Goal: Information Seeking & Learning: Find contact information

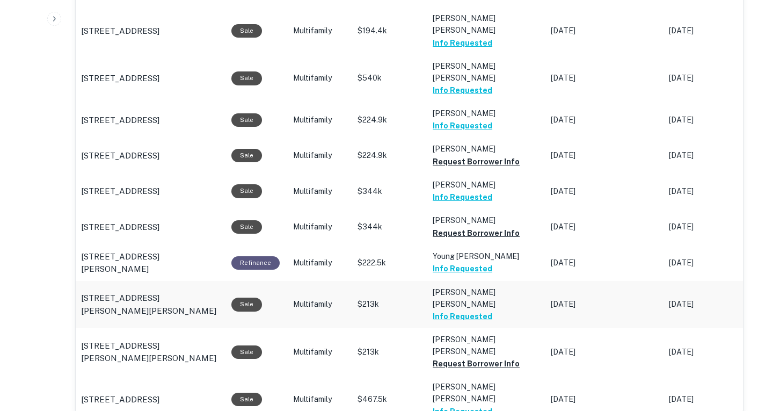
scroll to position [1127, 0]
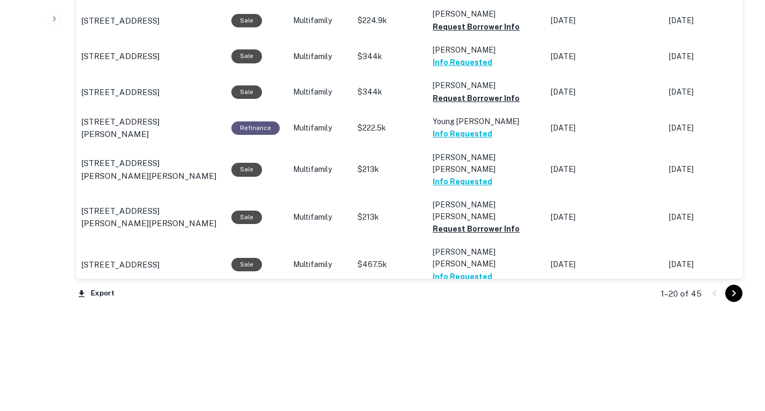
click at [479, 365] on button "Request Borrower Info" at bounding box center [476, 371] width 87 height 13
click at [481, 317] on button "Request Borrower Info" at bounding box center [476, 323] width 87 height 13
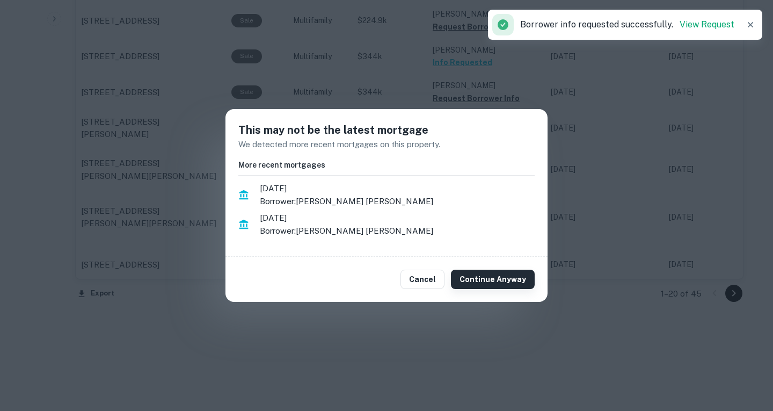
click at [473, 288] on button "Continue Anyway" at bounding box center [493, 279] width 84 height 19
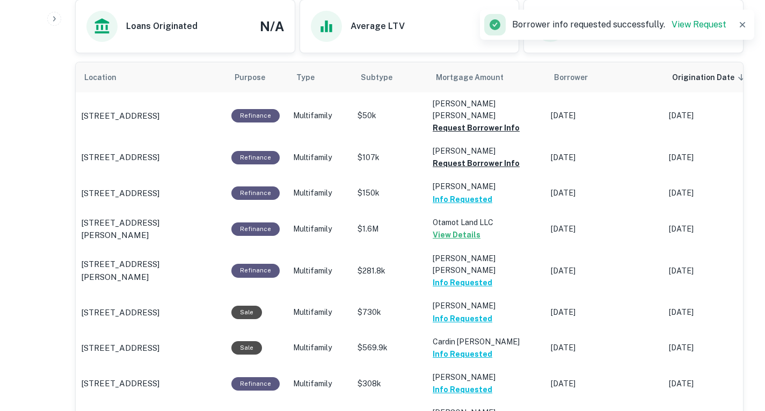
scroll to position [584, 0]
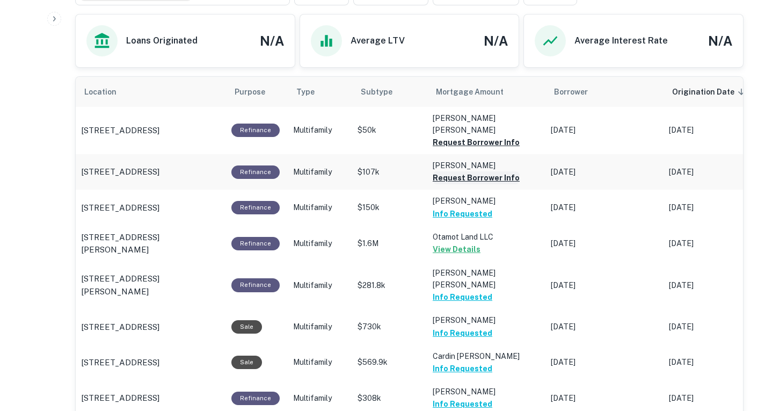
click at [474, 171] on button "Request Borrower Info" at bounding box center [476, 177] width 87 height 13
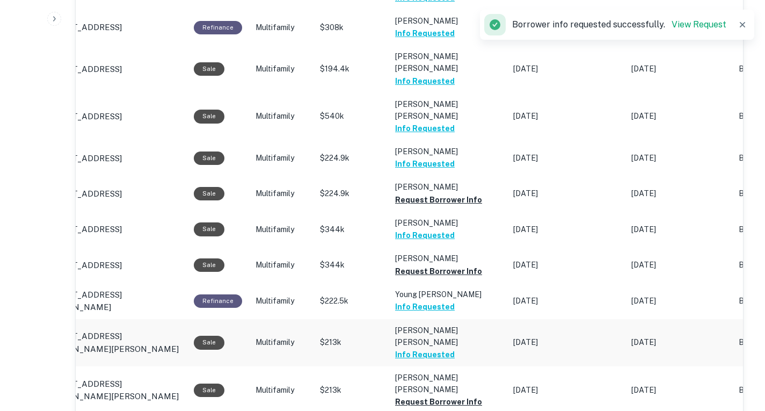
scroll to position [1127, 0]
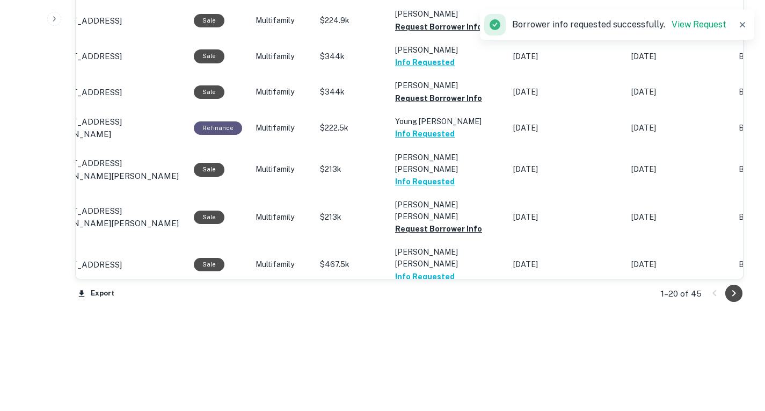
click at [735, 292] on icon "Go to next page" at bounding box center [734, 293] width 13 height 13
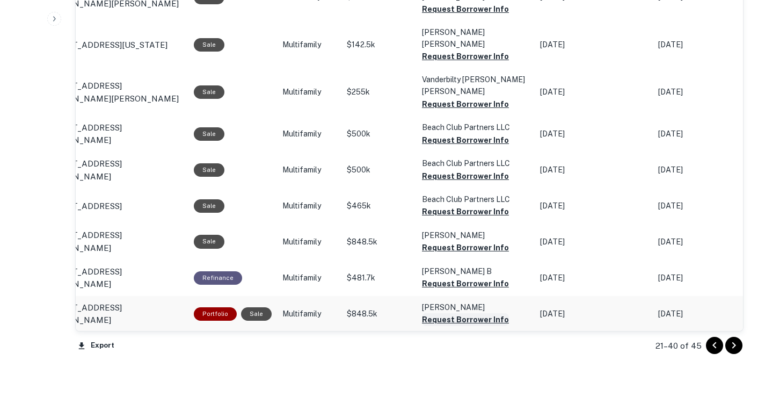
scroll to position [1075, 0]
click at [475, 385] on button "Request Borrower Info" at bounding box center [465, 391] width 87 height 13
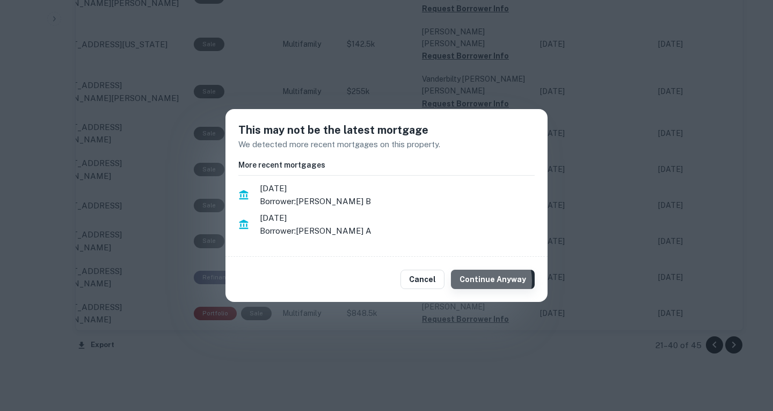
click at [483, 280] on button "Continue Anyway" at bounding box center [493, 279] width 84 height 19
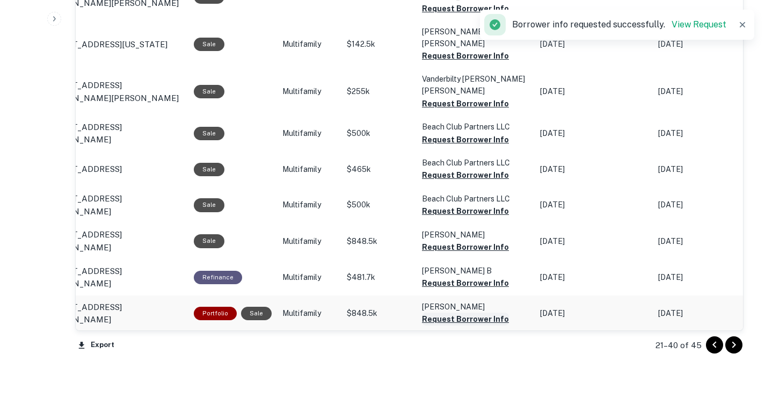
click at [455, 312] on button "Request Borrower Info" at bounding box center [465, 318] width 87 height 13
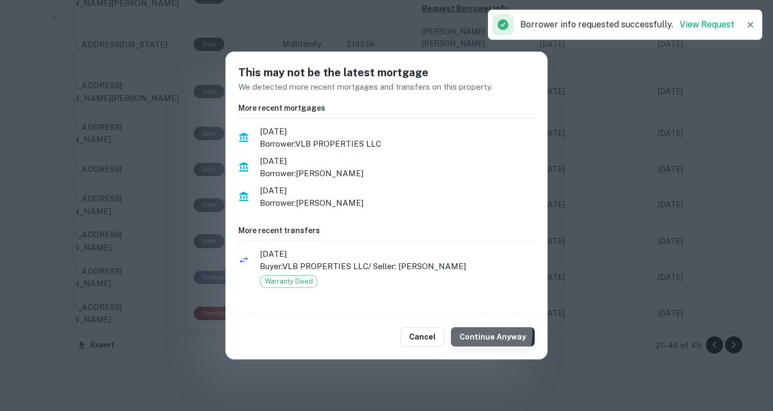
click at [481, 334] on button "Continue Anyway" at bounding box center [493, 336] width 84 height 19
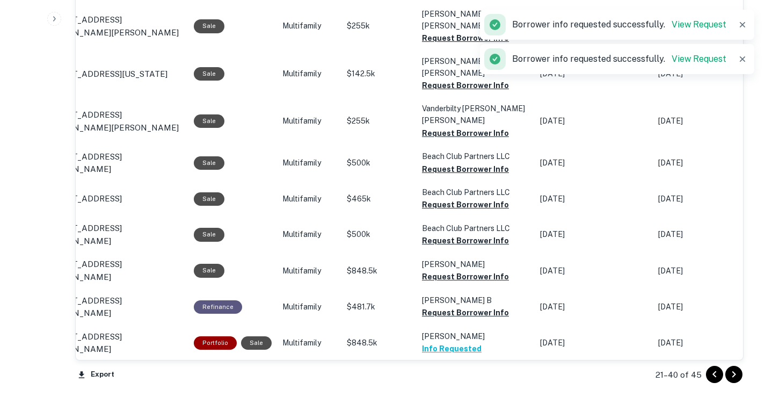
scroll to position [1045, 0]
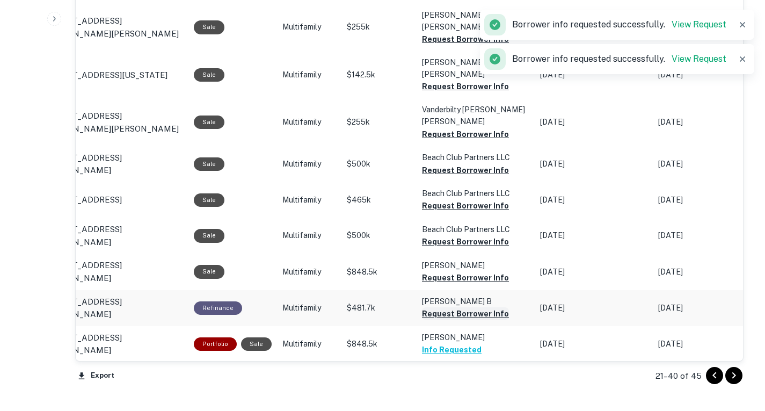
click at [475, 307] on button "Request Borrower Info" at bounding box center [465, 313] width 87 height 13
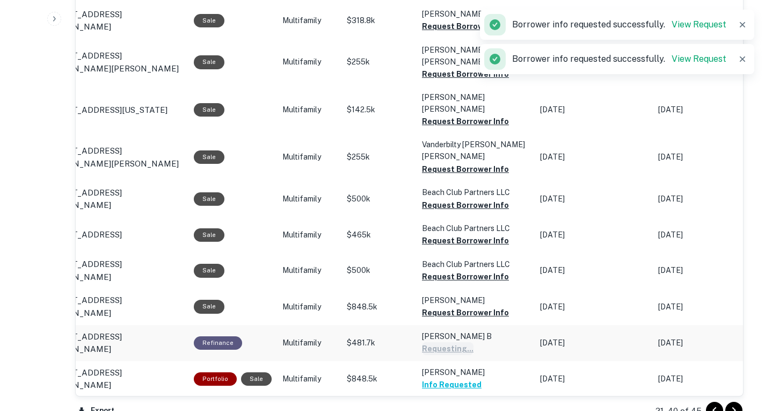
scroll to position [1008, 0]
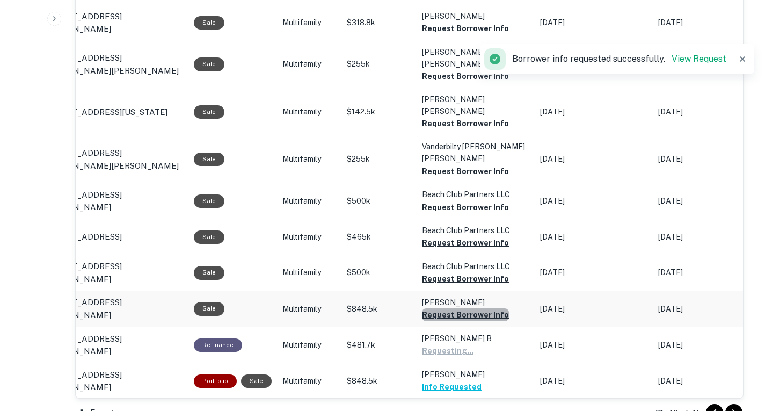
click at [475, 308] on button "Request Borrower Info" at bounding box center [465, 314] width 87 height 13
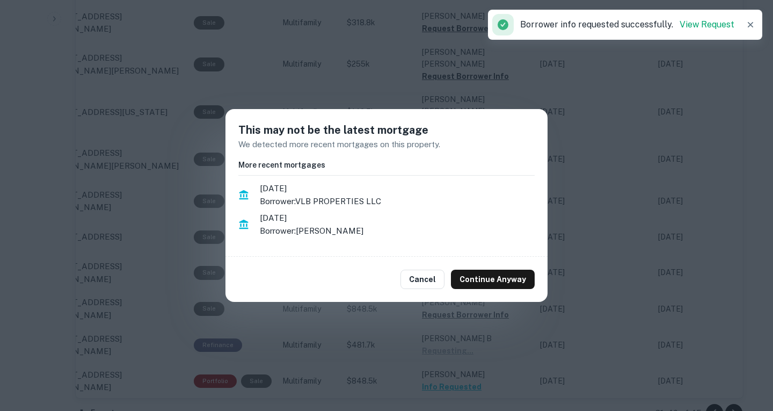
click at [484, 290] on div "Cancel Continue Anyway" at bounding box center [387, 279] width 322 height 45
click at [486, 285] on button "Continue Anyway" at bounding box center [493, 279] width 84 height 19
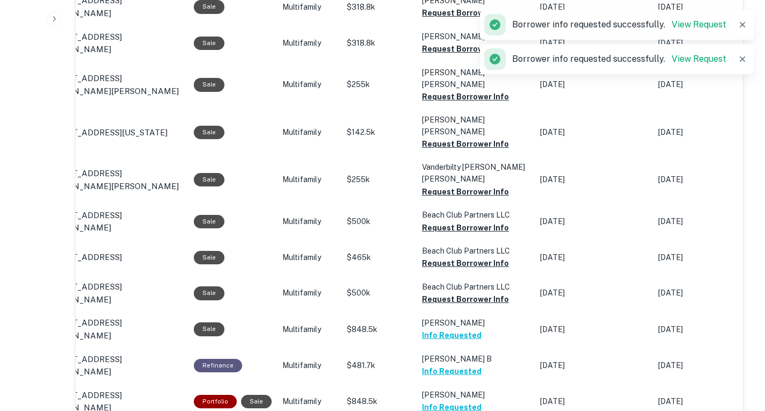
scroll to position [985, 0]
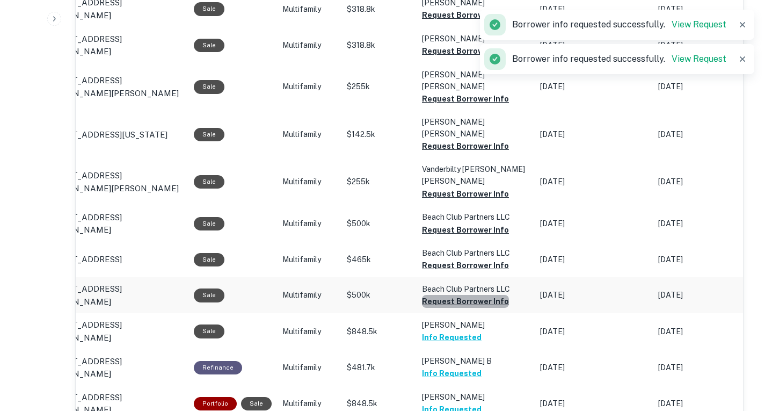
click at [467, 295] on button "Request Borrower Info" at bounding box center [465, 301] width 87 height 13
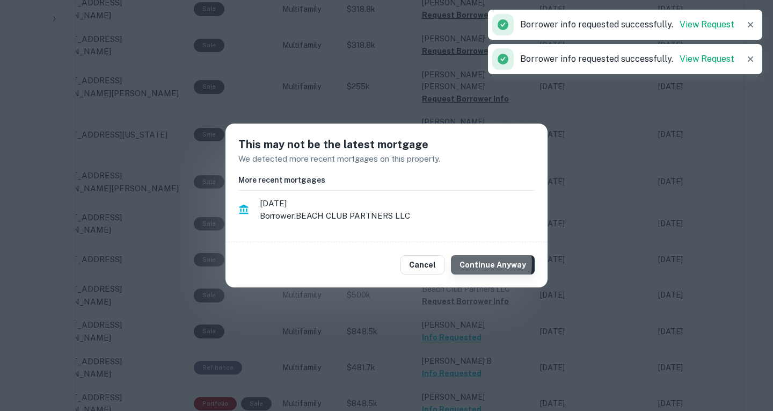
click at [473, 263] on button "Continue Anyway" at bounding box center [493, 264] width 84 height 19
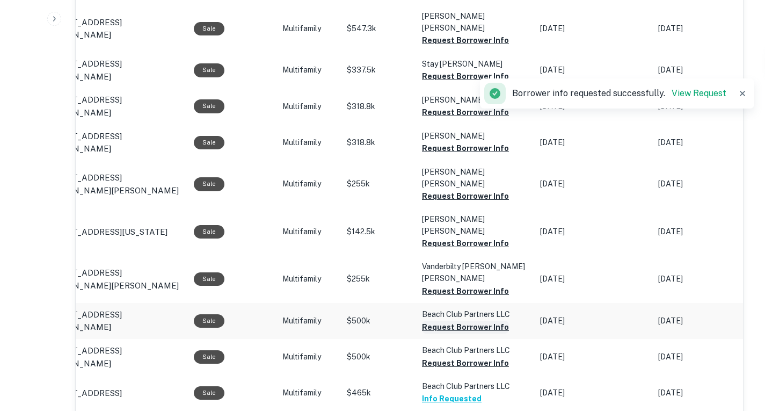
scroll to position [888, 0]
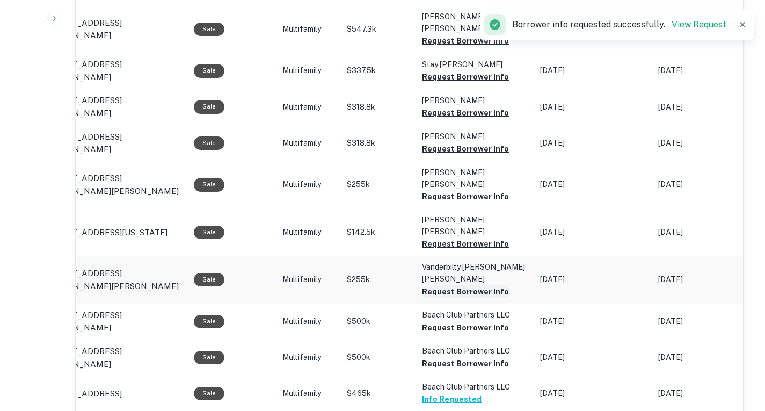
click at [464, 285] on button "Request Borrower Info" at bounding box center [465, 291] width 87 height 13
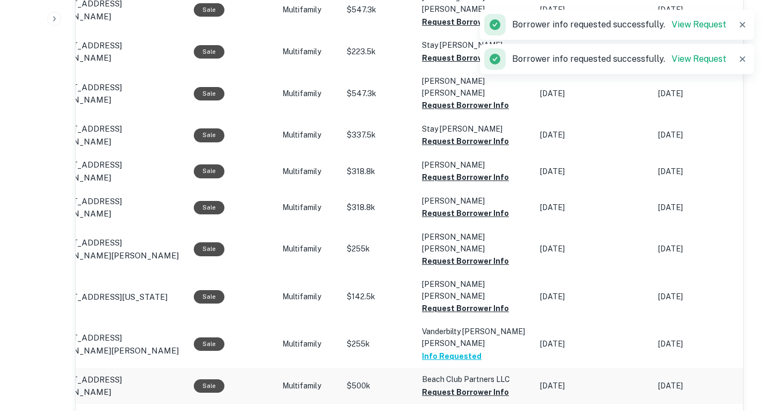
scroll to position [823, 0]
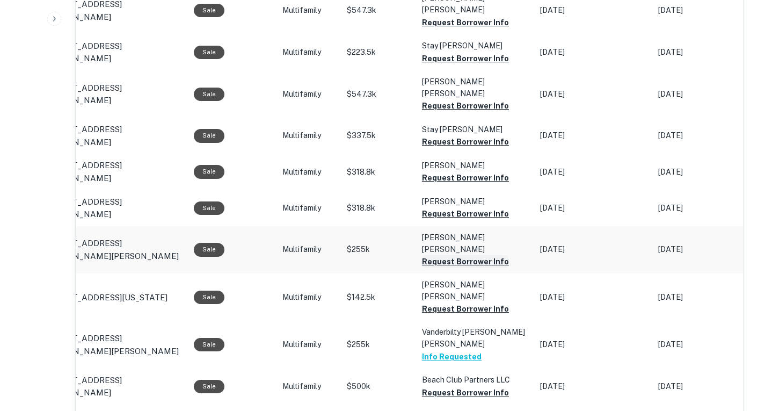
click at [465, 255] on button "Request Borrower Info" at bounding box center [465, 261] width 87 height 13
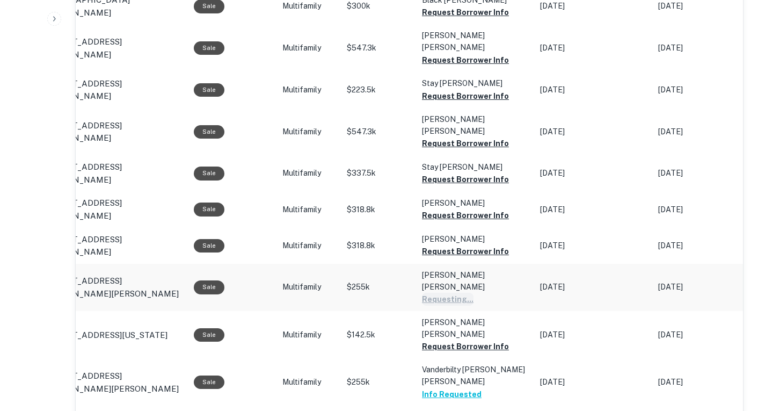
scroll to position [784, 0]
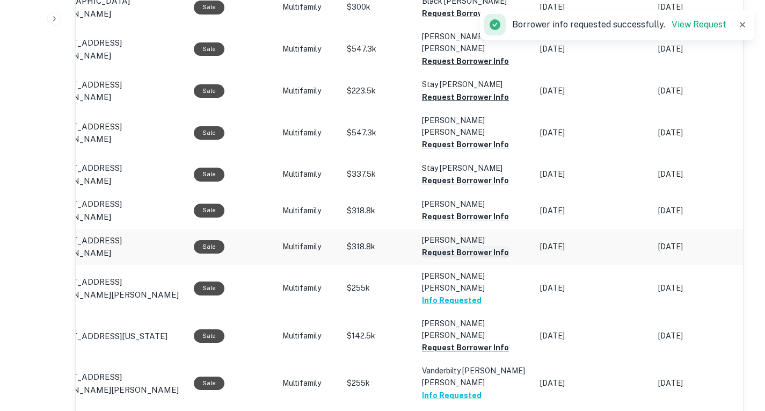
click at [482, 246] on button "Request Borrower Info" at bounding box center [465, 252] width 87 height 13
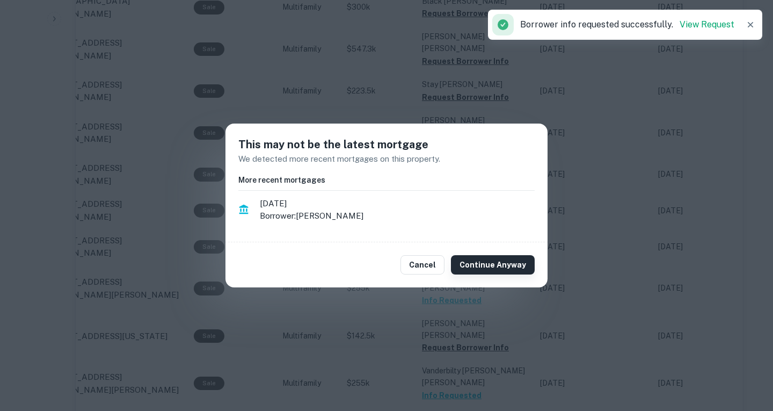
click at [488, 272] on button "Continue Anyway" at bounding box center [493, 264] width 84 height 19
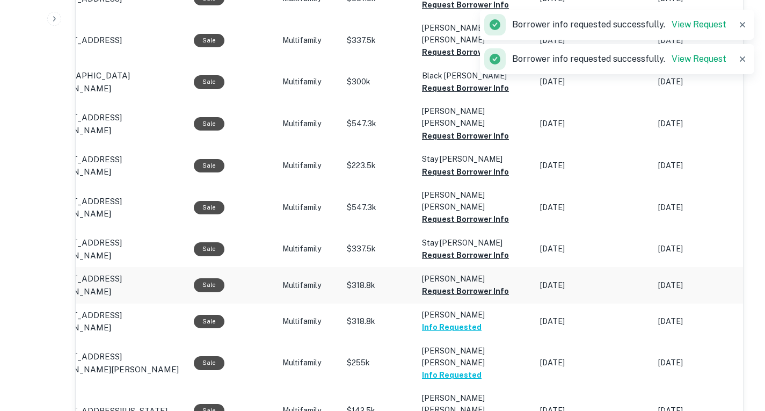
scroll to position [709, 0]
click at [474, 249] on button "Request Borrower Info" at bounding box center [465, 255] width 87 height 13
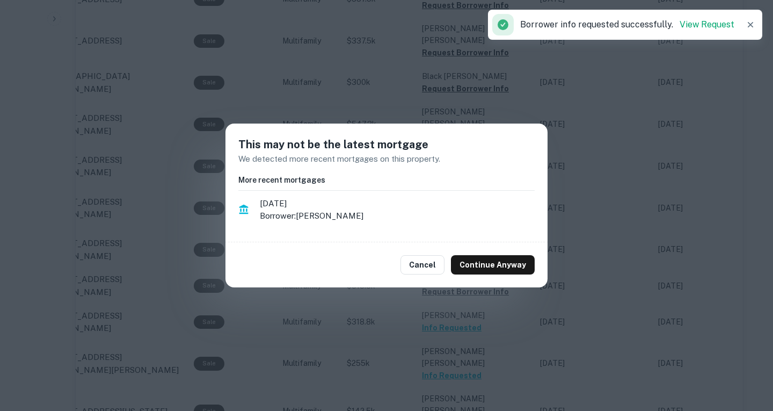
click at [477, 254] on div "Cancel Continue Anyway" at bounding box center [387, 264] width 322 height 45
click at [477, 259] on button "Continue Anyway" at bounding box center [493, 264] width 84 height 19
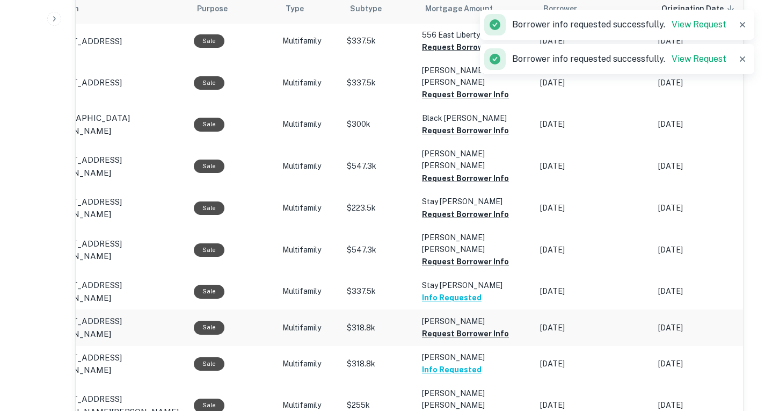
scroll to position [666, 0]
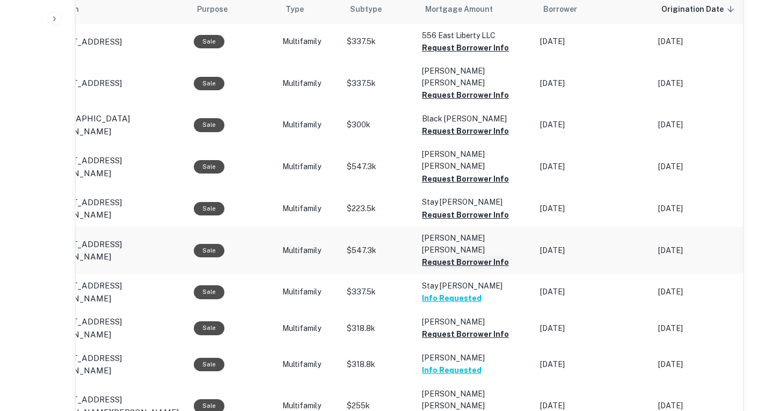
click at [470, 256] on button "Request Borrower Info" at bounding box center [465, 262] width 87 height 13
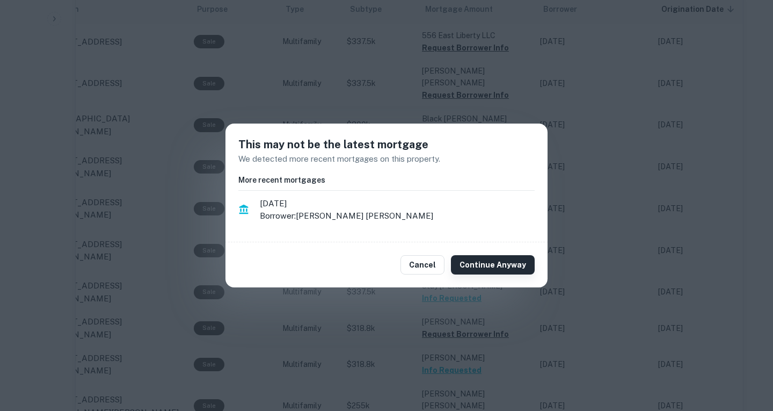
click at [475, 266] on button "Continue Anyway" at bounding box center [493, 264] width 84 height 19
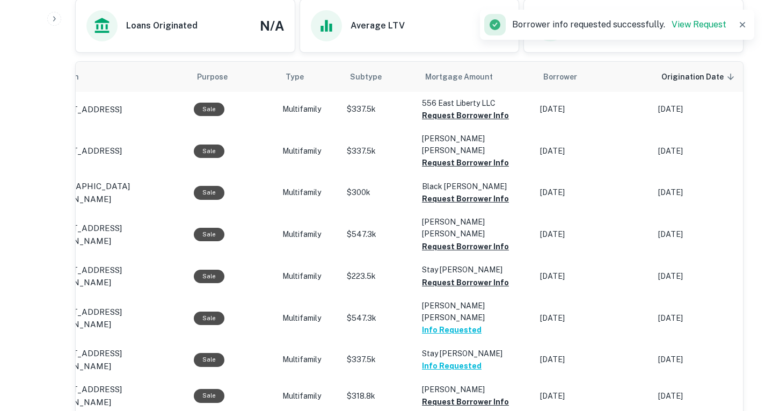
scroll to position [598, 0]
click at [474, 193] on button "Request Borrower Info" at bounding box center [465, 199] width 87 height 13
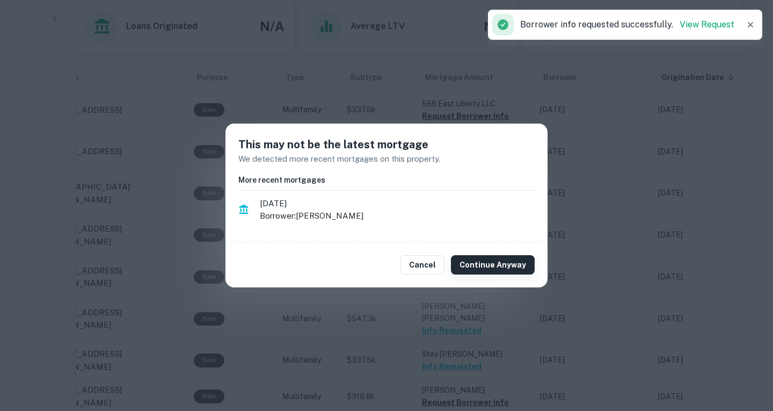
click at [478, 268] on button "Continue Anyway" at bounding box center [493, 264] width 84 height 19
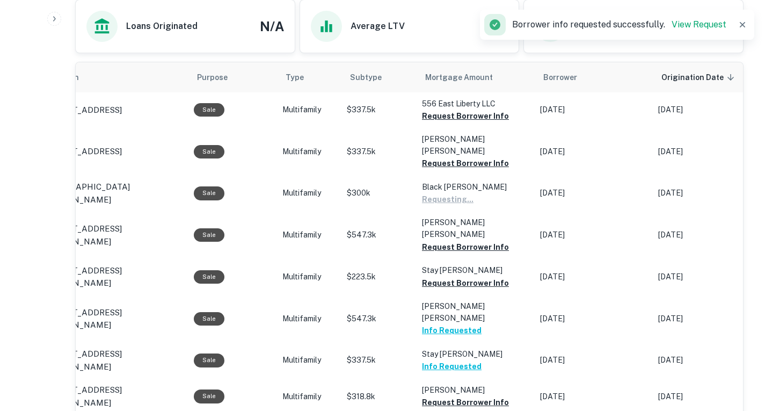
scroll to position [541, 0]
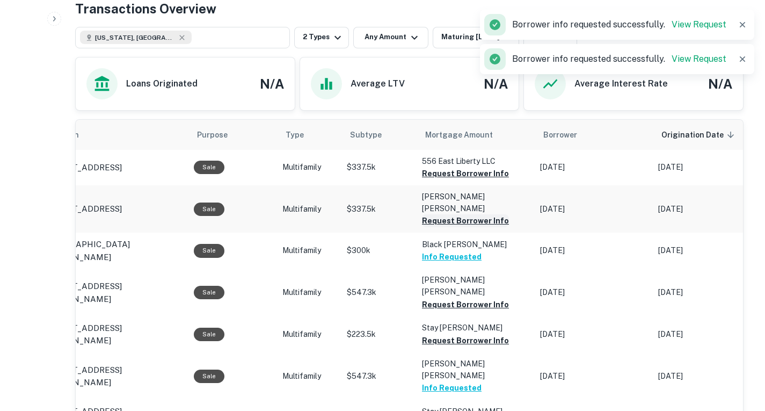
click at [465, 214] on button "Request Borrower Info" at bounding box center [465, 220] width 87 height 13
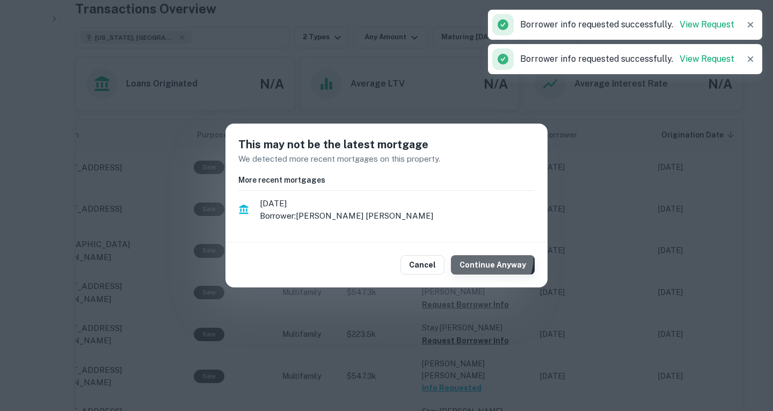
click at [482, 257] on button "Continue Anyway" at bounding box center [493, 264] width 84 height 19
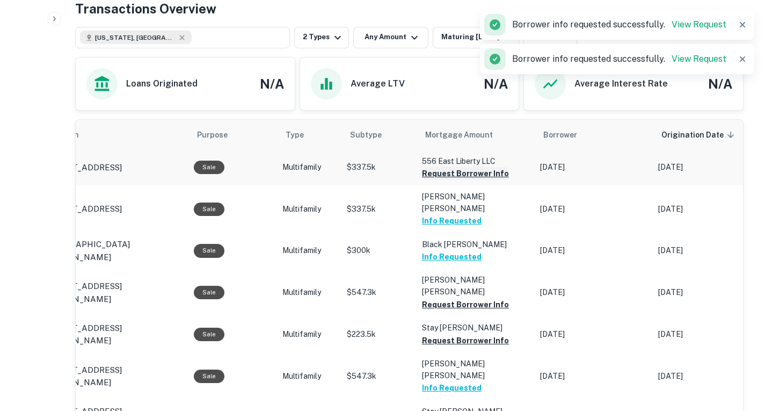
click at [449, 173] on button "Request Borrower Info" at bounding box center [465, 173] width 87 height 13
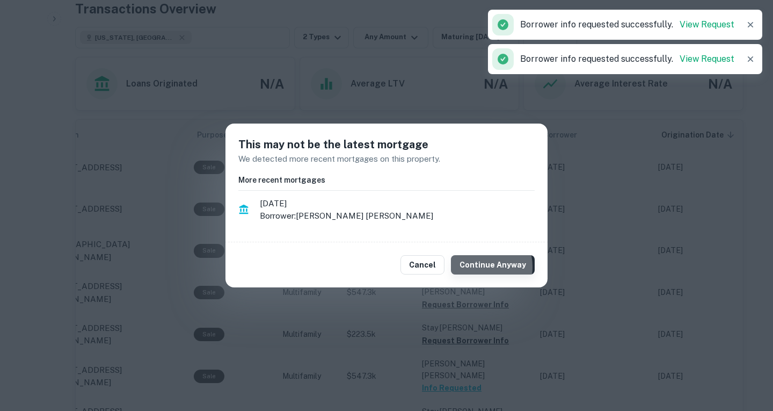
click at [481, 267] on button "Continue Anyway" at bounding box center [493, 264] width 84 height 19
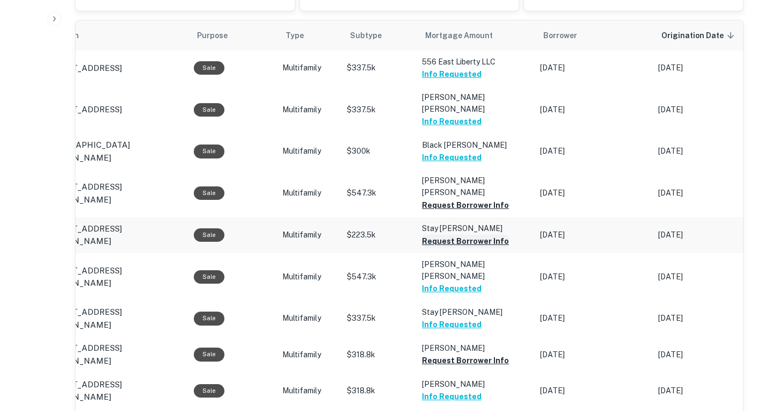
scroll to position [641, 0]
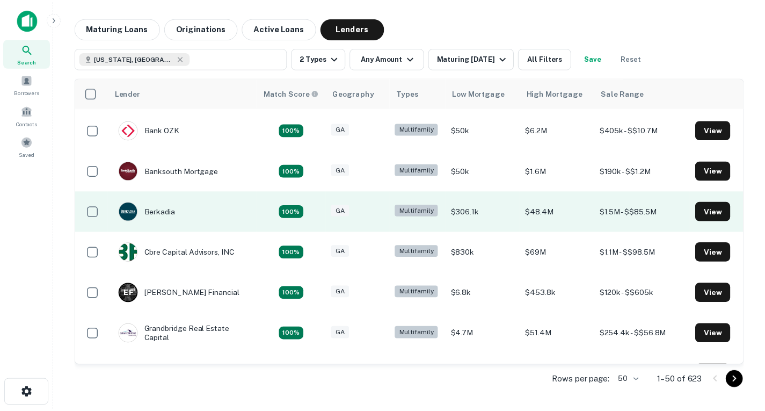
scroll to position [91, 0]
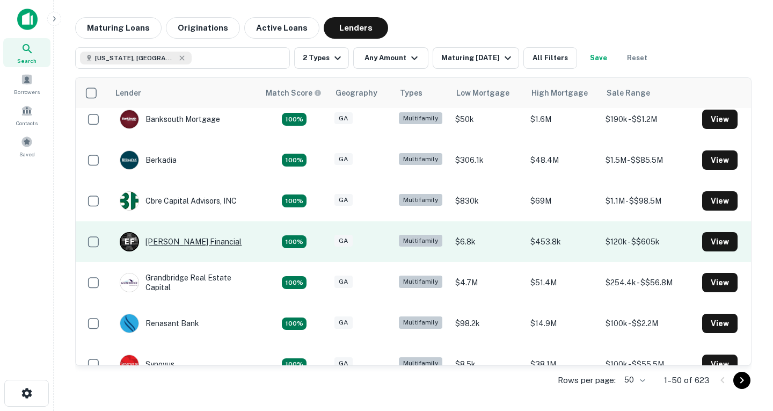
click at [180, 249] on div "E F Everett Financial" at bounding box center [181, 241] width 122 height 19
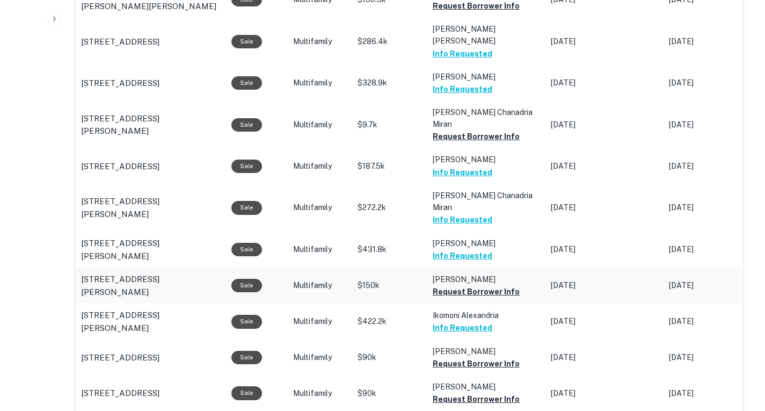
scroll to position [558, 0]
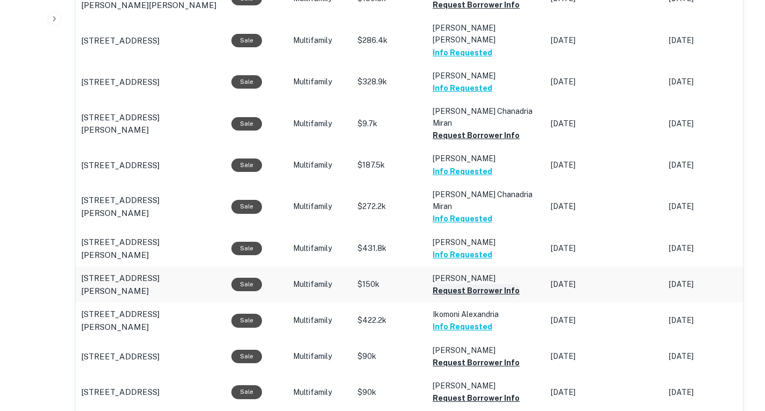
click at [498, 284] on button "Request Borrower Info" at bounding box center [476, 290] width 87 height 13
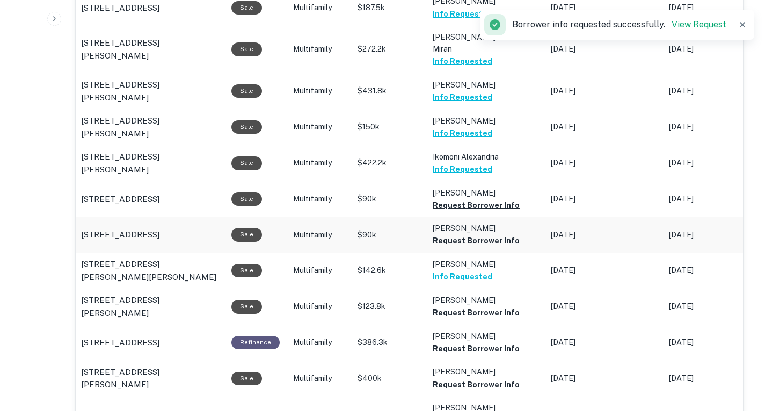
scroll to position [716, 0]
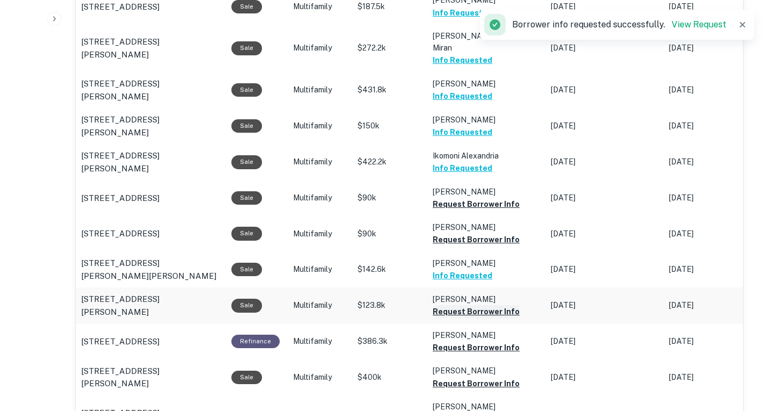
click at [492, 305] on button "Request Borrower Info" at bounding box center [476, 311] width 87 height 13
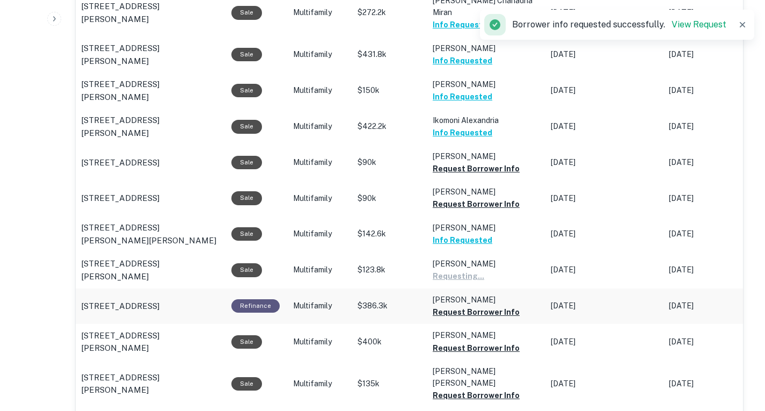
scroll to position [753, 0]
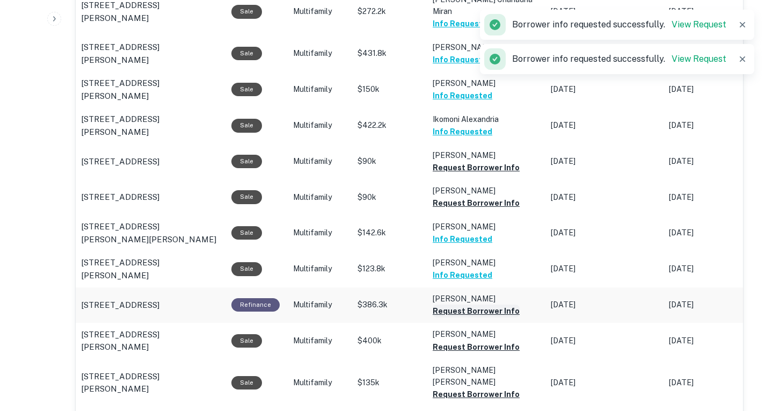
click at [484, 304] on button "Request Borrower Info" at bounding box center [476, 310] width 87 height 13
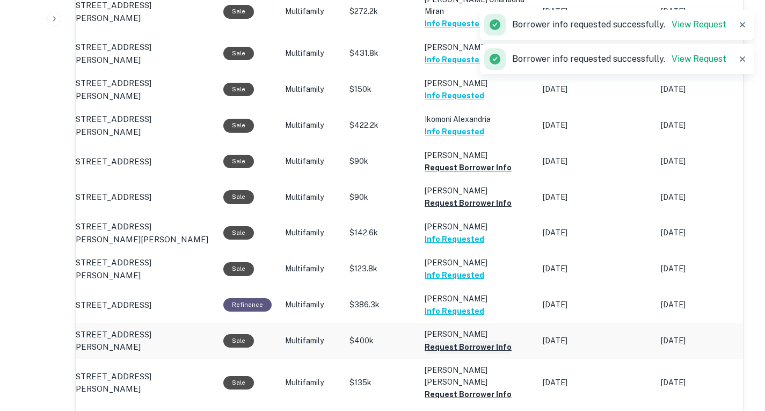
click at [489, 340] on button "Request Borrower Info" at bounding box center [468, 346] width 87 height 13
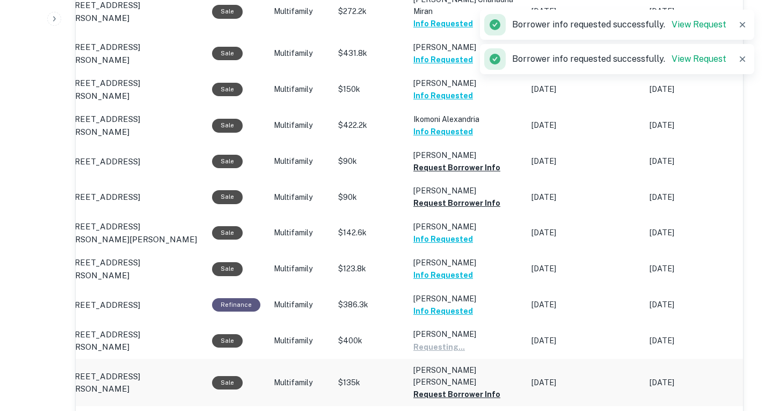
scroll to position [0, 20]
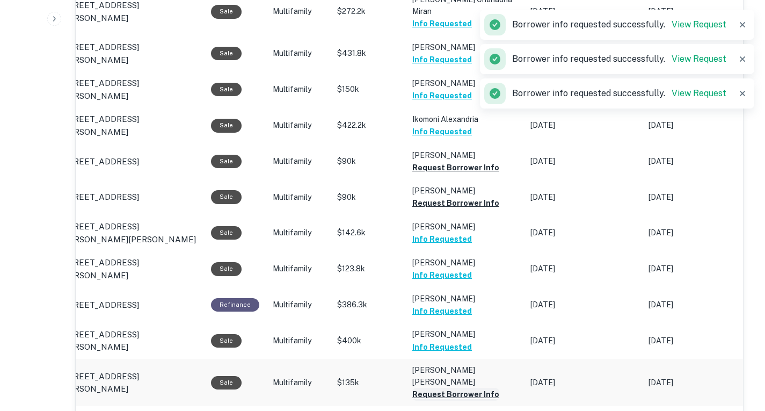
click at [476, 388] on button "Request Borrower Info" at bounding box center [455, 394] width 87 height 13
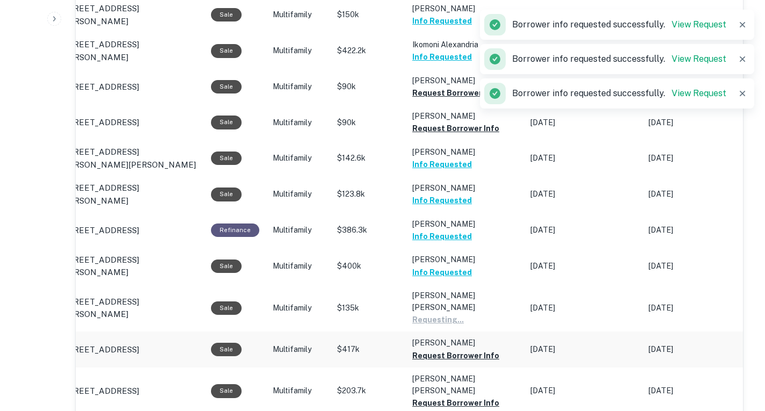
scroll to position [868, 0]
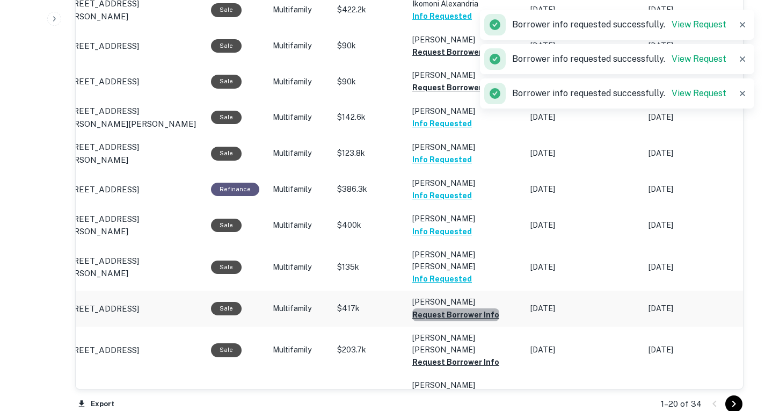
click at [459, 308] on button "Request Borrower Info" at bounding box center [455, 314] width 87 height 13
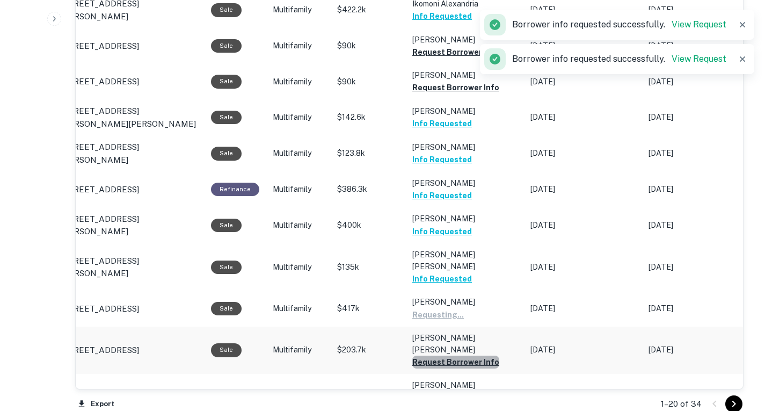
click at [464, 355] on button "Request Borrower Info" at bounding box center [455, 361] width 87 height 13
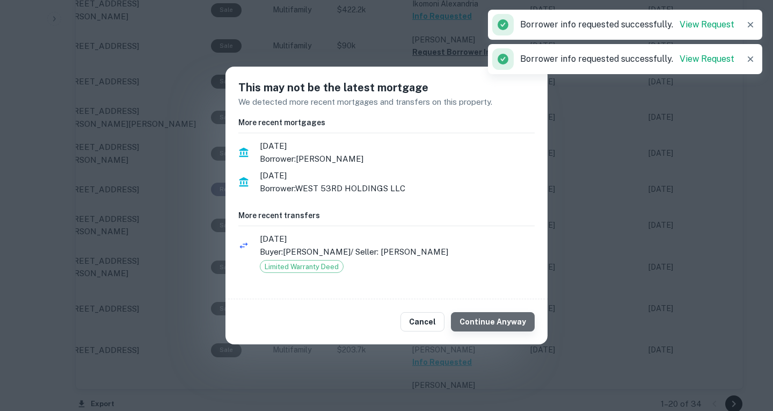
click at [508, 320] on button "Continue Anyway" at bounding box center [493, 321] width 84 height 19
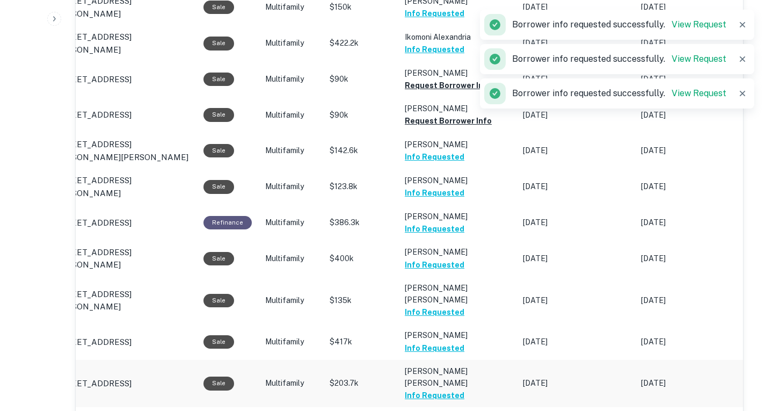
scroll to position [978, 0]
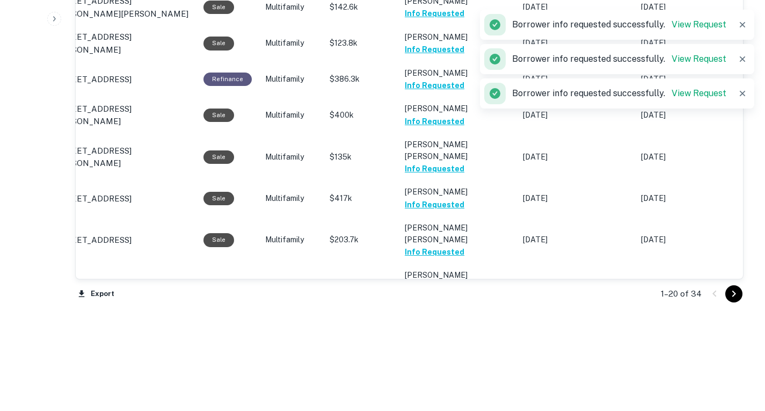
click at [734, 296] on icon "Go to next page" at bounding box center [734, 293] width 13 height 13
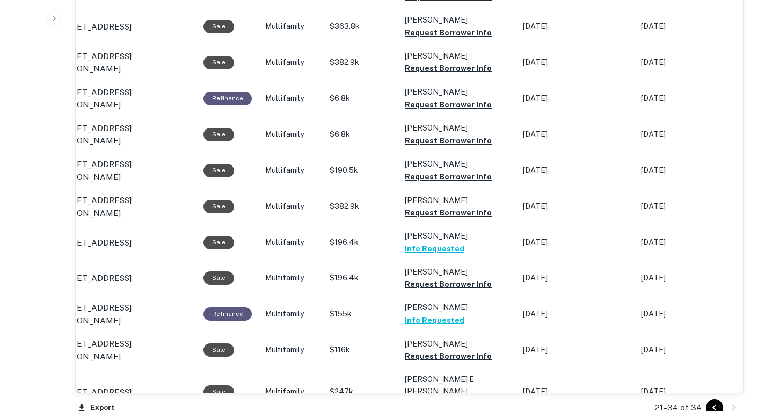
scroll to position [648, 0]
click at [452, 207] on button "Request Borrower Info" at bounding box center [448, 213] width 87 height 13
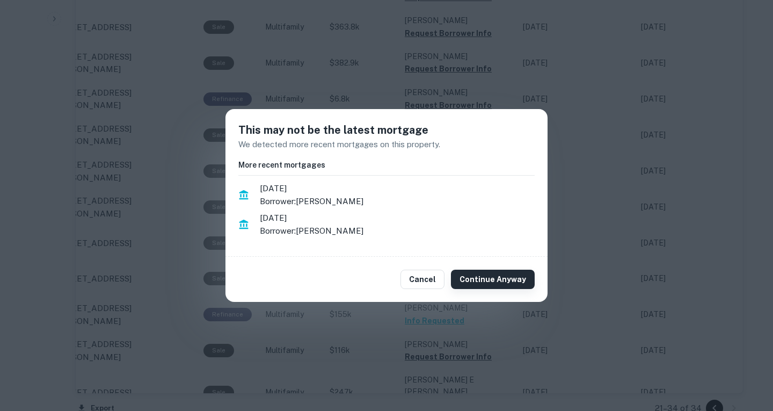
click at [493, 282] on button "Continue Anyway" at bounding box center [493, 279] width 84 height 19
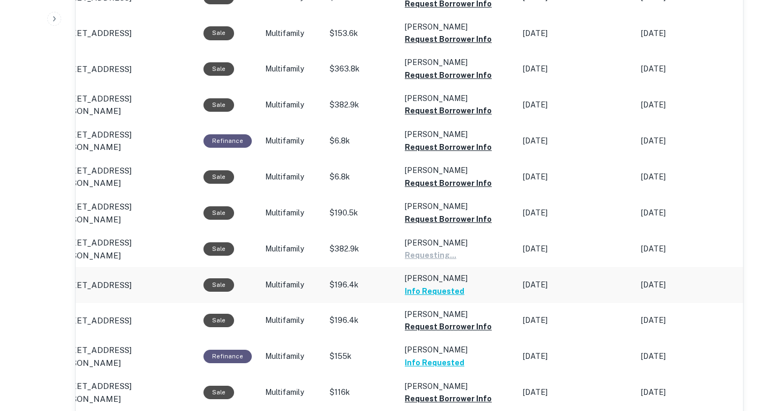
scroll to position [606, 0]
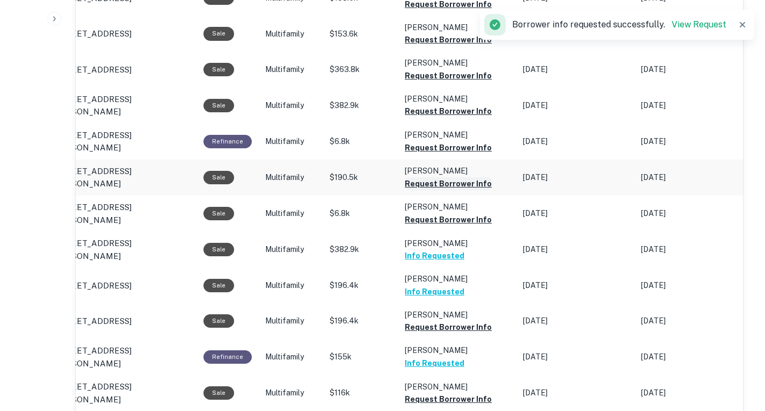
click at [452, 177] on button "Request Borrower Info" at bounding box center [448, 183] width 87 height 13
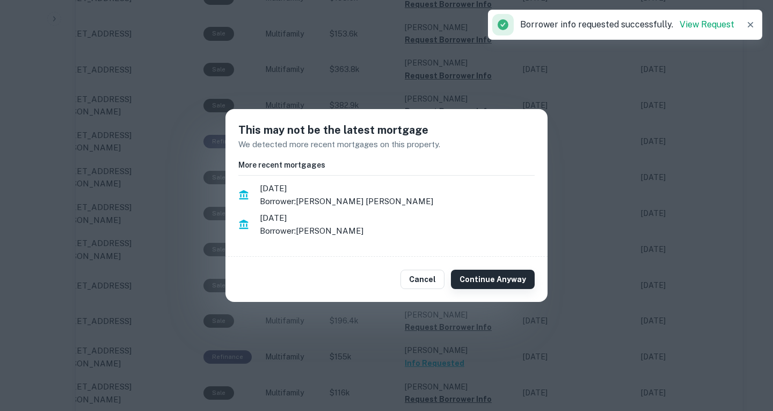
click at [485, 275] on button "Continue Anyway" at bounding box center [493, 279] width 84 height 19
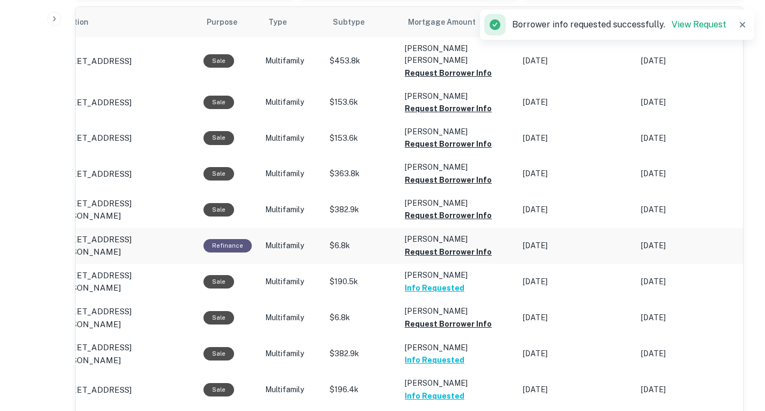
scroll to position [500, 0]
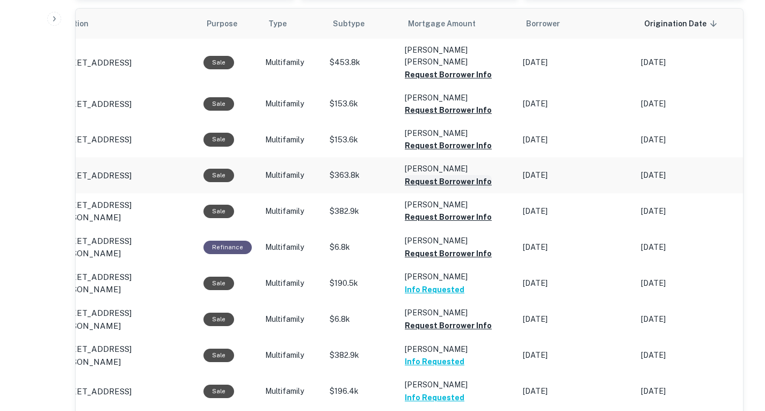
click at [469, 175] on button "Request Borrower Info" at bounding box center [448, 181] width 87 height 13
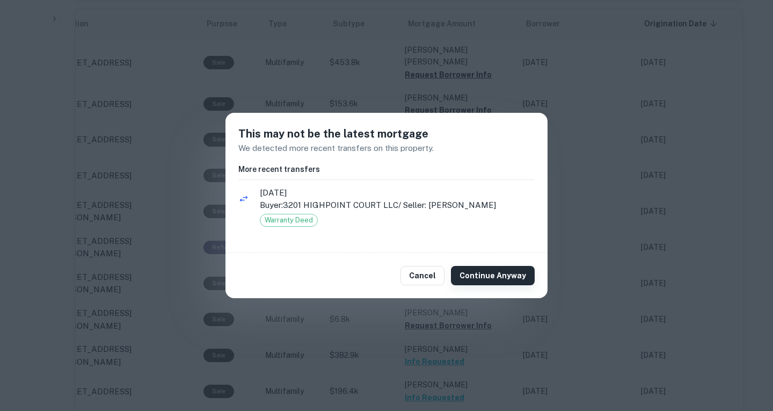
click at [497, 275] on button "Continue Anyway" at bounding box center [493, 275] width 84 height 19
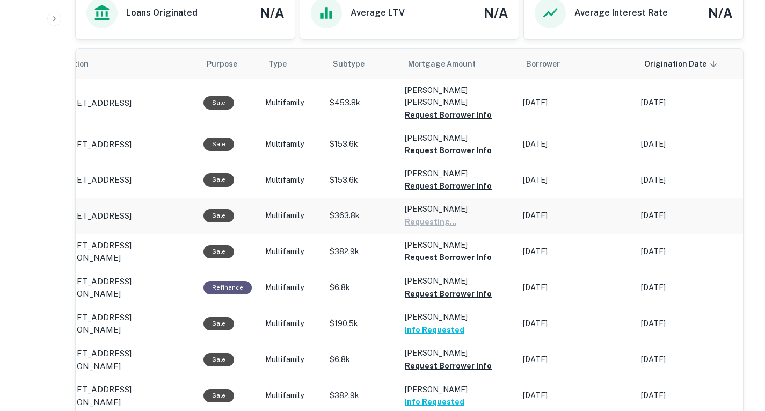
scroll to position [458, 0]
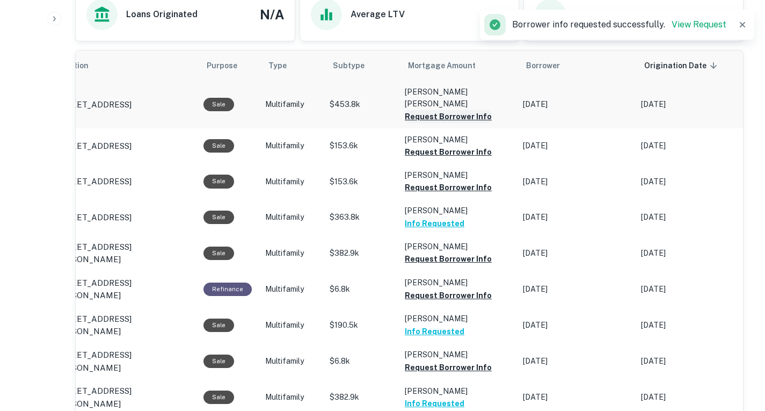
click at [446, 110] on button "Request Borrower Info" at bounding box center [448, 116] width 87 height 13
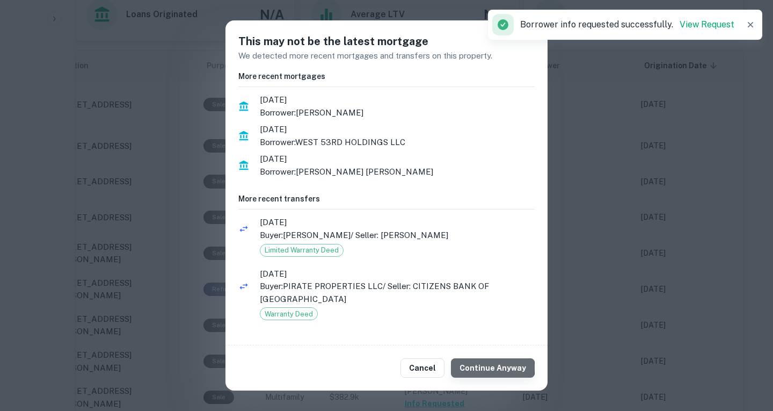
click at [496, 367] on button "Continue Anyway" at bounding box center [493, 367] width 84 height 19
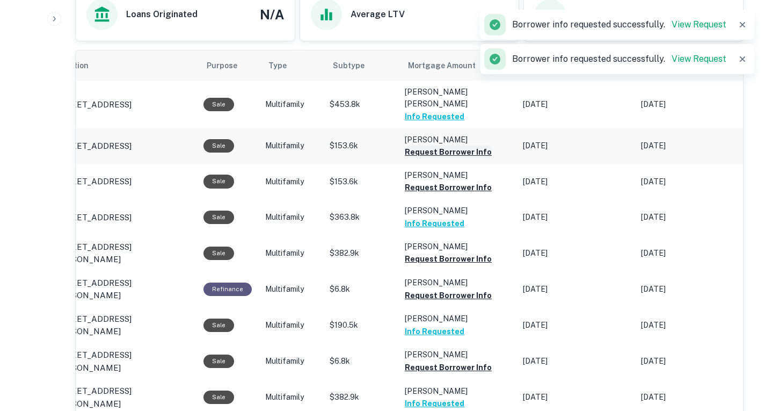
click at [455, 146] on button "Request Borrower Info" at bounding box center [448, 152] width 87 height 13
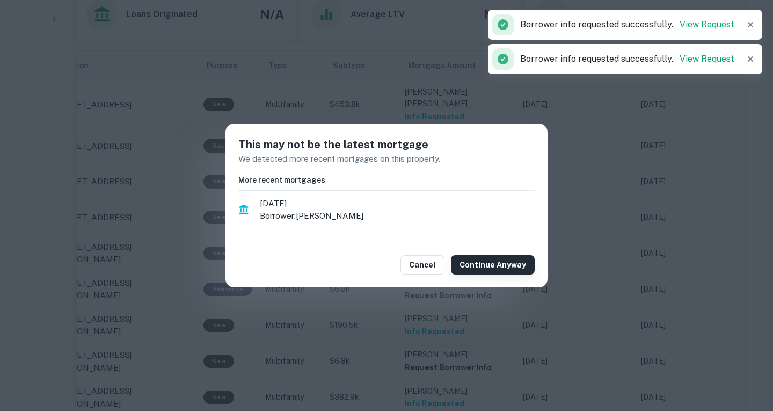
click at [475, 265] on button "Continue Anyway" at bounding box center [493, 264] width 84 height 19
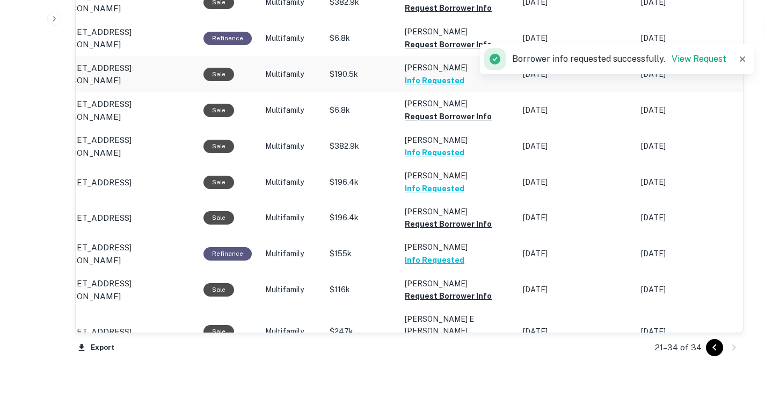
scroll to position [712, 0]
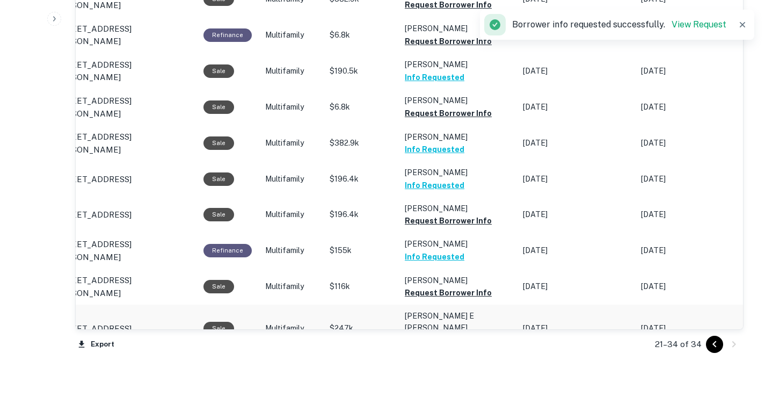
click at [472, 334] on button "Request Borrower Info" at bounding box center [448, 340] width 87 height 13
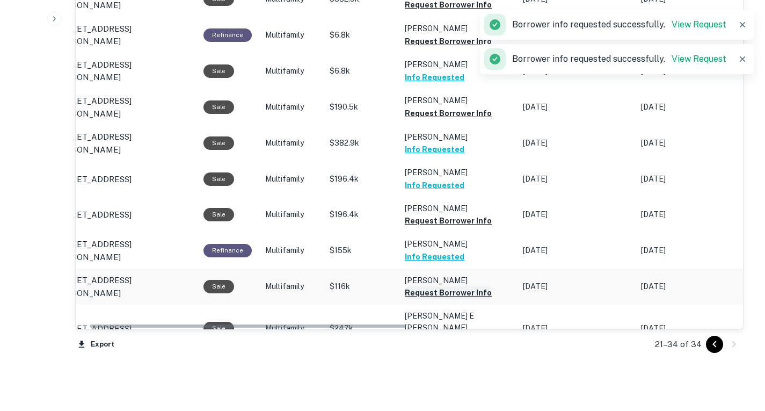
click at [452, 286] on button "Request Borrower Info" at bounding box center [448, 292] width 87 height 13
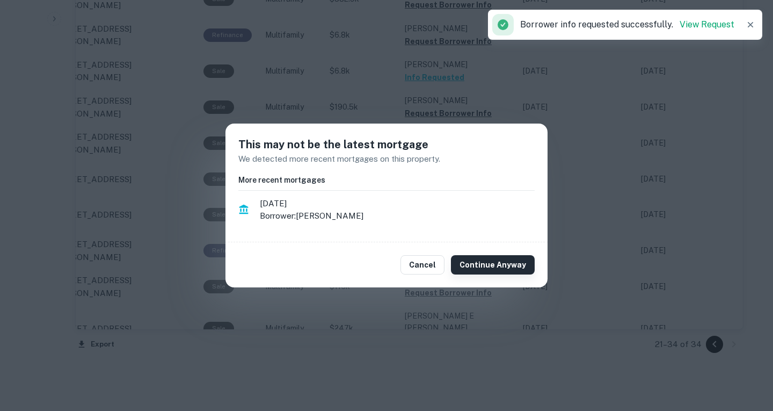
click at [485, 259] on button "Continue Anyway" at bounding box center [493, 264] width 84 height 19
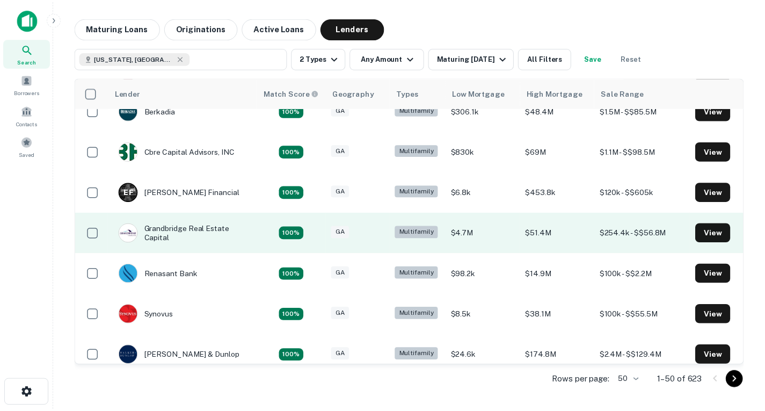
scroll to position [142, 0]
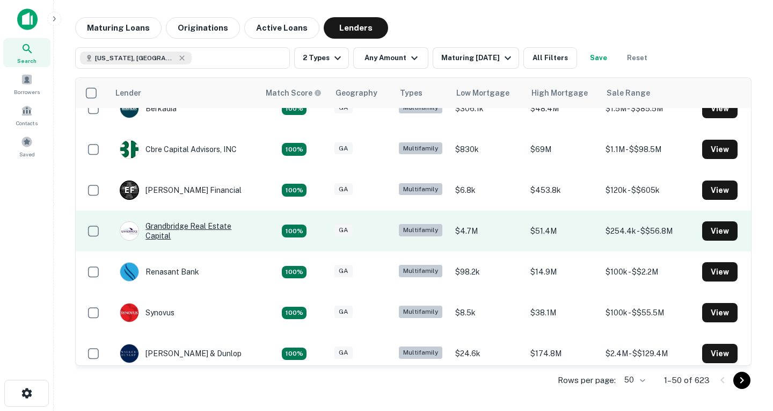
click at [188, 236] on div "Grandbridge Real Estate Capital" at bounding box center [184, 230] width 129 height 19
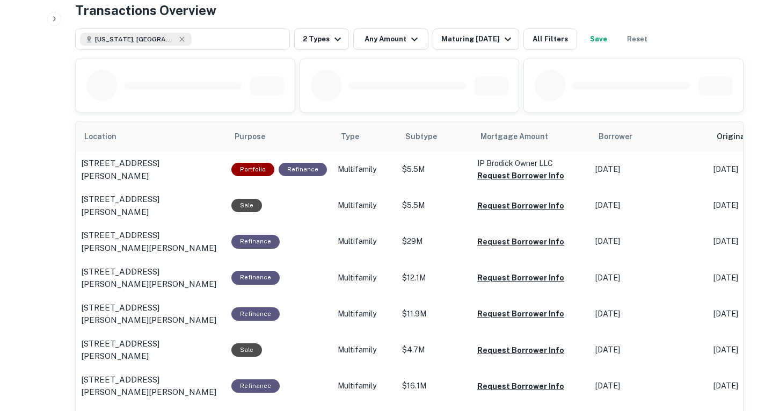
scroll to position [554, 0]
click at [513, 178] on button "Request Borrower Info" at bounding box center [520, 175] width 87 height 13
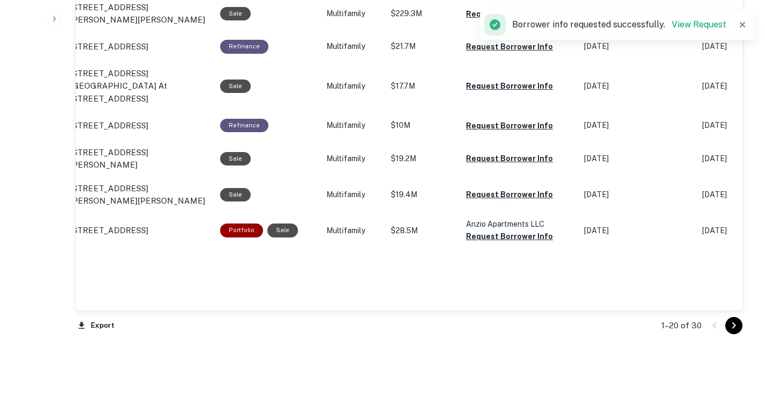
scroll to position [1178, 0]
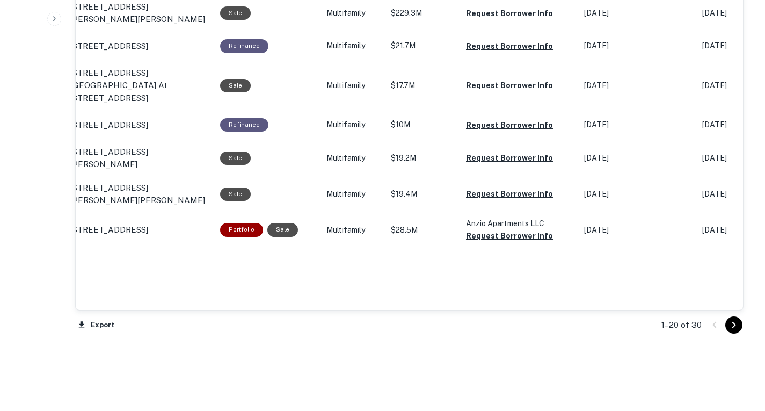
click at [736, 324] on icon "Go to next page" at bounding box center [734, 324] width 13 height 13
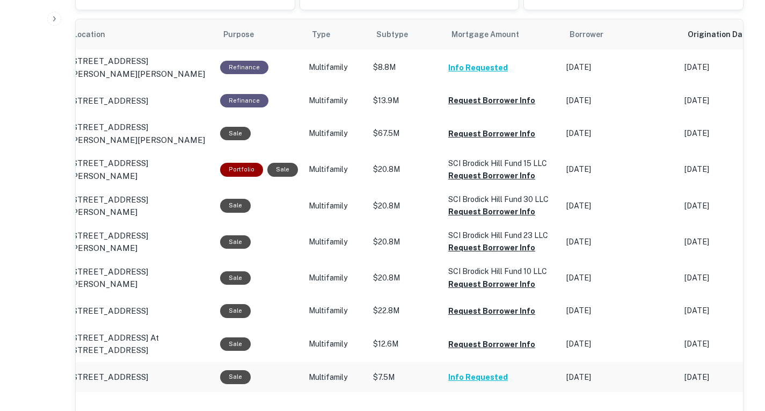
scroll to position [655, 0]
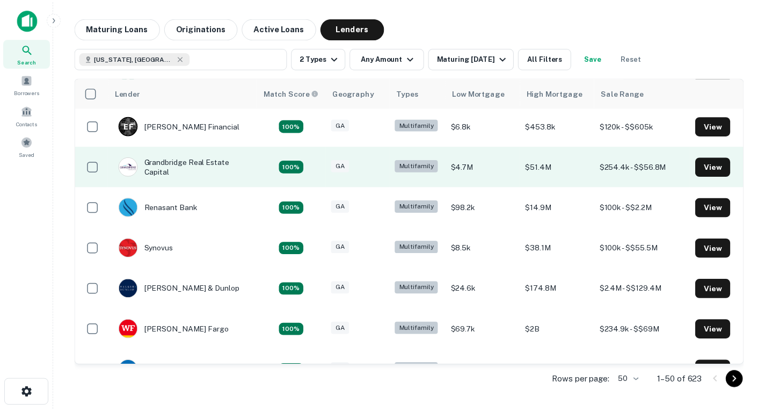
scroll to position [207, 0]
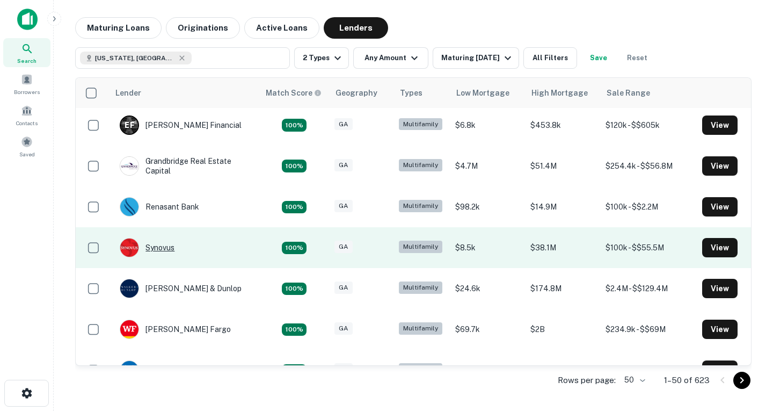
click at [157, 241] on div "Synovus" at bounding box center [147, 247] width 55 height 19
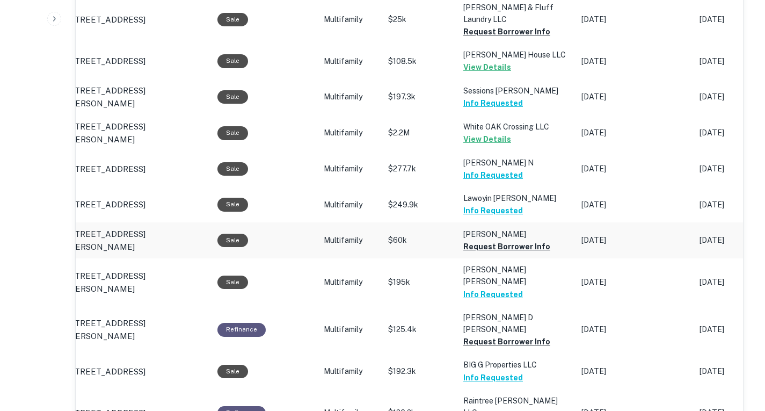
scroll to position [982, 0]
click at [522, 336] on button "Request Borrower Info" at bounding box center [506, 342] width 87 height 13
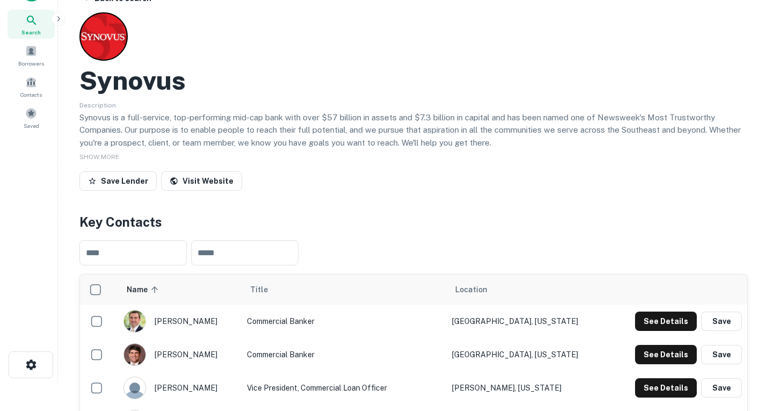
scroll to position [0, 0]
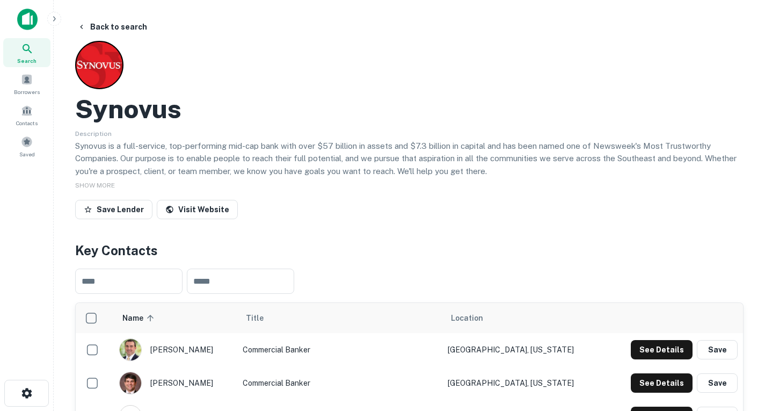
click at [21, 19] on img at bounding box center [27, 19] width 20 height 21
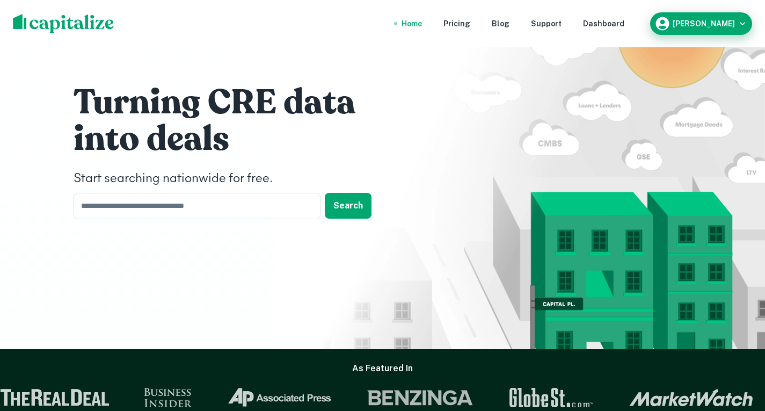
click at [738, 25] on icon "button" at bounding box center [742, 23] width 11 height 11
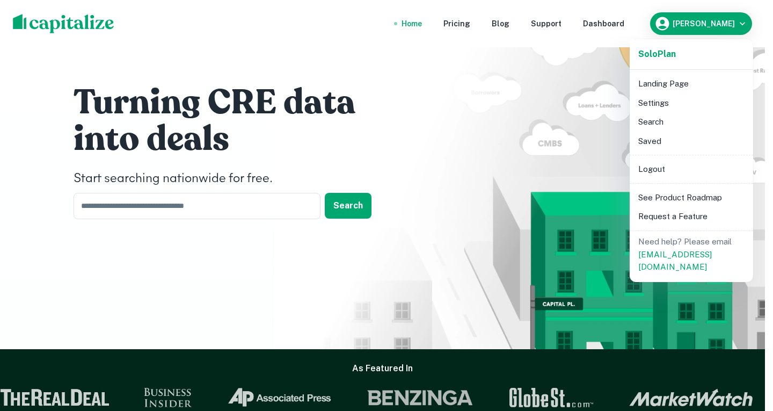
click at [678, 174] on li "Logout" at bounding box center [691, 168] width 115 height 19
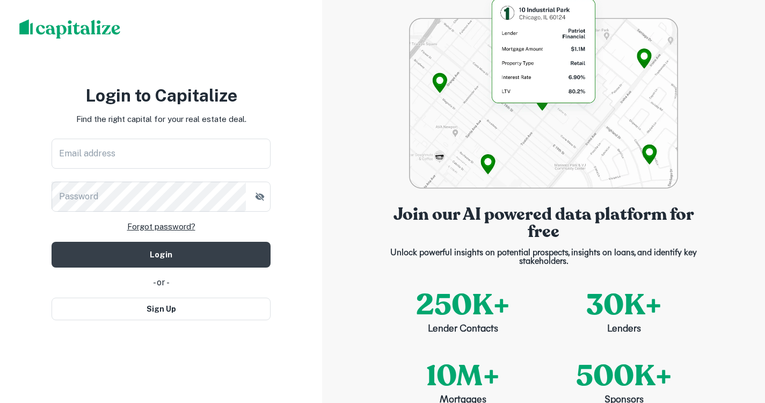
type input "**********"
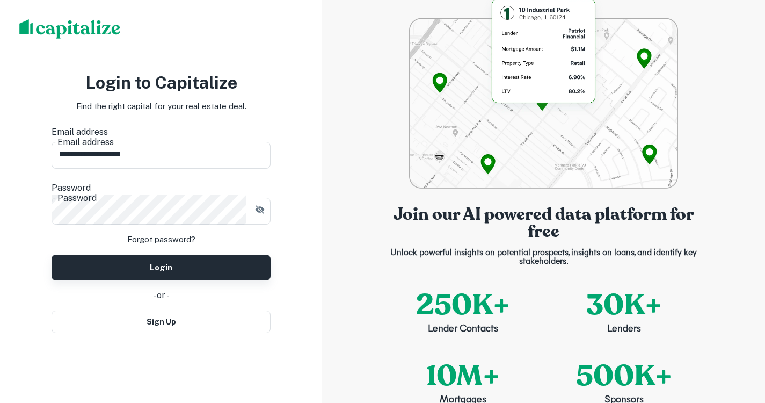
click at [172, 263] on button "Login" at bounding box center [161, 267] width 219 height 26
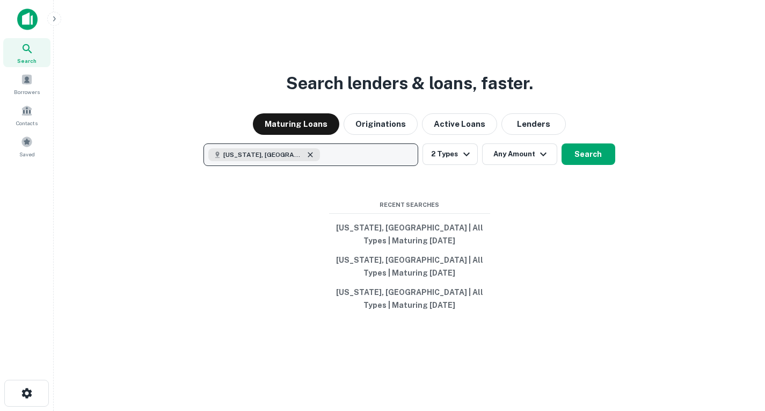
click at [306, 157] on icon "button" at bounding box center [310, 154] width 9 height 9
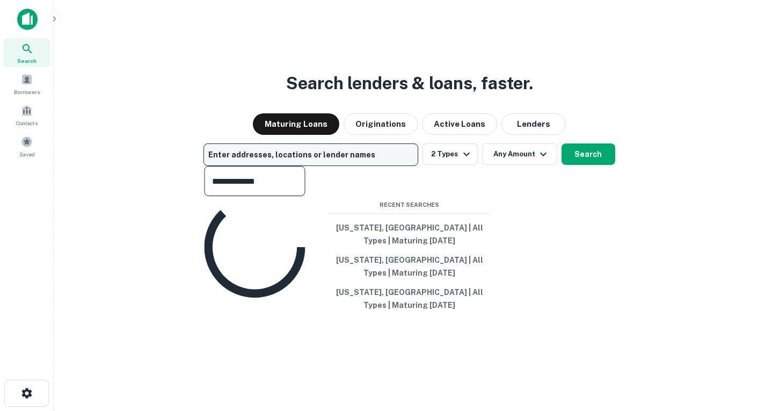
type input "**********"
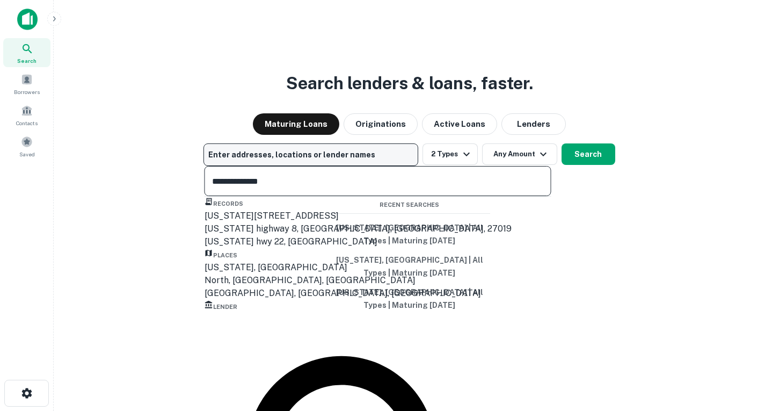
click at [288, 274] on div "[US_STATE], [GEOGRAPHIC_DATA]" at bounding box center [378, 267] width 347 height 13
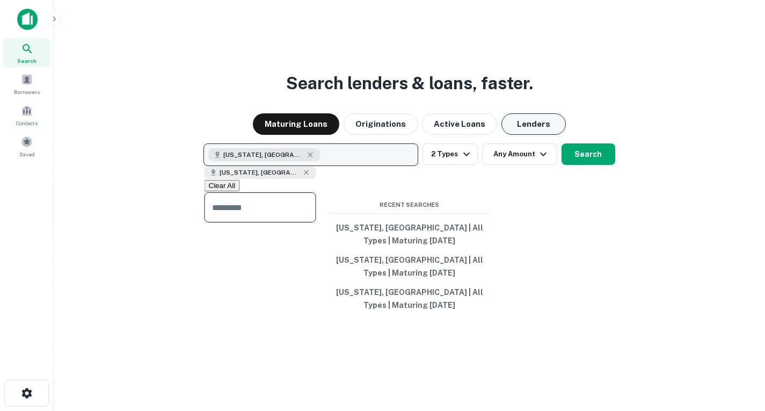
click at [528, 123] on button "Lenders" at bounding box center [533, 123] width 64 height 21
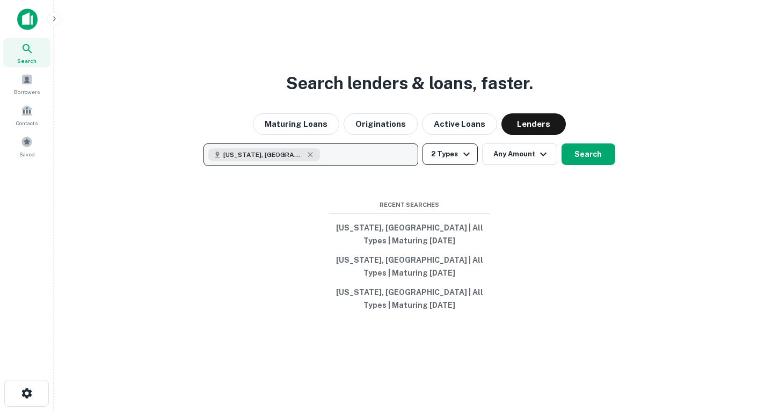
click at [468, 155] on icon "button" at bounding box center [466, 154] width 13 height 13
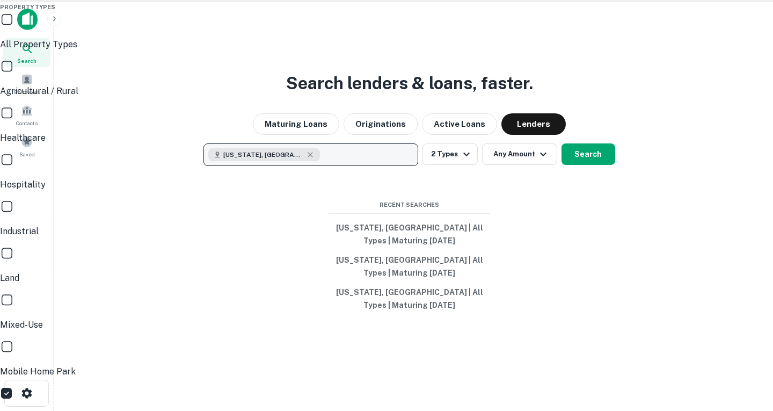
click at [566, 184] on div at bounding box center [386, 205] width 773 height 411
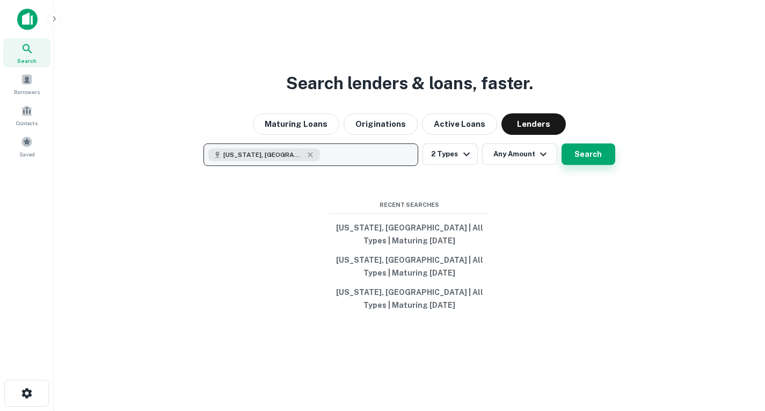
click at [588, 158] on button "Search" at bounding box center [589, 153] width 54 height 21
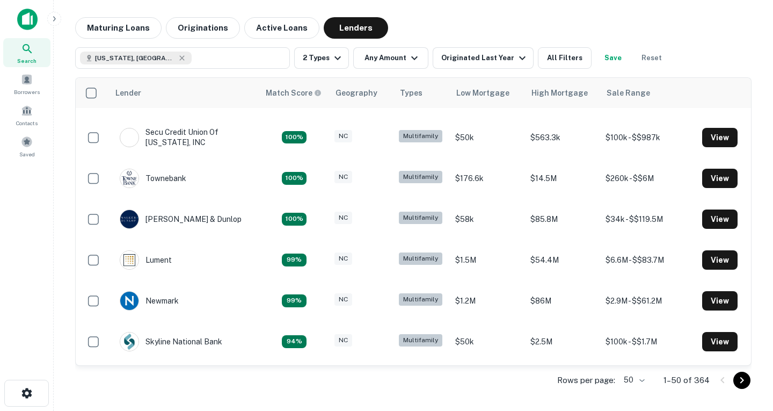
scroll to position [207, 0]
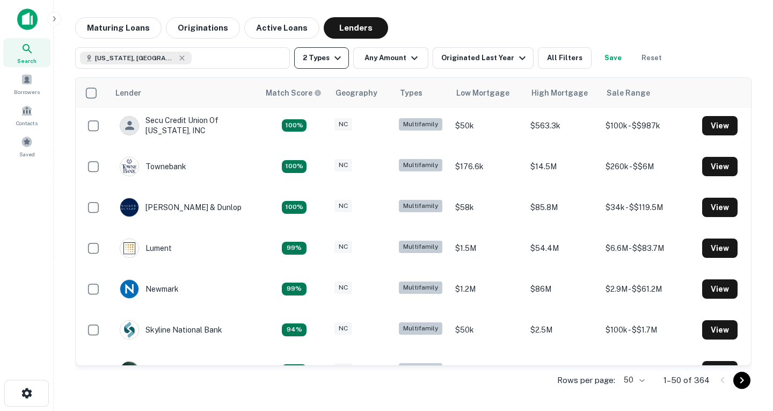
click at [333, 62] on icon "button" at bounding box center [337, 58] width 13 height 13
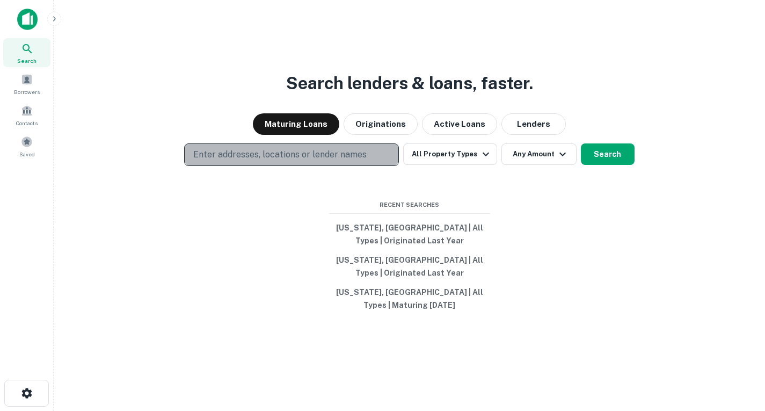
click at [340, 155] on p "Enter addresses, locations or lender names" at bounding box center [279, 154] width 173 height 13
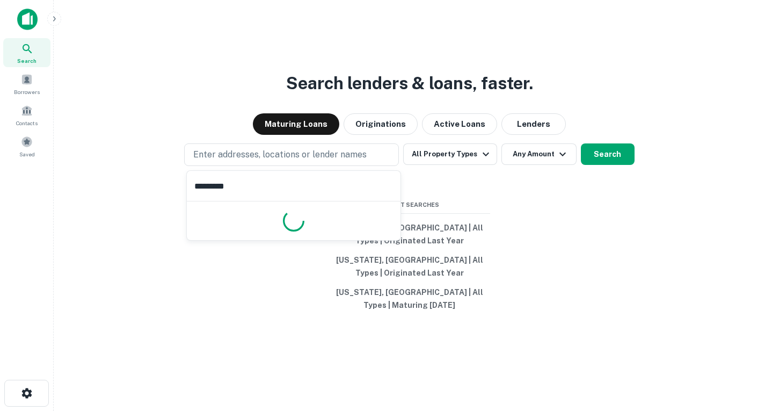
type input "**********"
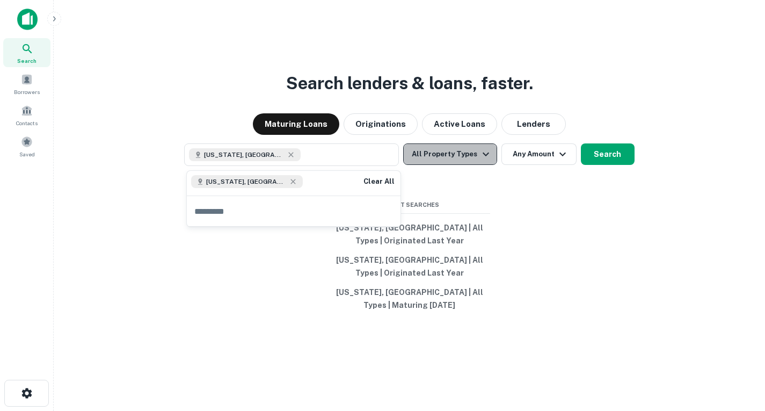
click at [486, 156] on icon "button" at bounding box center [485, 154] width 13 height 13
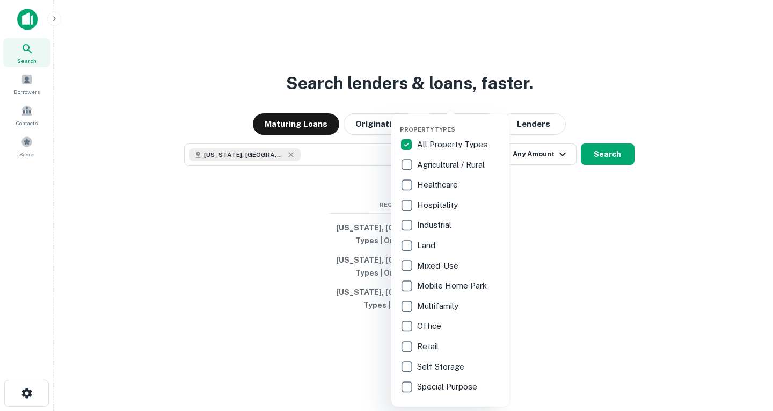
click at [585, 184] on div at bounding box center [386, 205] width 773 height 411
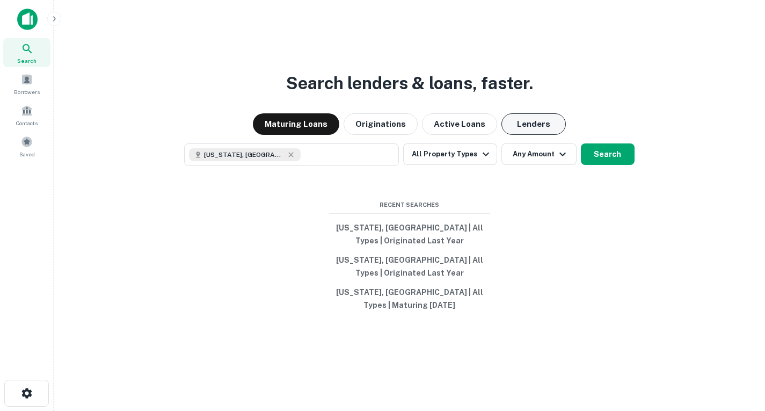
click at [539, 132] on button "Lenders" at bounding box center [533, 123] width 64 height 21
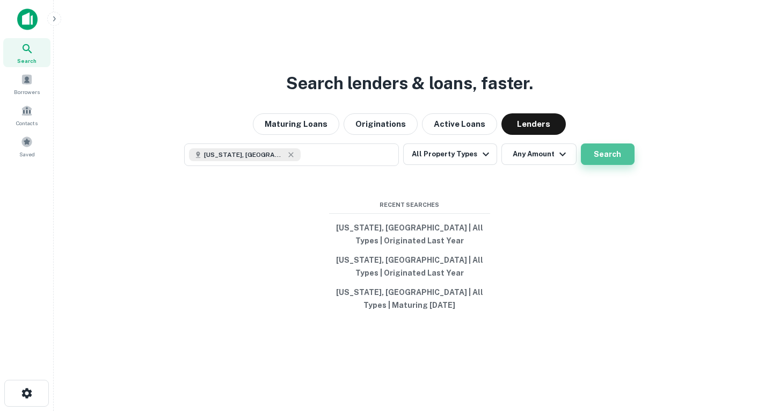
click at [608, 159] on button "Search" at bounding box center [608, 153] width 54 height 21
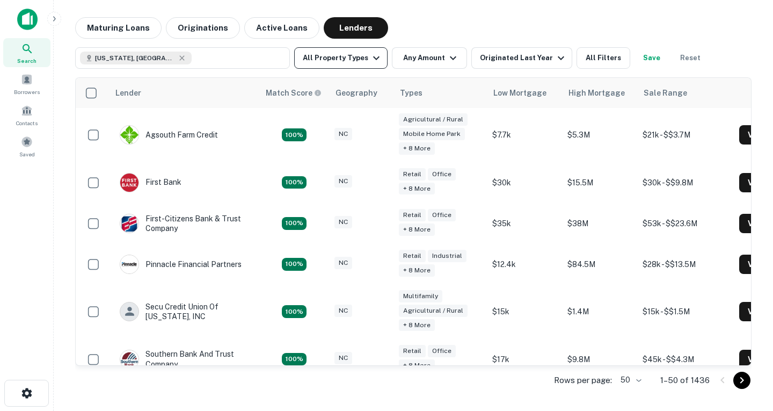
click at [370, 65] on button "All Property Types" at bounding box center [340, 57] width 93 height 21
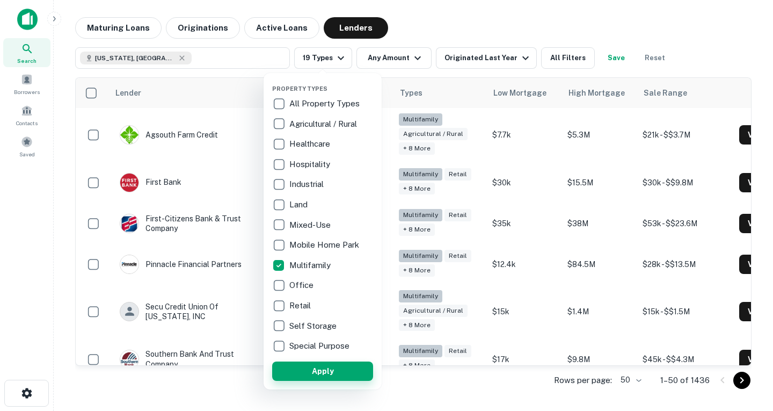
click at [296, 370] on button "Apply" at bounding box center [322, 370] width 101 height 19
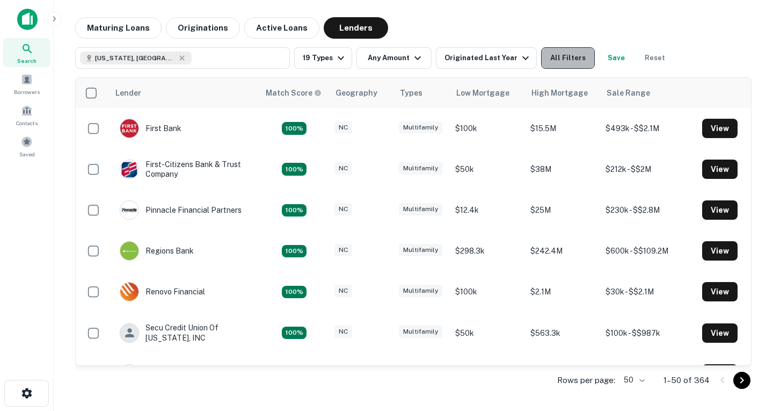
click at [570, 60] on button "All Filters" at bounding box center [568, 57] width 54 height 21
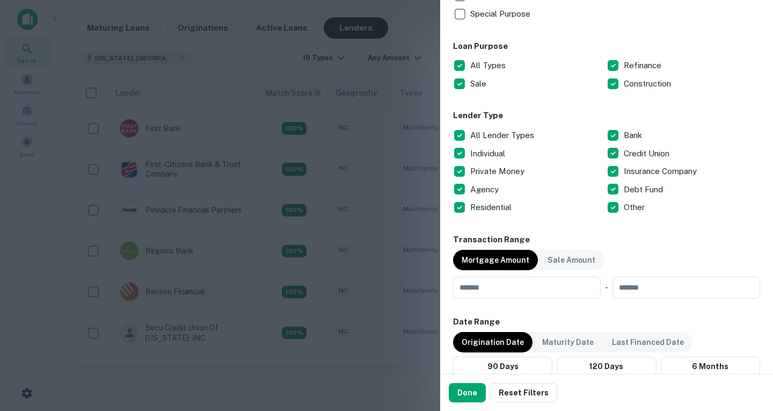
scroll to position [547, 0]
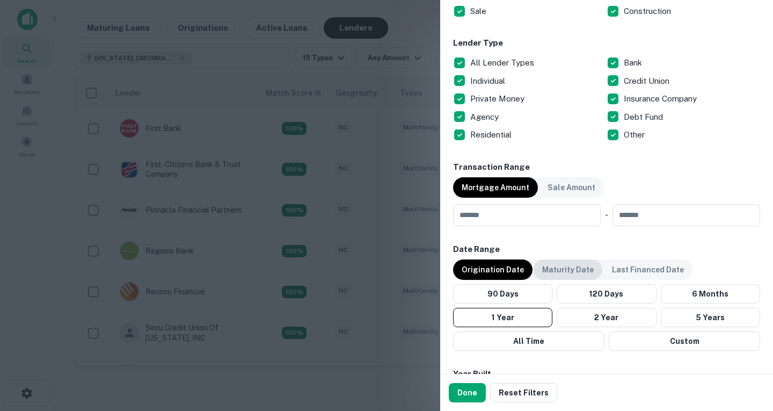
click at [572, 266] on p "Maturity Date" at bounding box center [568, 270] width 52 height 12
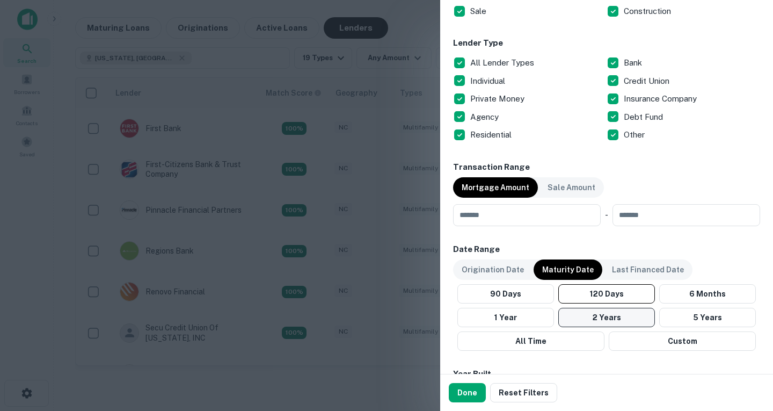
click at [599, 310] on button "2 Years" at bounding box center [606, 317] width 97 height 19
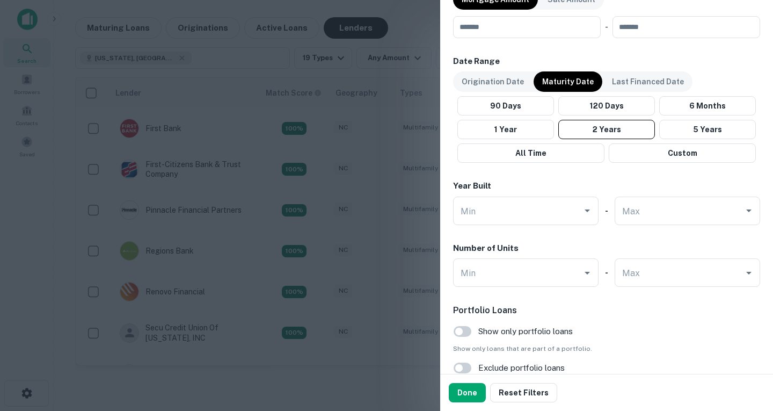
scroll to position [758, 0]
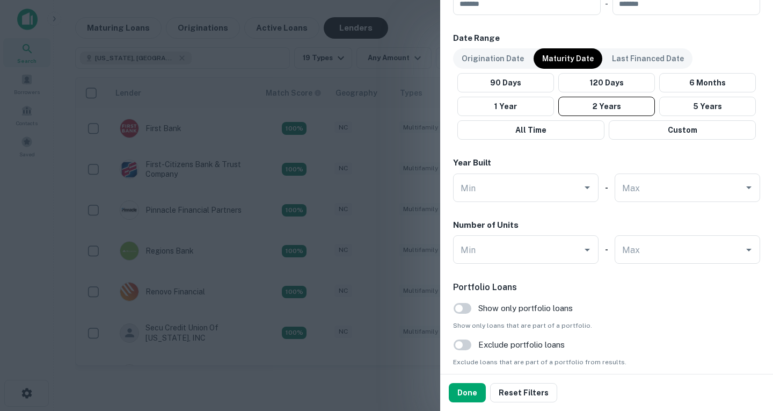
click at [469, 395] on button "Done" at bounding box center [467, 392] width 37 height 19
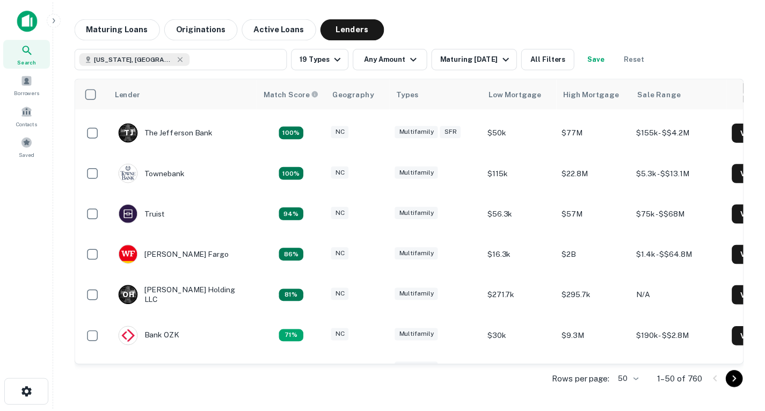
scroll to position [161, 0]
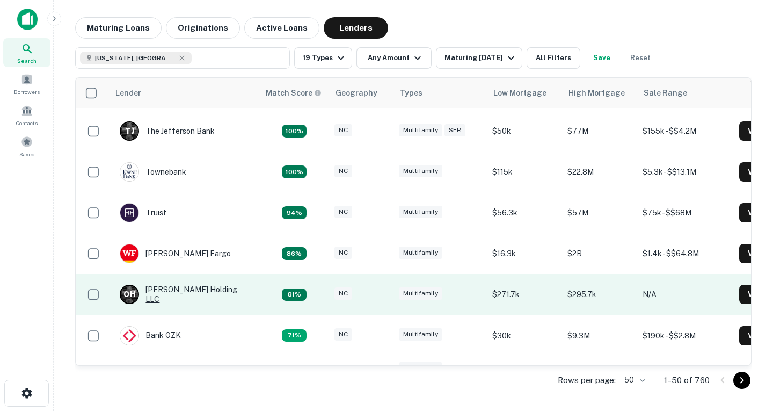
click at [203, 288] on div "O H [PERSON_NAME] Holding LLC" at bounding box center [184, 294] width 129 height 19
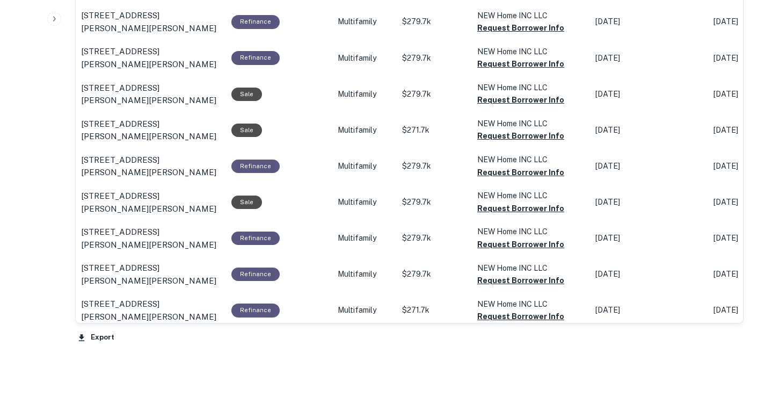
scroll to position [837, 0]
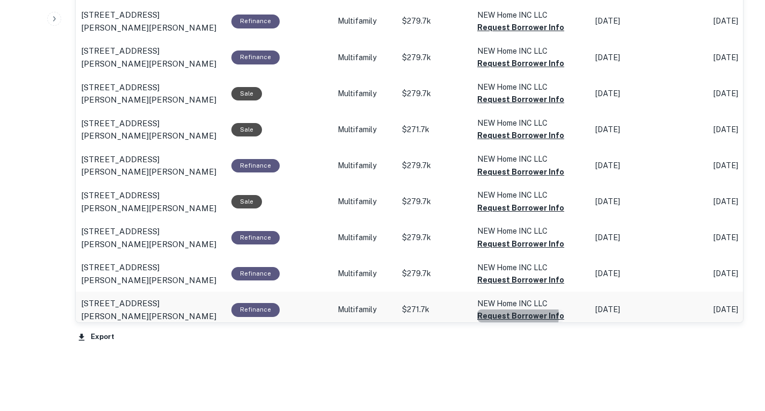
click at [505, 309] on button "Request Borrower Info" at bounding box center [520, 315] width 87 height 13
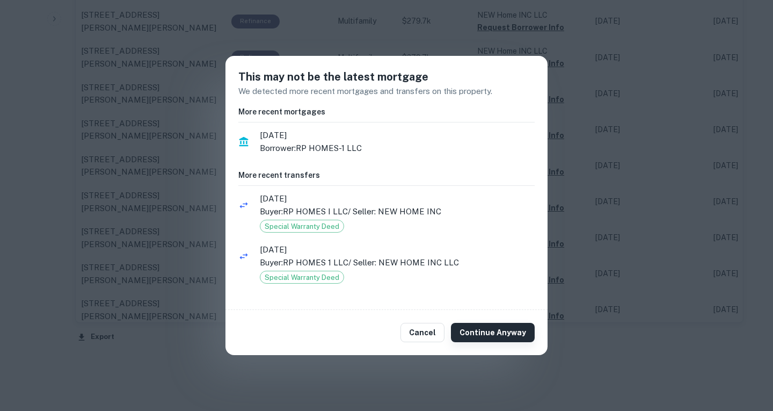
click at [508, 332] on button "Continue Anyway" at bounding box center [493, 332] width 84 height 19
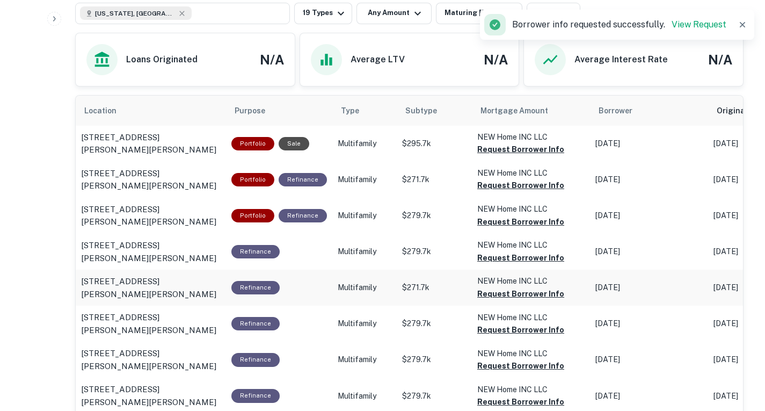
scroll to position [498, 0]
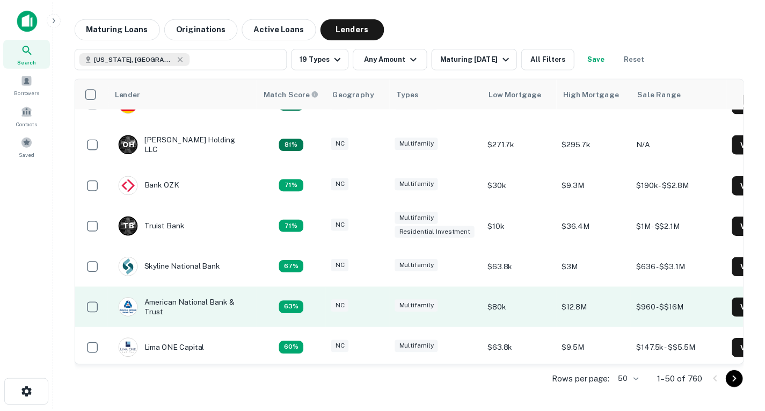
scroll to position [347, 0]
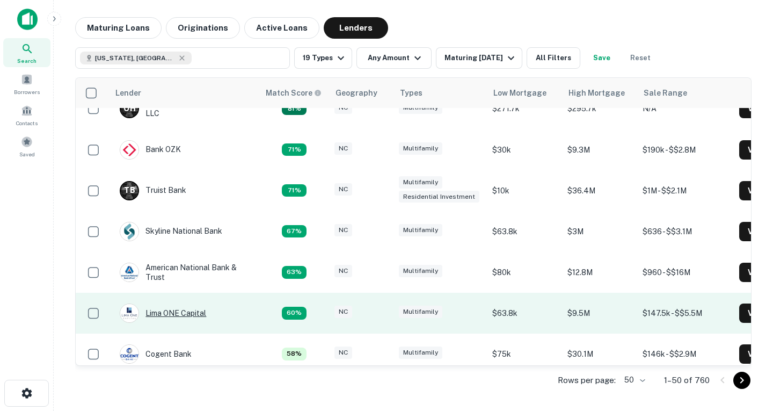
click at [191, 314] on div "Lima ONE Capital" at bounding box center [163, 312] width 86 height 19
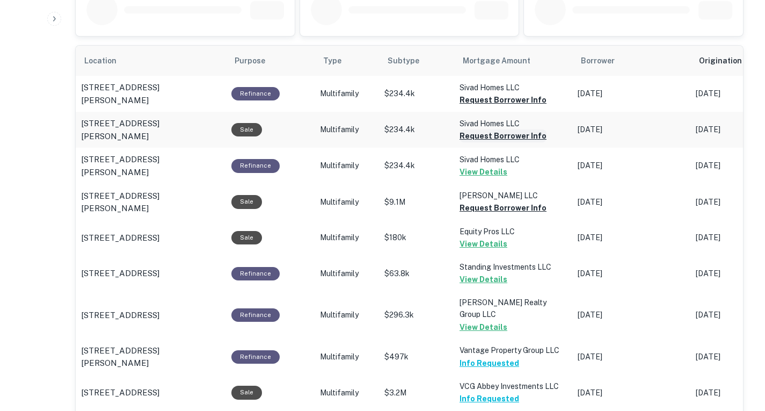
scroll to position [597, 0]
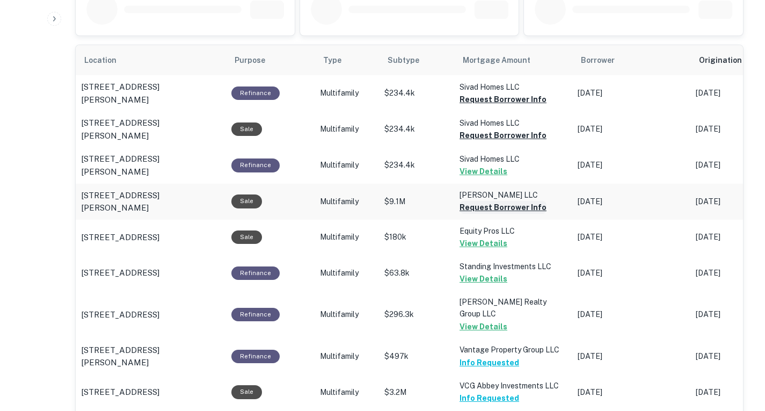
click at [514, 211] on button "Request Borrower Info" at bounding box center [503, 207] width 87 height 13
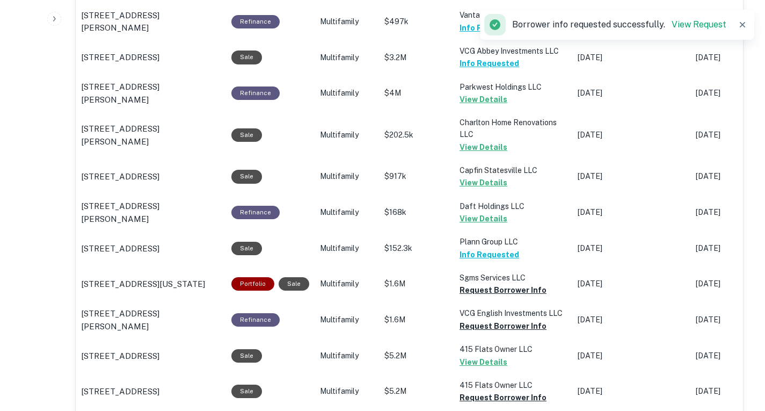
scroll to position [932, 0]
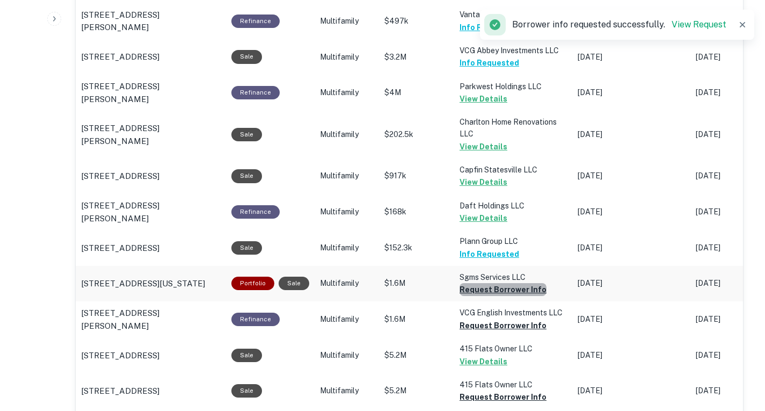
click at [511, 283] on button "Request Borrower Info" at bounding box center [503, 289] width 87 height 13
click at [517, 319] on button "Request Borrower Info" at bounding box center [503, 325] width 87 height 13
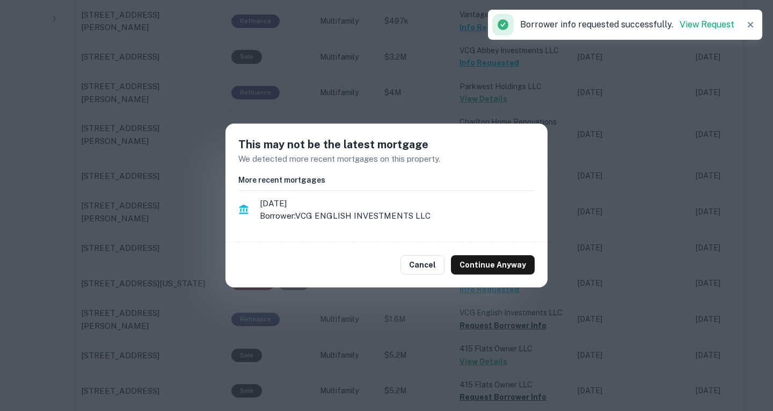
click at [498, 243] on div "Cancel Continue Anyway" at bounding box center [387, 264] width 322 height 45
click at [499, 272] on button "Continue Anyway" at bounding box center [493, 264] width 84 height 19
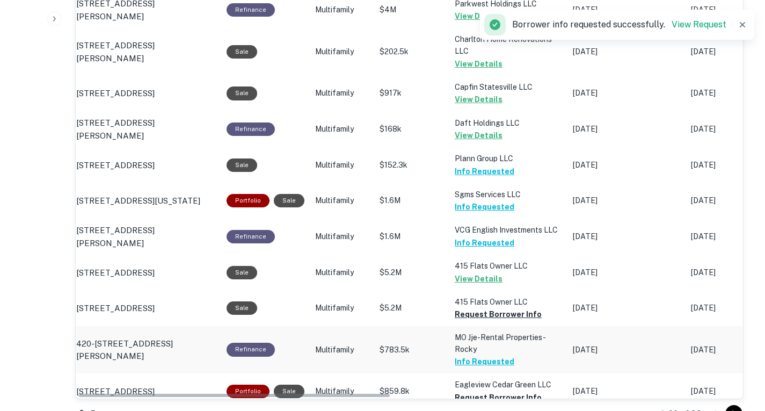
scroll to position [0, 5]
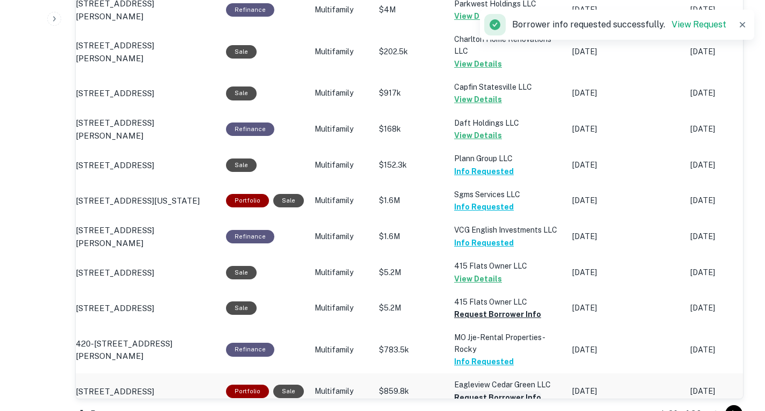
click at [523, 391] on button "Request Borrower Info" at bounding box center [497, 397] width 87 height 13
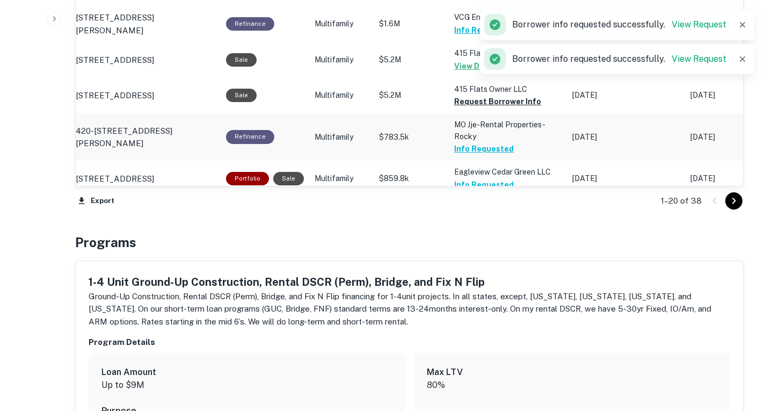
scroll to position [1227, 0]
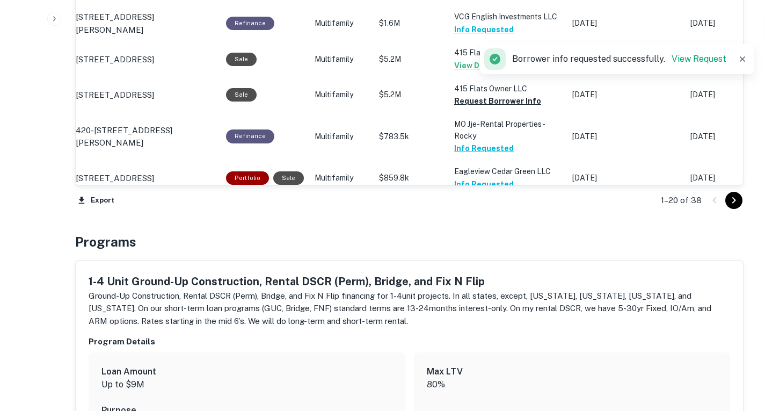
click at [728, 202] on icon "Go to next page" at bounding box center [734, 200] width 13 height 13
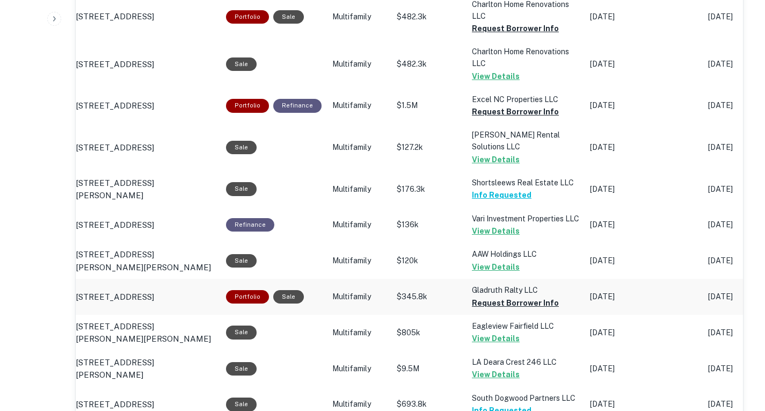
scroll to position [834, 0]
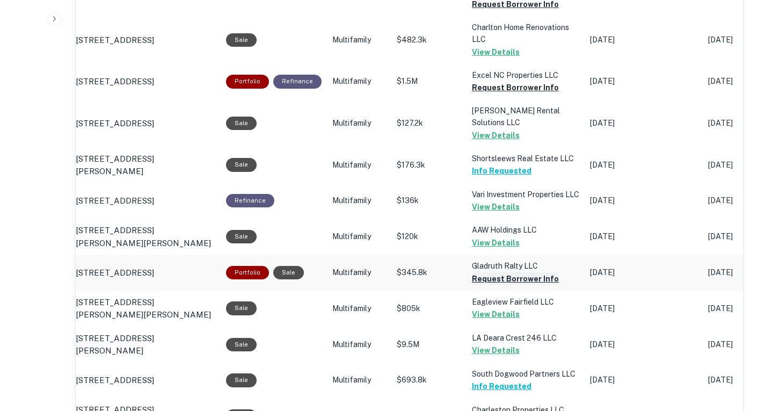
click at [523, 272] on button "Request Borrower Info" at bounding box center [515, 278] width 87 height 13
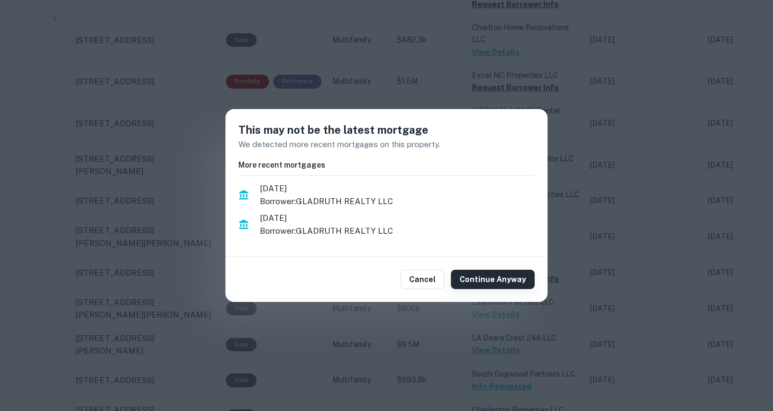
click at [516, 274] on button "Continue Anyway" at bounding box center [493, 279] width 84 height 19
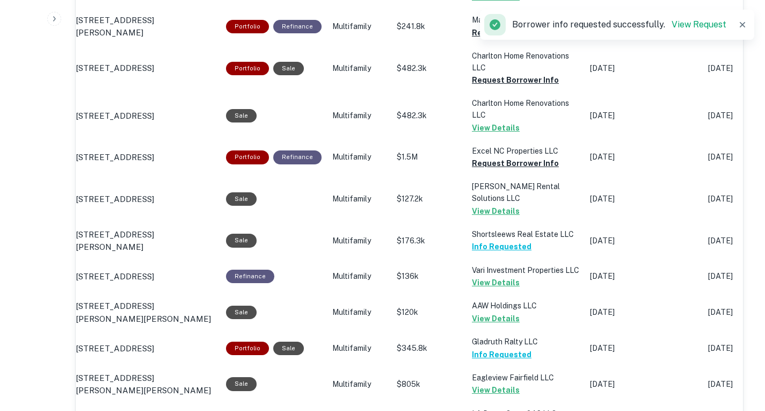
scroll to position [747, 0]
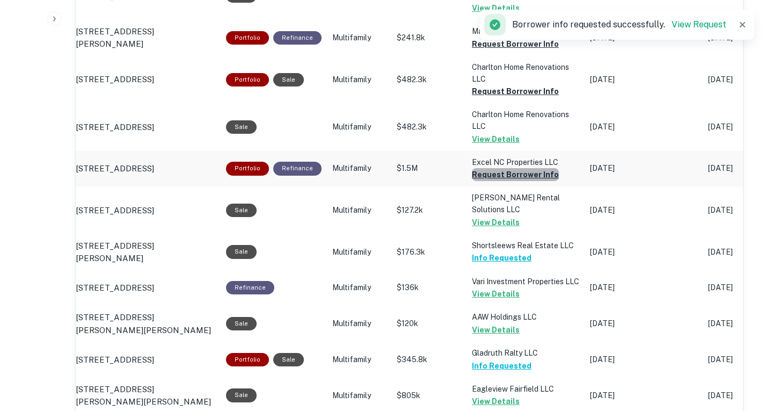
click at [515, 168] on button "Request Borrower Info" at bounding box center [515, 174] width 87 height 13
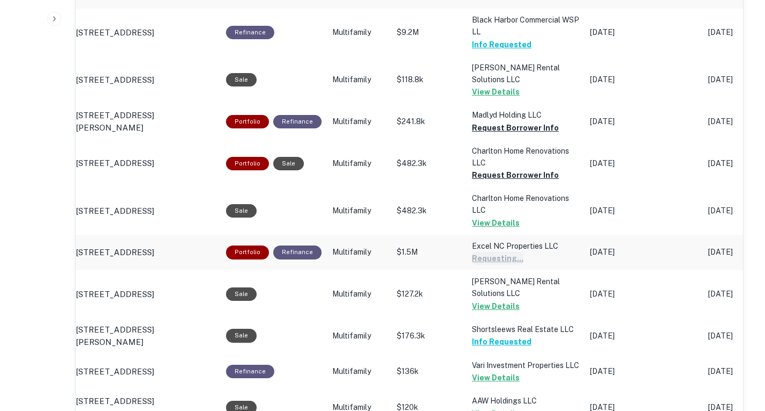
scroll to position [662, 0]
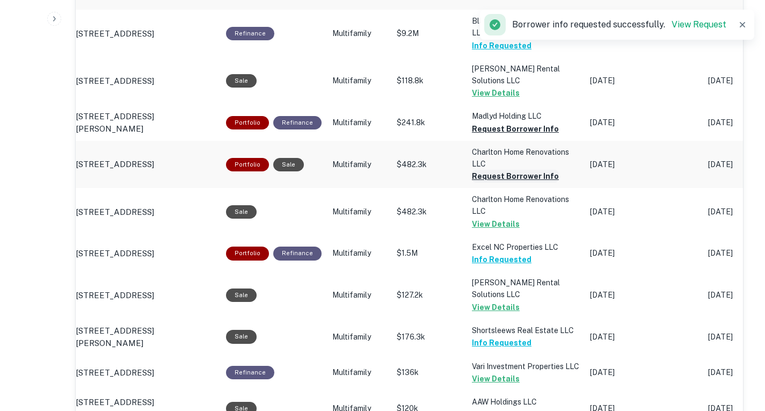
click at [534, 170] on button "Request Borrower Info" at bounding box center [515, 176] width 87 height 13
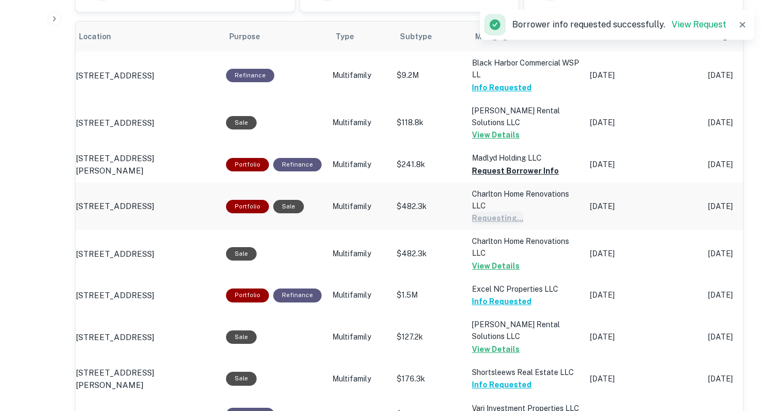
scroll to position [621, 0]
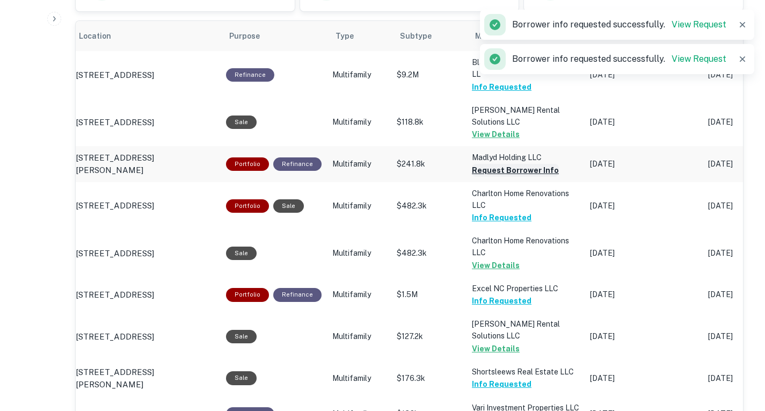
click at [530, 164] on button "Request Borrower Info" at bounding box center [515, 170] width 87 height 13
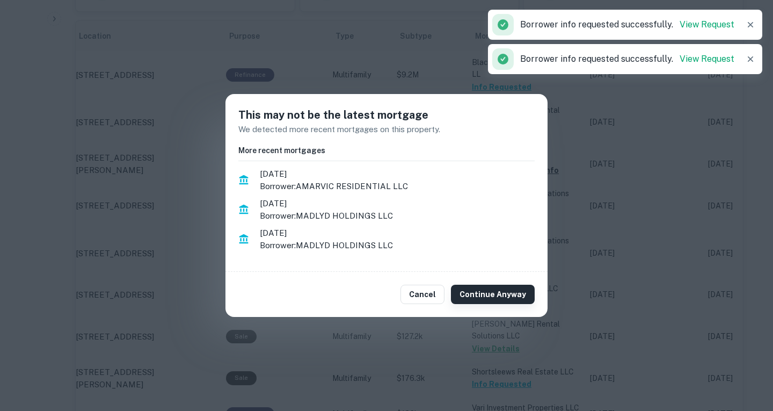
click at [507, 296] on button "Continue Anyway" at bounding box center [493, 294] width 84 height 19
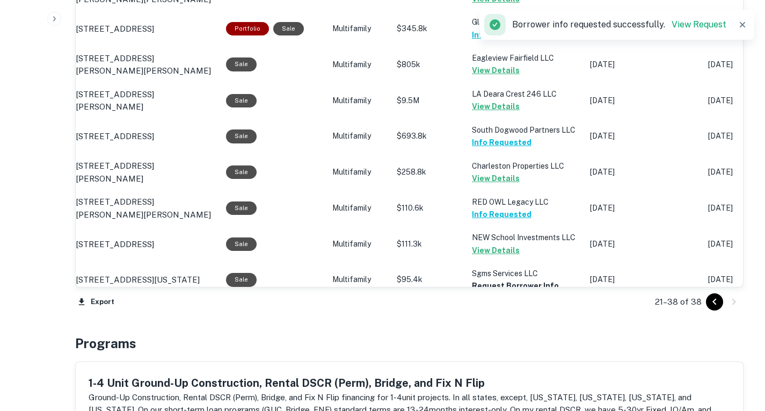
scroll to position [1078, 0]
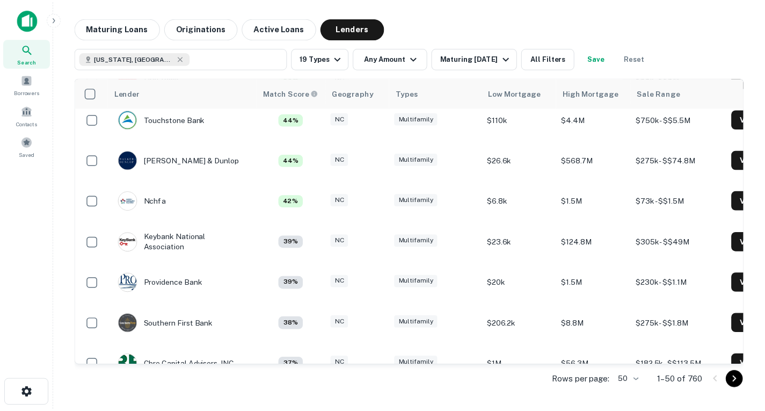
scroll to position [1080, 1]
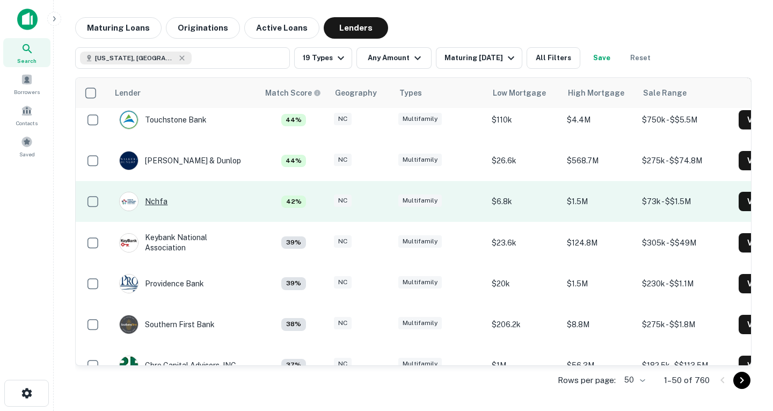
click at [158, 192] on div "Nchfa" at bounding box center [143, 201] width 48 height 19
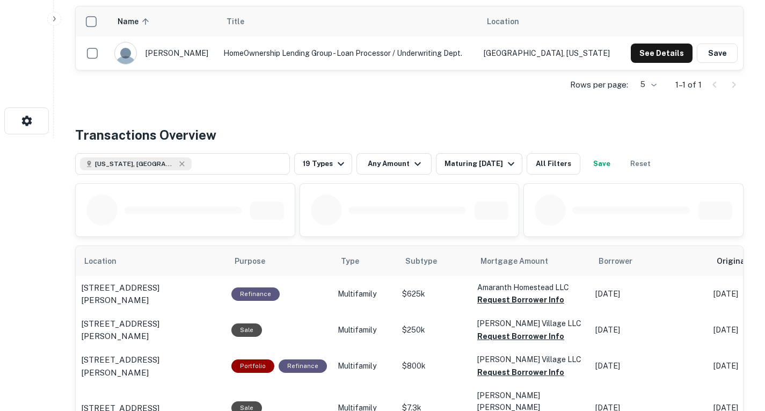
scroll to position [439, 0]
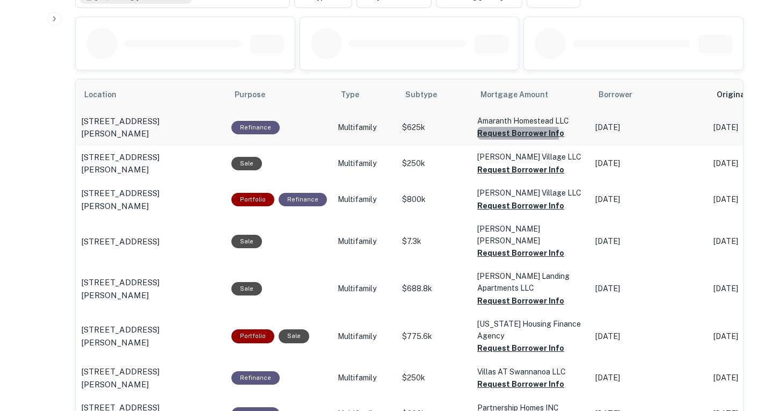
click at [506, 134] on button "Request Borrower Info" at bounding box center [520, 133] width 87 height 13
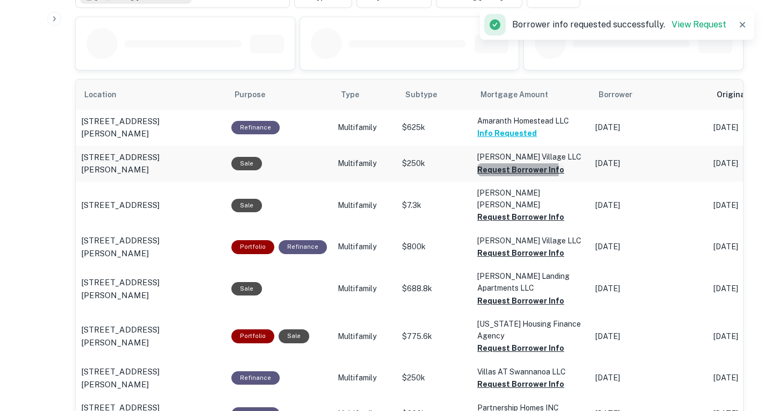
click at [510, 171] on button "Request Borrower Info" at bounding box center [520, 169] width 87 height 13
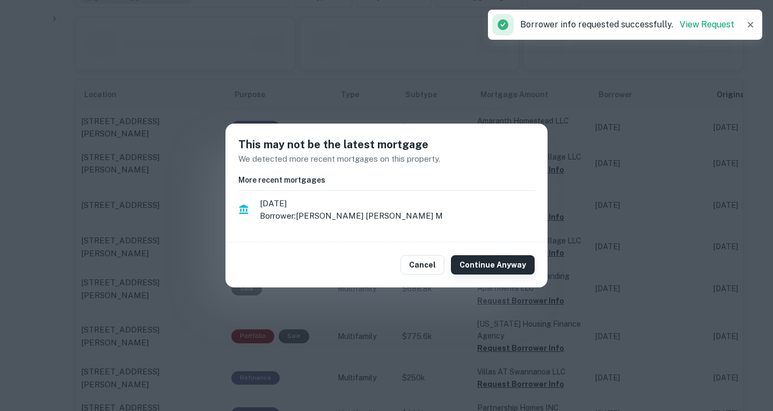
click at [501, 264] on button "Continue Anyway" at bounding box center [493, 264] width 84 height 19
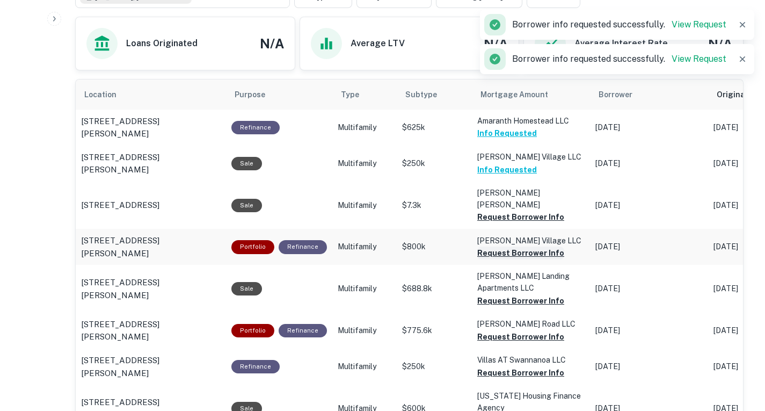
click at [522, 246] on button "Request Borrower Info" at bounding box center [520, 252] width 87 height 13
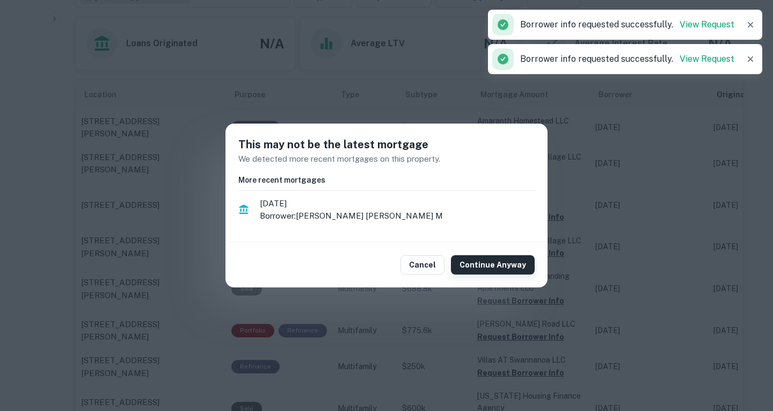
click at [514, 265] on button "Continue Anyway" at bounding box center [493, 264] width 84 height 19
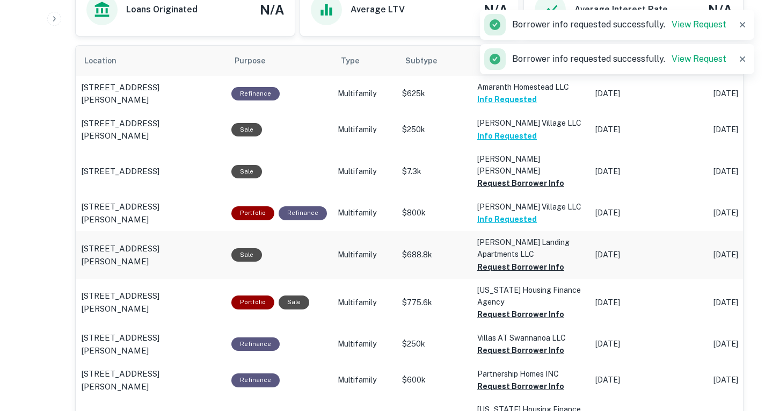
scroll to position [476, 0]
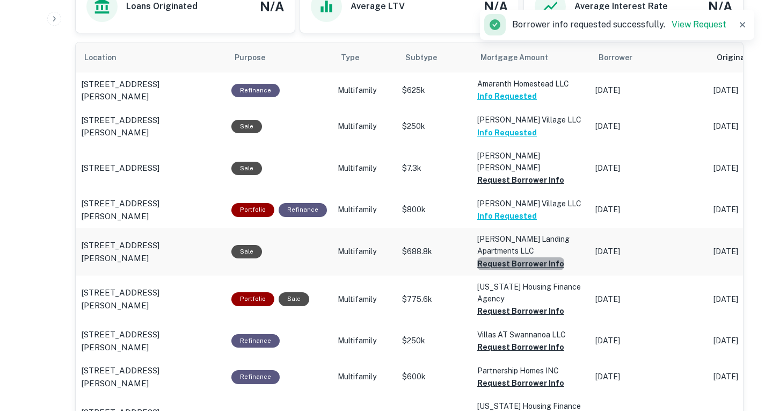
click at [530, 257] on button "Request Borrower Info" at bounding box center [520, 263] width 87 height 13
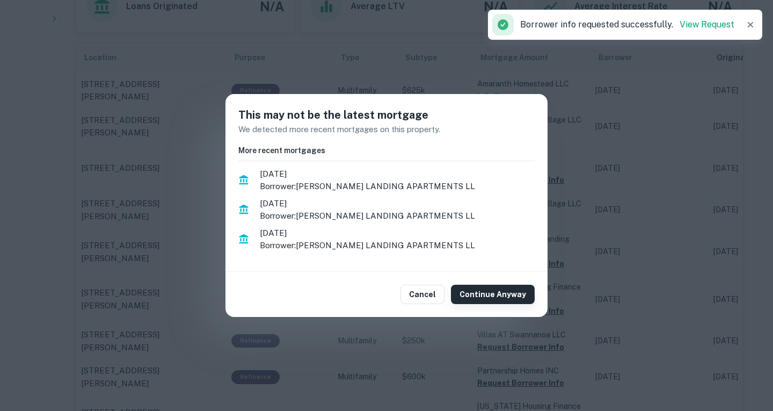
click at [507, 286] on button "Continue Anyway" at bounding box center [493, 294] width 84 height 19
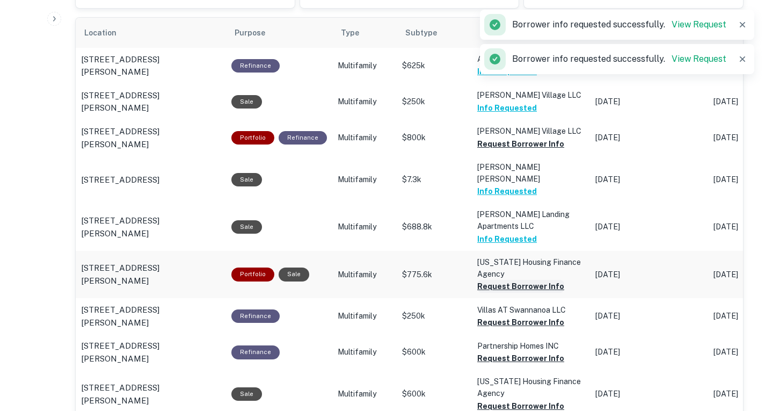
scroll to position [513, 0]
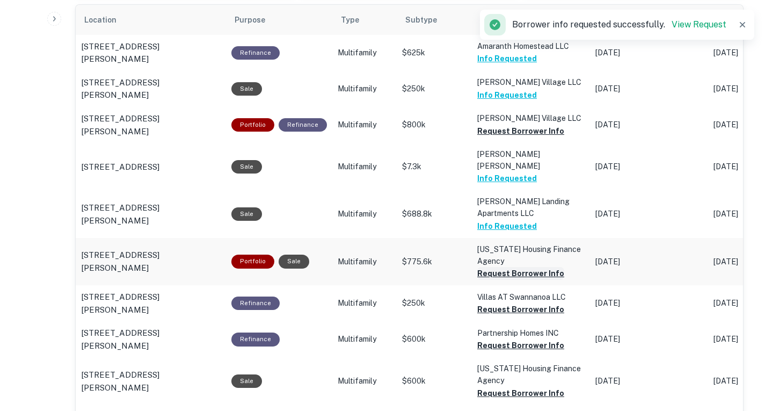
click at [532, 267] on button "Request Borrower Info" at bounding box center [520, 273] width 87 height 13
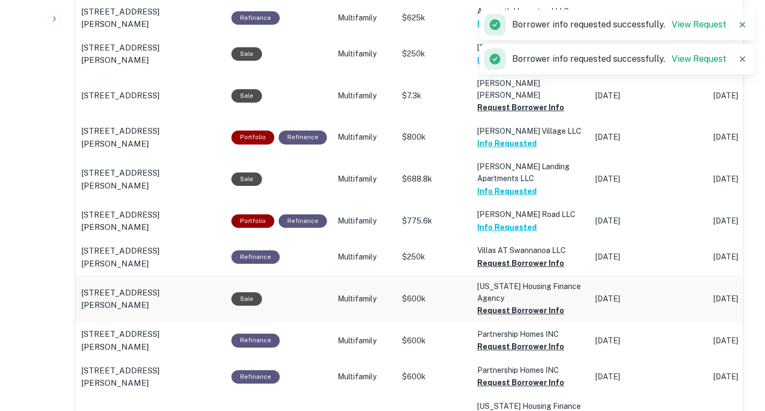
scroll to position [549, 0]
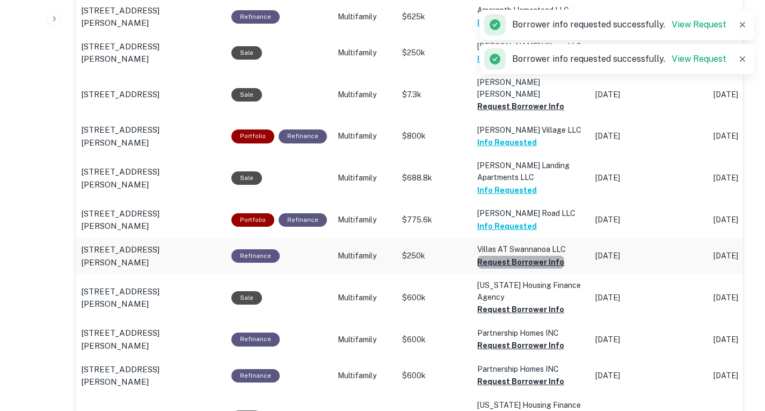
click at [523, 256] on button "Request Borrower Info" at bounding box center [520, 262] width 87 height 13
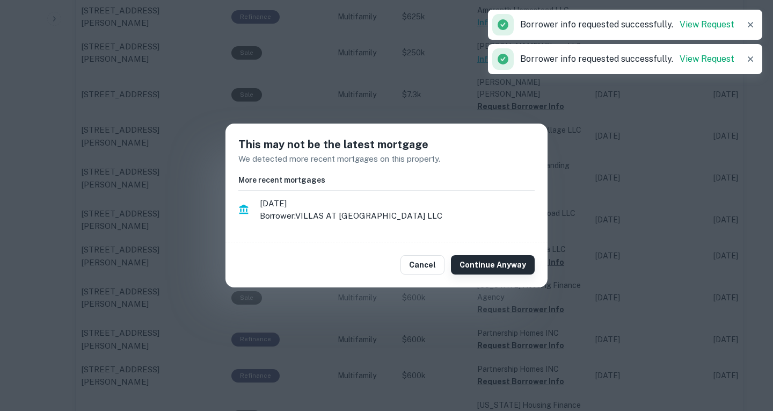
click at [512, 265] on button "Continue Anyway" at bounding box center [493, 264] width 84 height 19
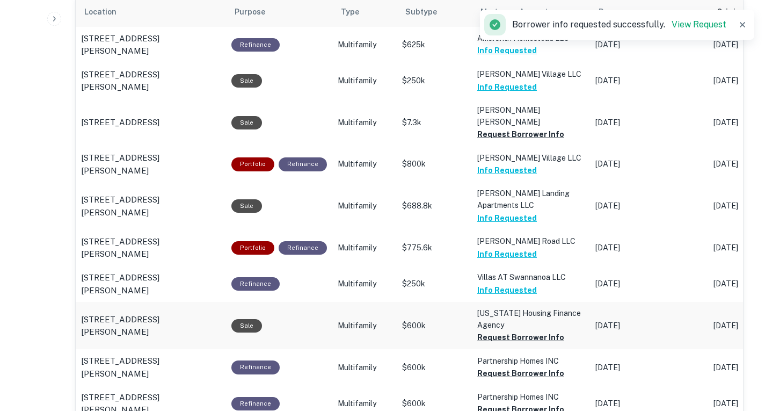
scroll to position [523, 0]
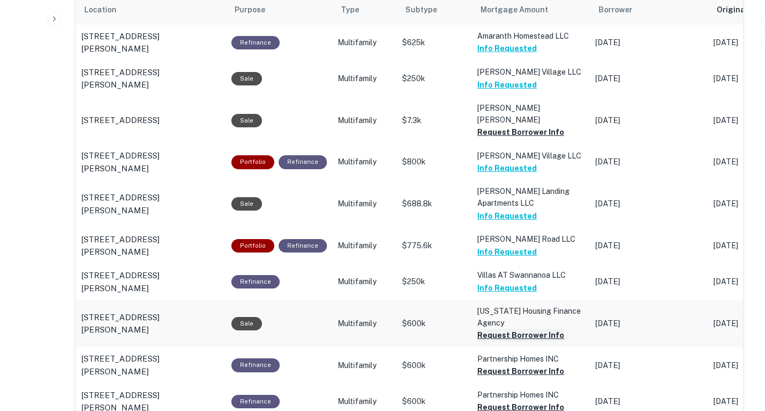
click at [525, 329] on button "Request Borrower Info" at bounding box center [520, 335] width 87 height 13
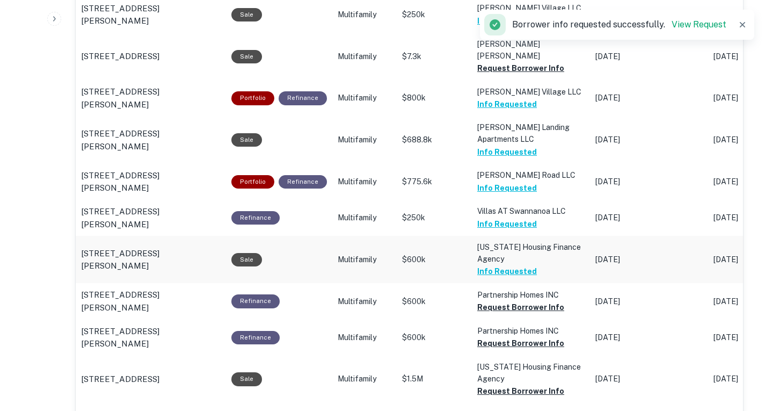
scroll to position [588, 0]
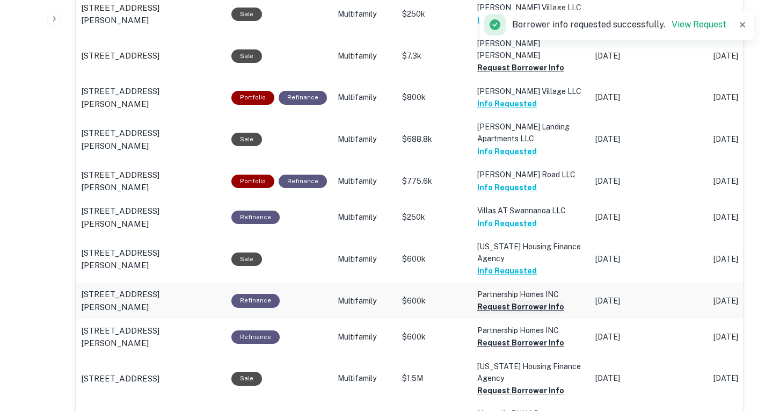
click at [539, 300] on button "Request Borrower Info" at bounding box center [520, 306] width 87 height 13
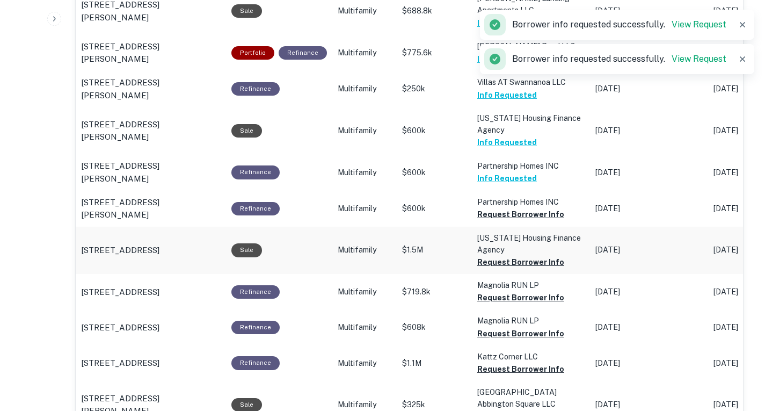
scroll to position [717, 0]
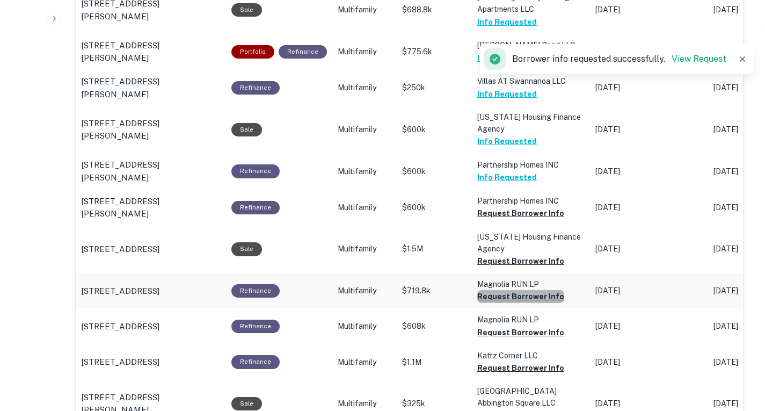
click at [530, 290] on button "Request Borrower Info" at bounding box center [520, 296] width 87 height 13
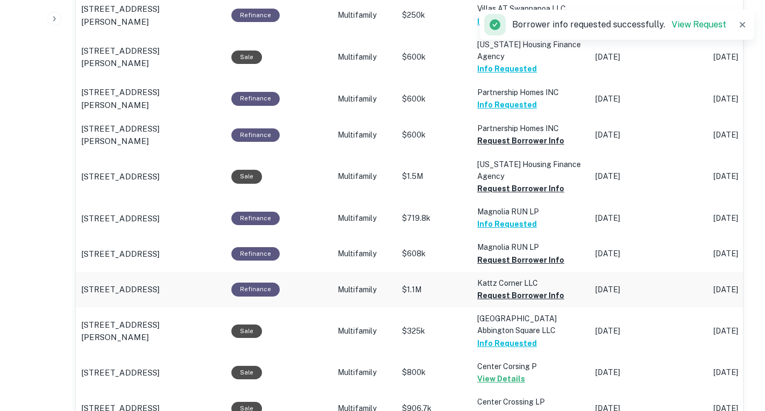
scroll to position [790, 0]
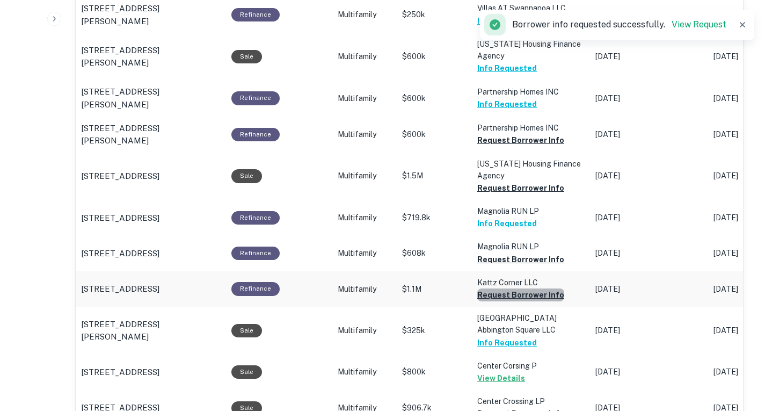
click at [537, 288] on button "Request Borrower Info" at bounding box center [520, 294] width 87 height 13
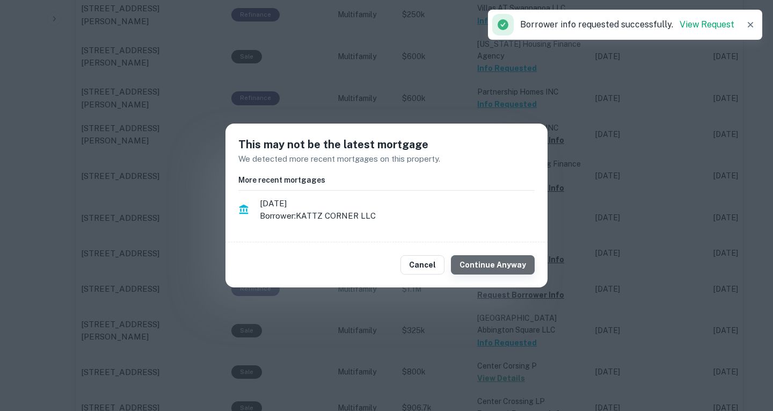
click at [510, 264] on button "Continue Anyway" at bounding box center [493, 264] width 84 height 19
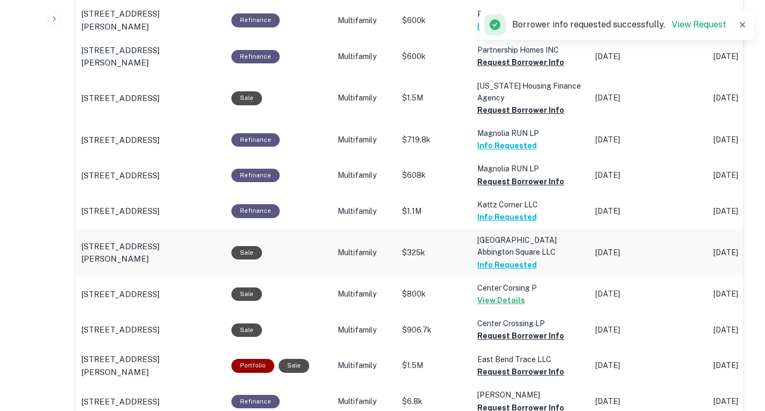
scroll to position [869, 0]
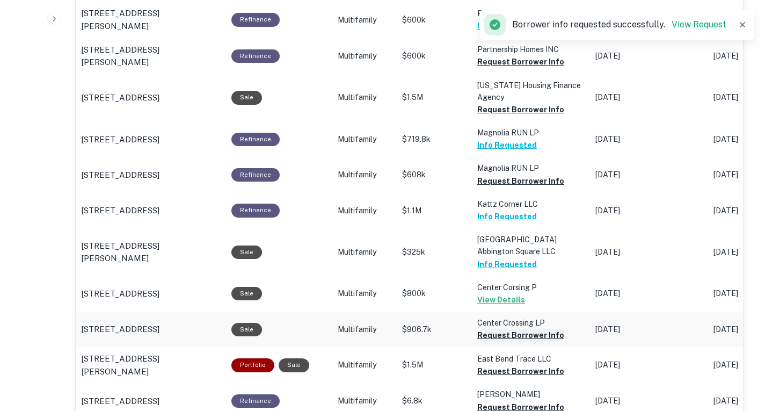
click at [535, 329] on button "Request Borrower Info" at bounding box center [520, 335] width 87 height 13
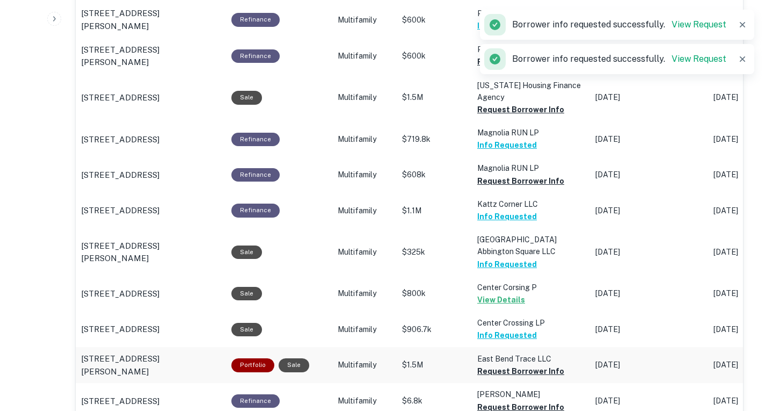
scroll to position [932, 0]
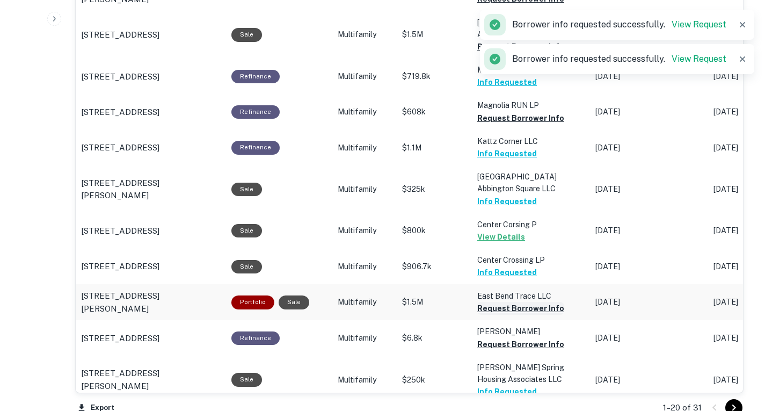
click at [540, 302] on button "Request Borrower Info" at bounding box center [520, 308] width 87 height 13
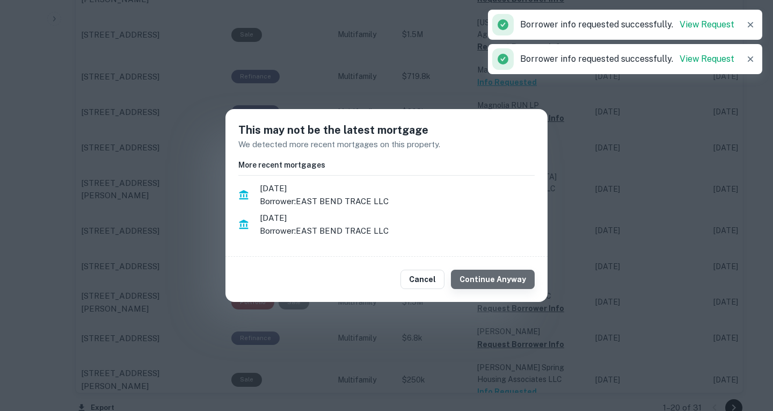
click at [503, 271] on button "Continue Anyway" at bounding box center [493, 279] width 84 height 19
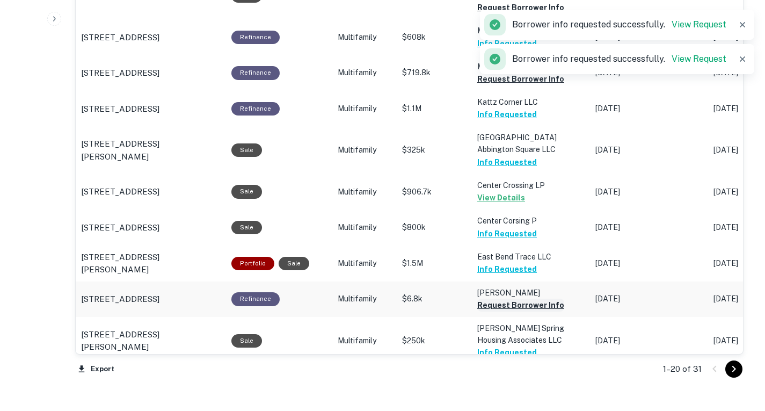
scroll to position [1057, 0]
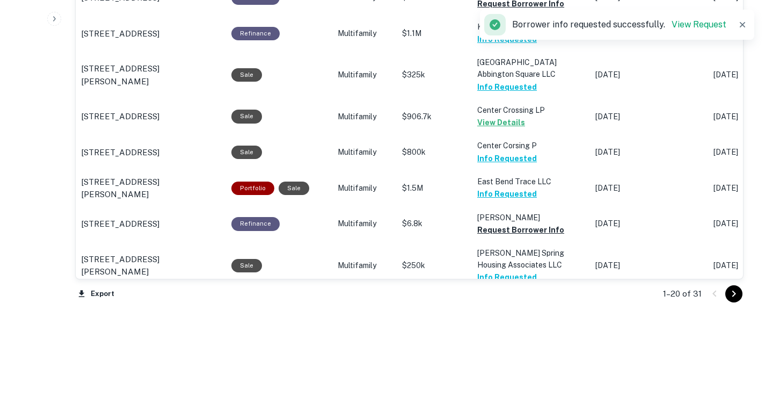
click at [733, 294] on icon "Go to next page" at bounding box center [734, 293] width 4 height 6
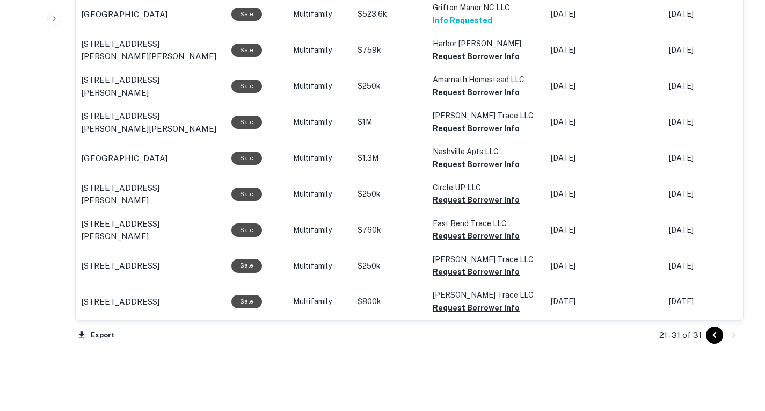
scroll to position [615, 0]
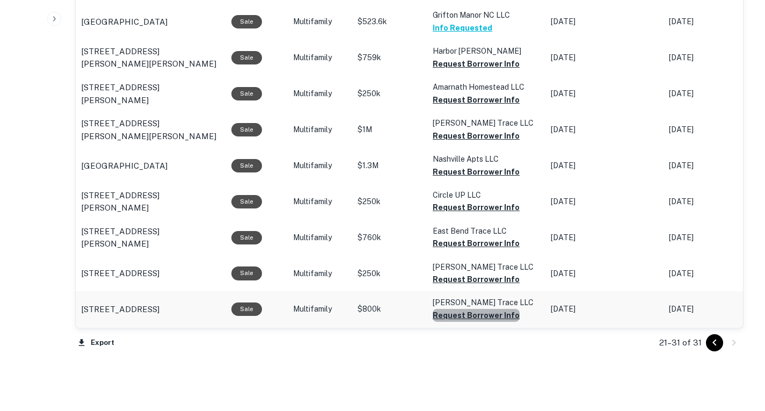
click at [493, 313] on button "Request Borrower Info" at bounding box center [476, 315] width 87 height 13
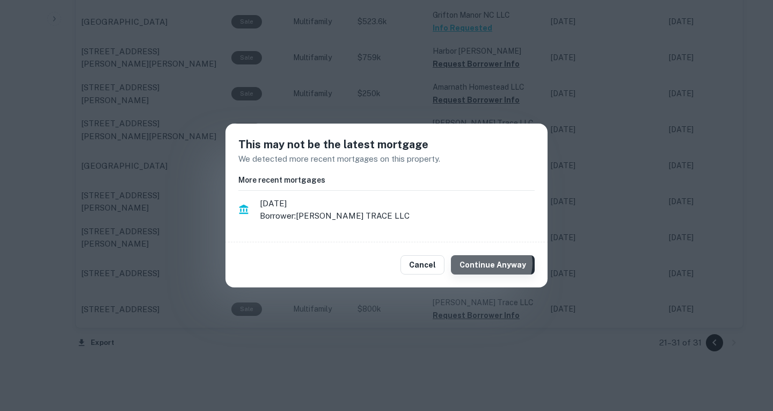
click at [495, 263] on button "Continue Anyway" at bounding box center [493, 264] width 84 height 19
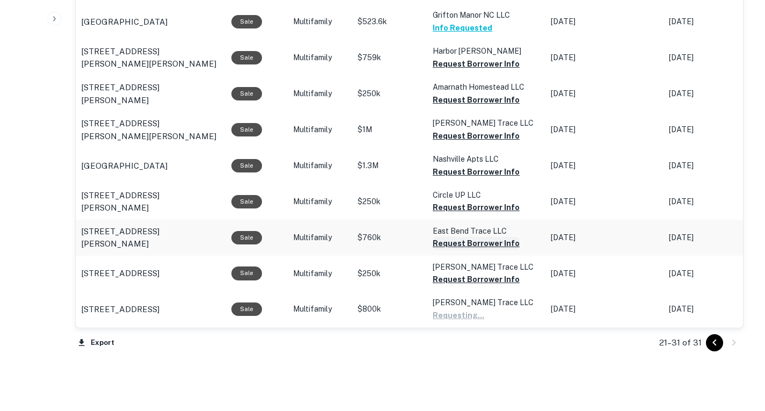
click at [485, 242] on button "Request Borrower Info" at bounding box center [476, 243] width 87 height 13
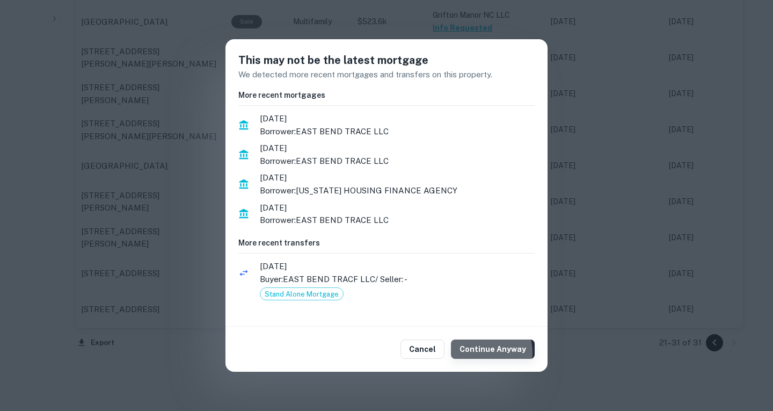
click at [489, 352] on button "Continue Anyway" at bounding box center [493, 348] width 84 height 19
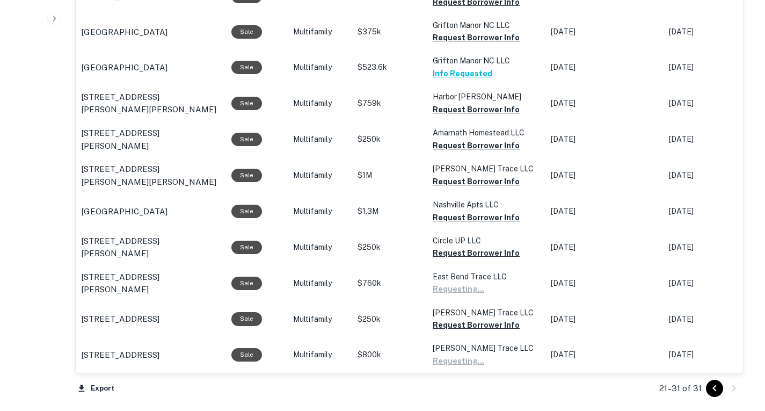
scroll to position [568, 0]
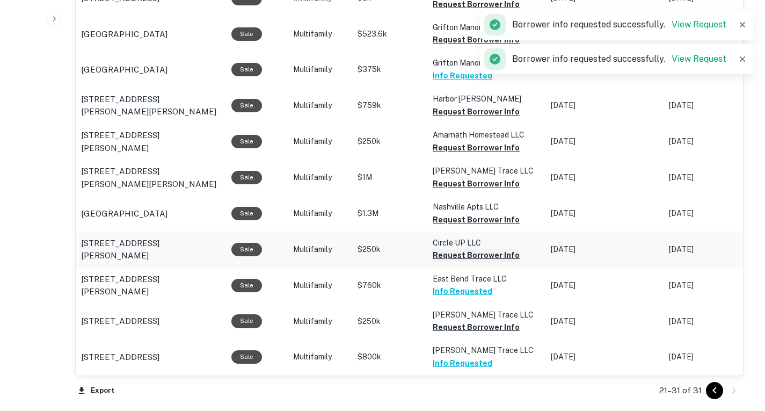
click at [479, 258] on button "Request Borrower Info" at bounding box center [476, 255] width 87 height 13
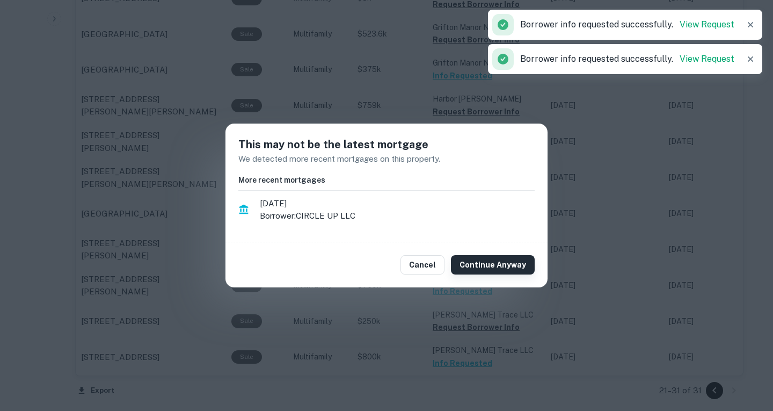
click at [477, 267] on button "Continue Anyway" at bounding box center [493, 264] width 84 height 19
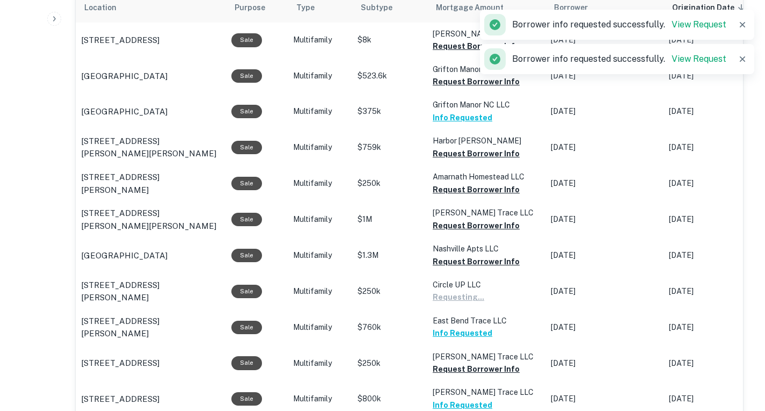
scroll to position [523, 0]
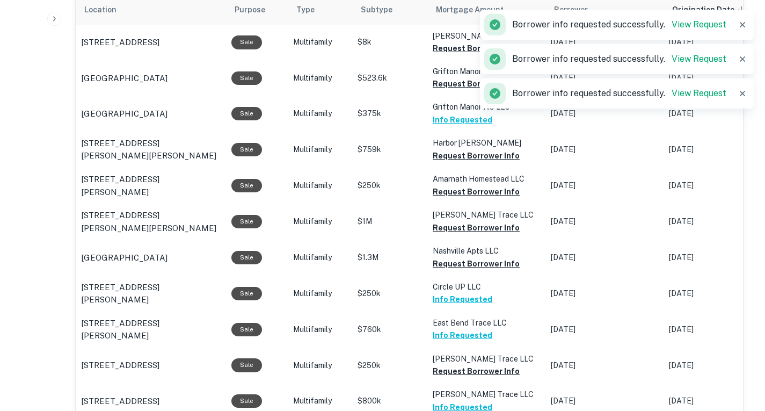
click at [477, 267] on button "Request Borrower Info" at bounding box center [476, 263] width 87 height 13
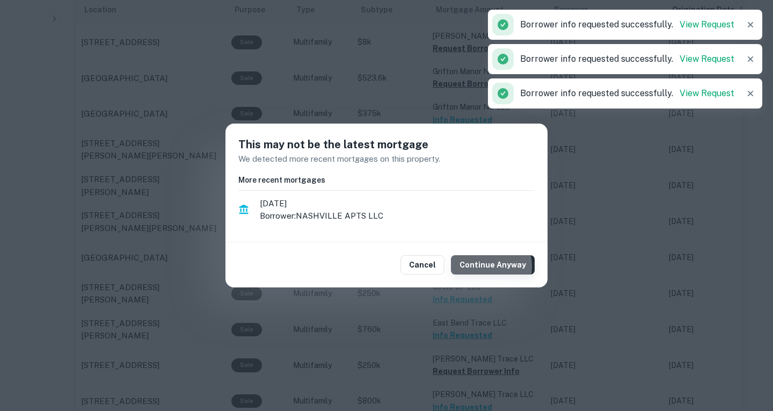
click at [481, 266] on button "Continue Anyway" at bounding box center [493, 264] width 84 height 19
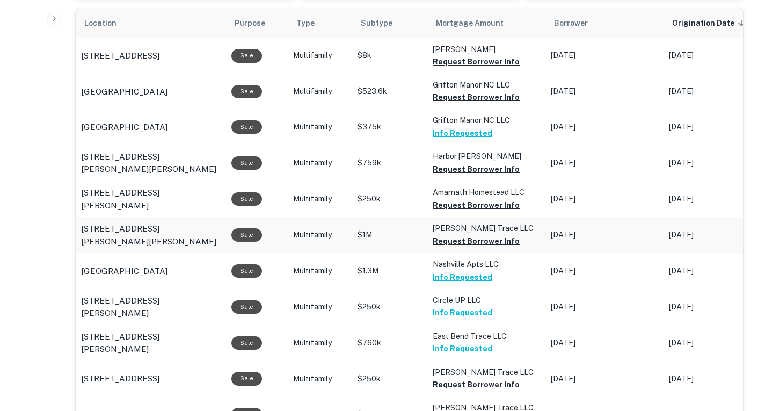
scroll to position [509, 0]
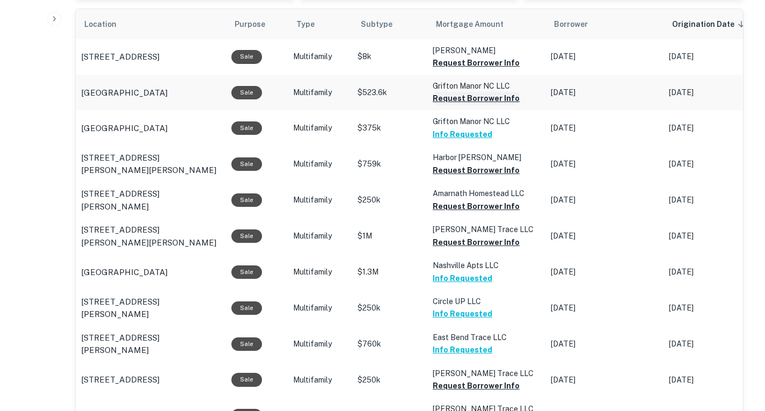
click at [475, 97] on button "Request Borrower Info" at bounding box center [476, 98] width 87 height 13
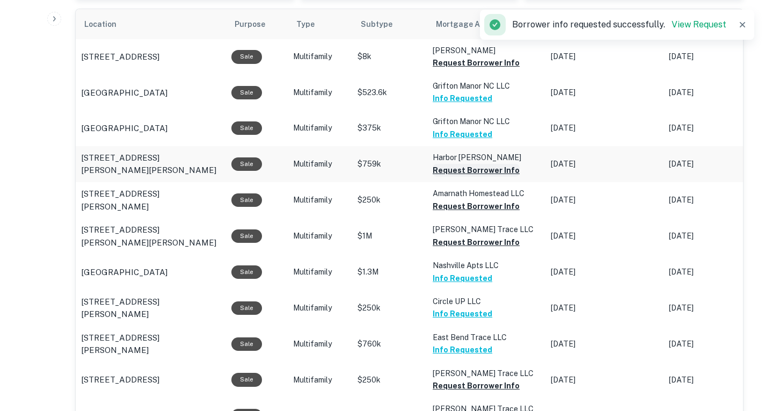
click at [478, 172] on button "Request Borrower Info" at bounding box center [476, 170] width 87 height 13
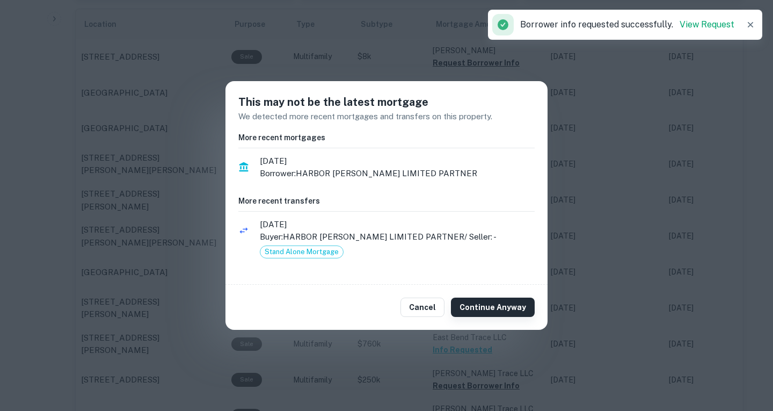
click at [482, 310] on button "Continue Anyway" at bounding box center [493, 306] width 84 height 19
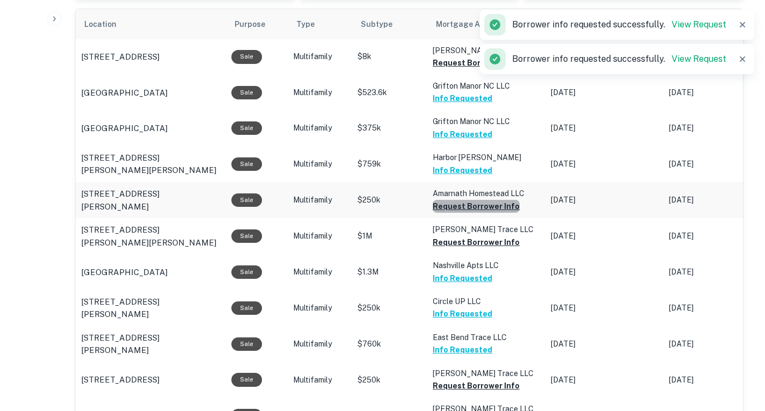
click at [492, 206] on button "Request Borrower Info" at bounding box center [476, 206] width 87 height 13
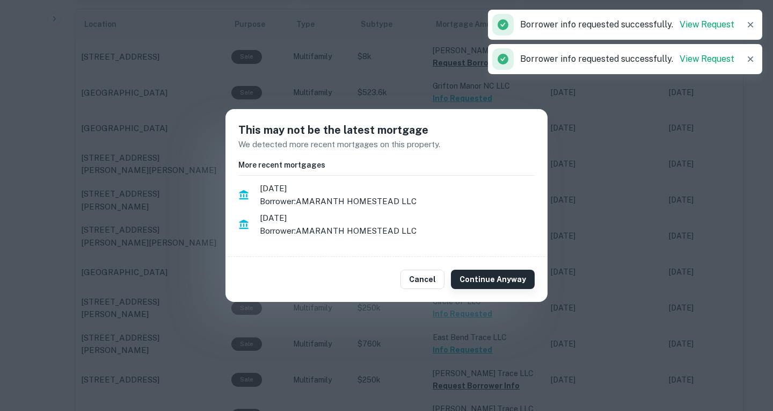
click at [491, 281] on button "Continue Anyway" at bounding box center [493, 279] width 84 height 19
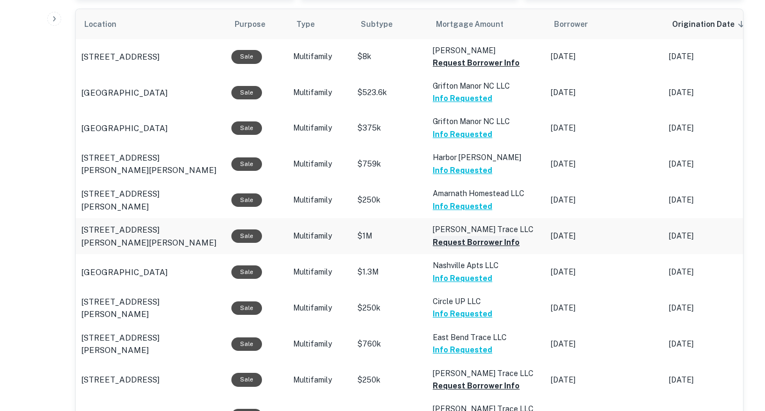
click at [505, 241] on button "Request Borrower Info" at bounding box center [476, 242] width 87 height 13
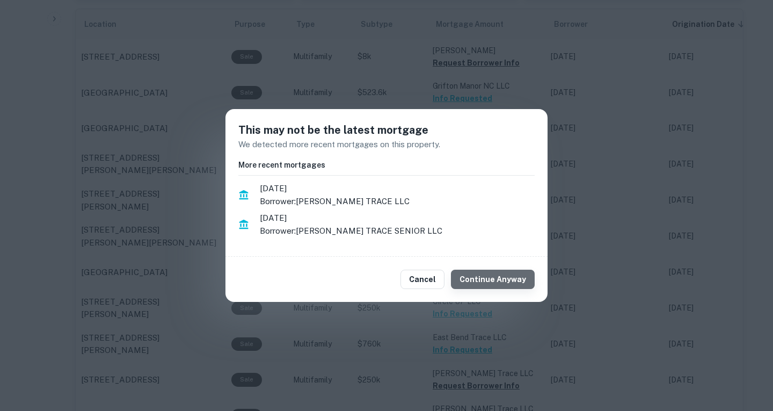
click at [511, 286] on button "Continue Anyway" at bounding box center [493, 279] width 84 height 19
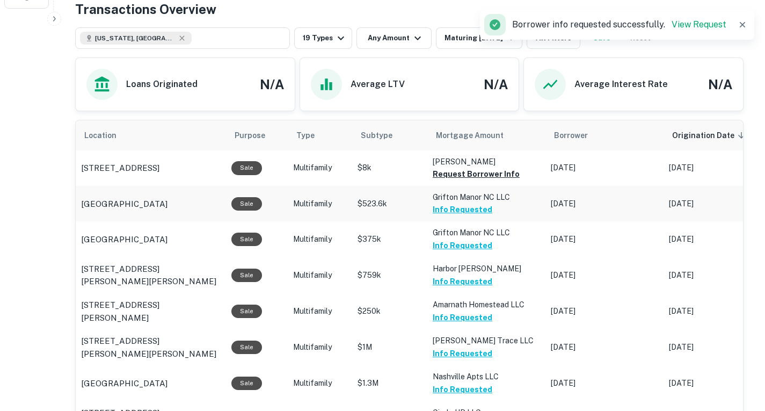
scroll to position [397, 0]
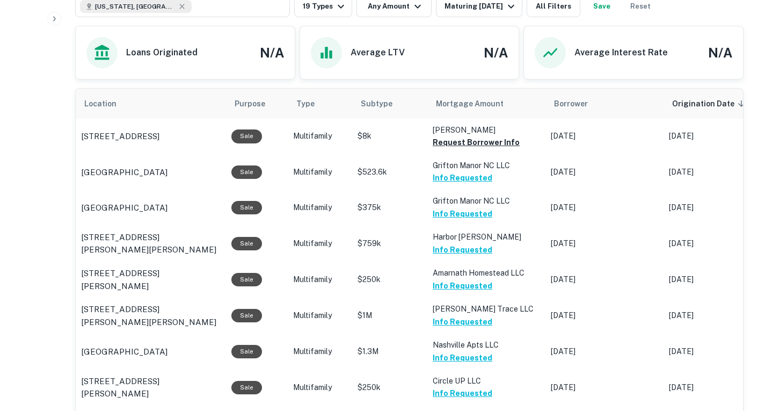
scroll to position [430, 0]
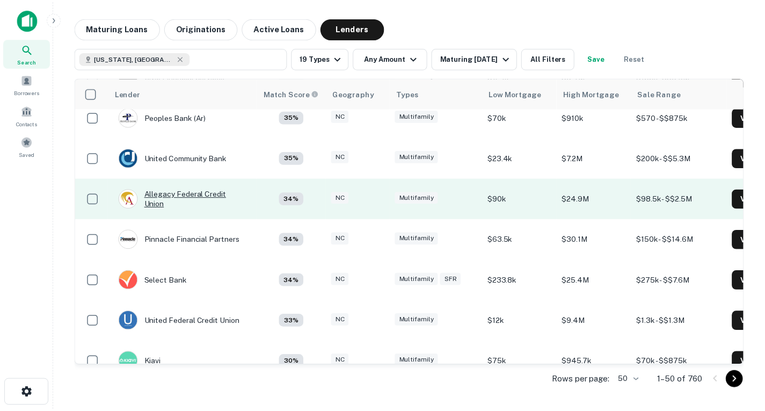
scroll to position [1451, 0]
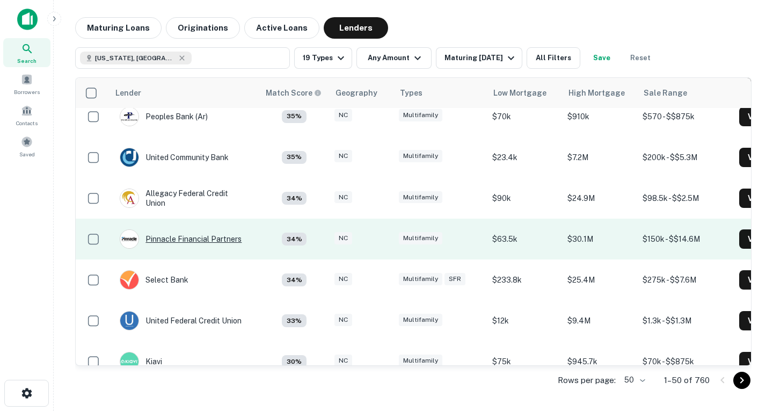
click at [209, 231] on div "Pinnacle Financial Partners" at bounding box center [181, 238] width 122 height 19
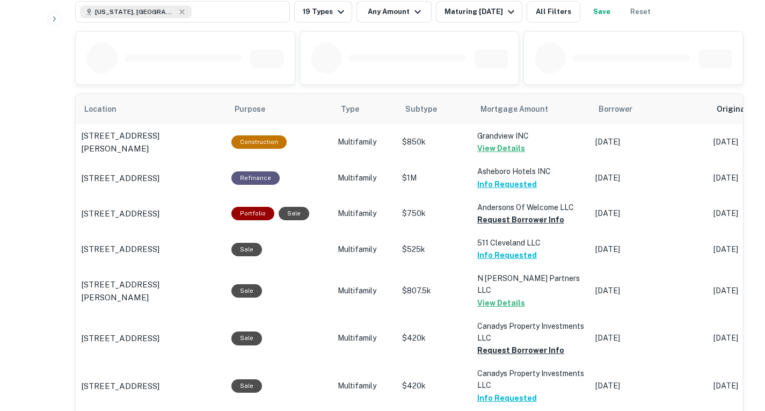
scroll to position [582, 0]
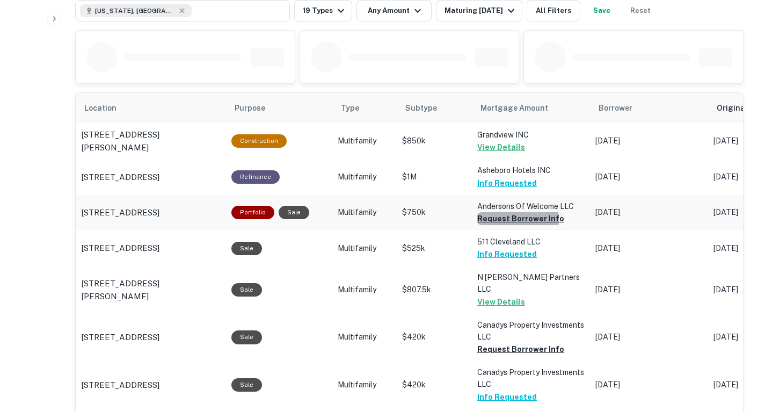
click at [507, 219] on button "Request Borrower Info" at bounding box center [520, 218] width 87 height 13
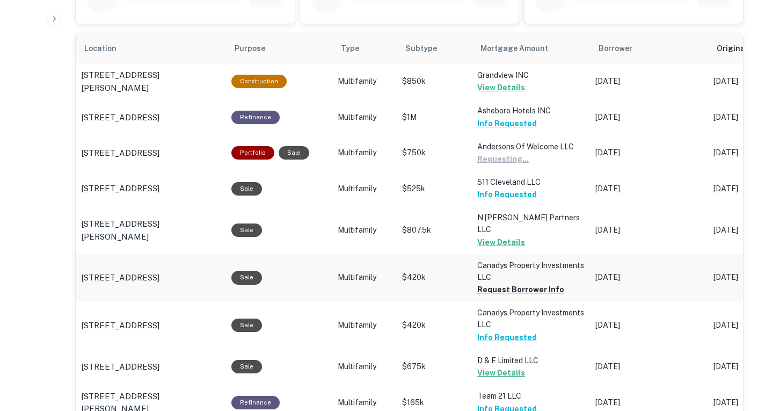
scroll to position [642, 0]
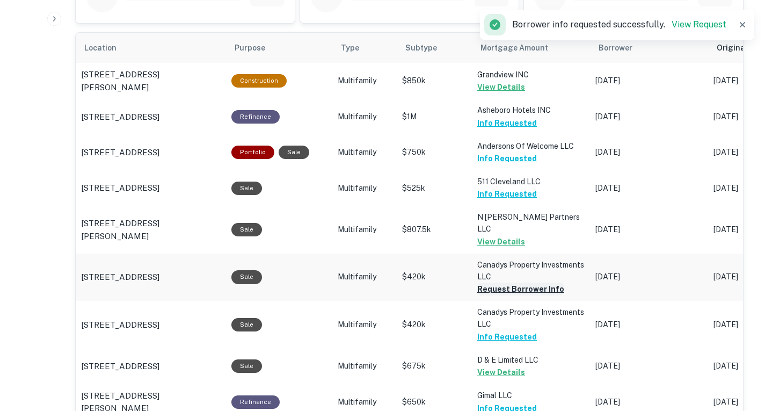
click at [529, 282] on button "Request Borrower Info" at bounding box center [520, 288] width 87 height 13
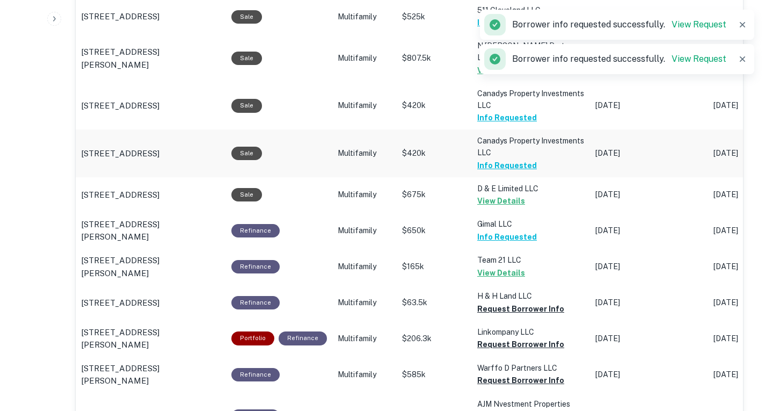
scroll to position [848, 0]
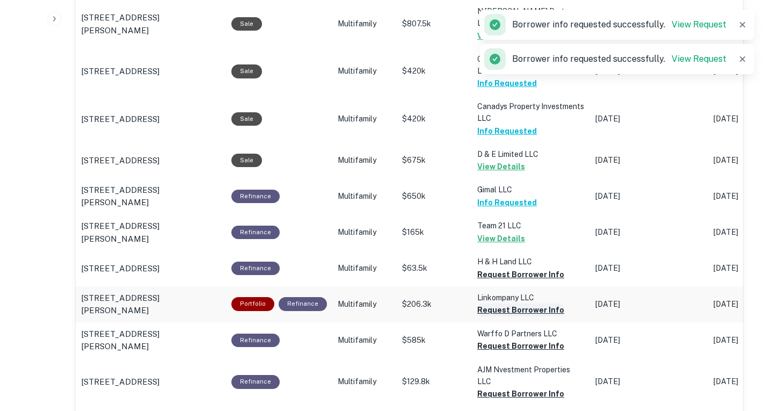
click at [526, 303] on button "Request Borrower Info" at bounding box center [520, 309] width 87 height 13
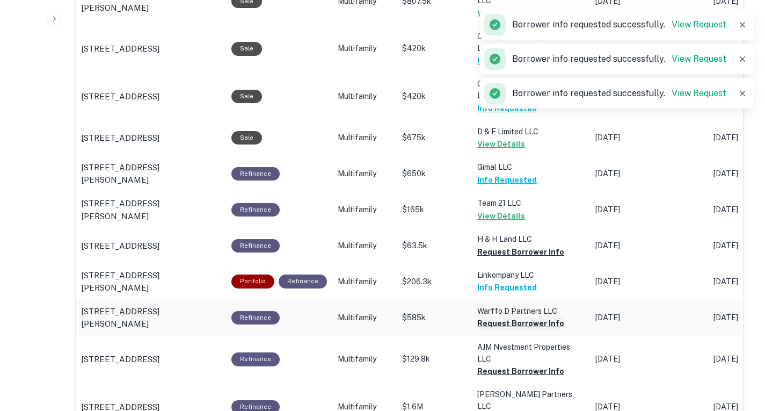
scroll to position [871, 0]
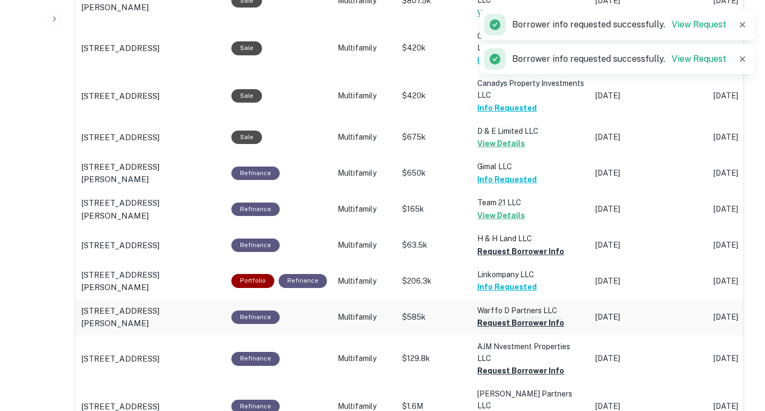
click at [518, 316] on button "Request Borrower Info" at bounding box center [520, 322] width 87 height 13
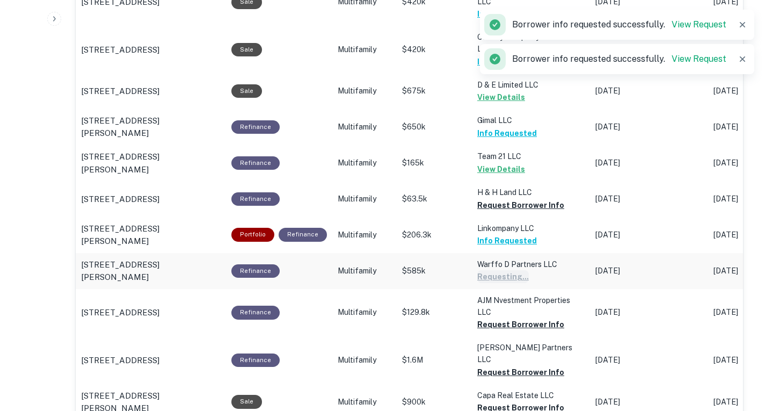
scroll to position [918, 0]
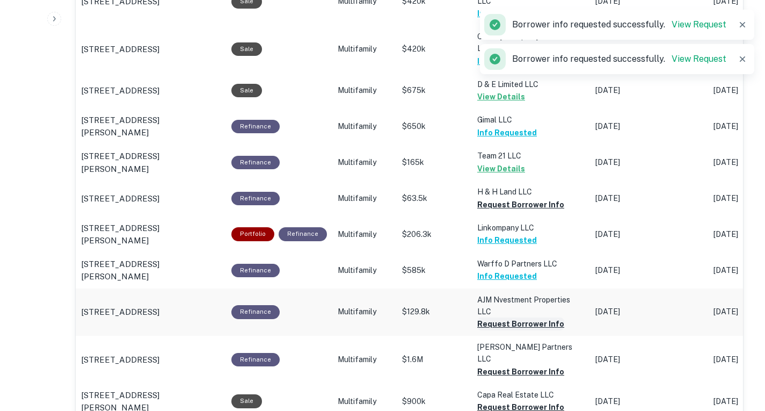
click at [514, 317] on button "Request Borrower Info" at bounding box center [520, 323] width 87 height 13
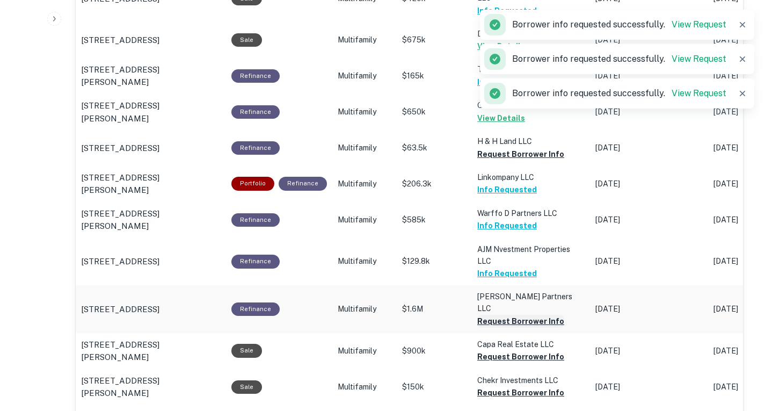
click at [512, 315] on button "Request Borrower Info" at bounding box center [520, 321] width 87 height 13
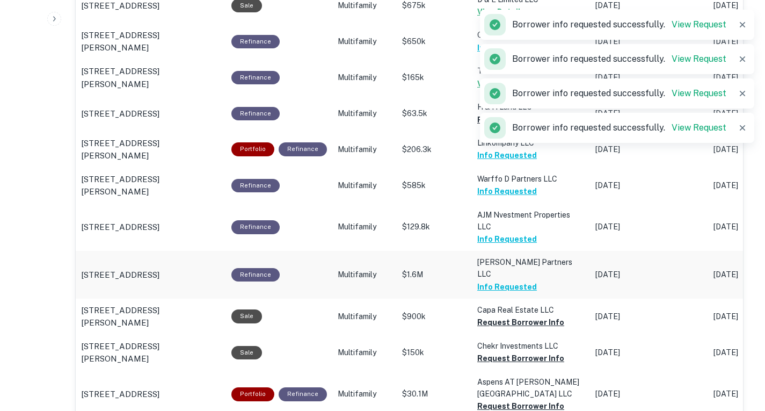
scroll to position [1002, 0]
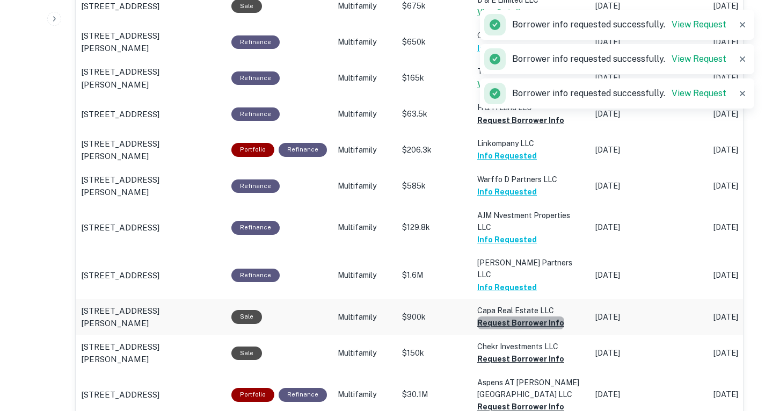
click at [516, 316] on button "Request Borrower Info" at bounding box center [520, 322] width 87 height 13
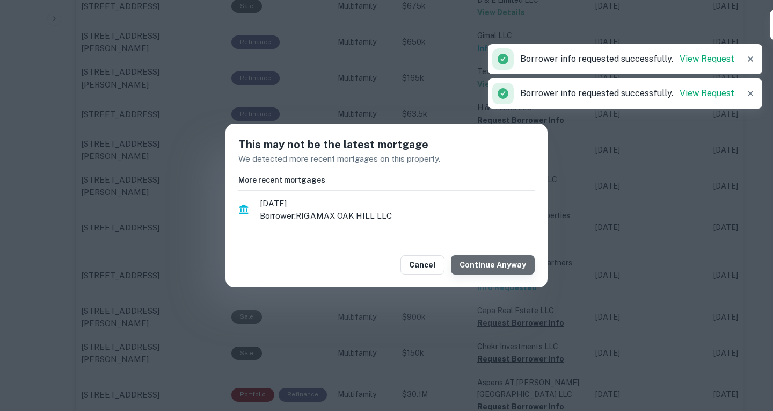
click at [502, 271] on button "Continue Anyway" at bounding box center [493, 264] width 84 height 19
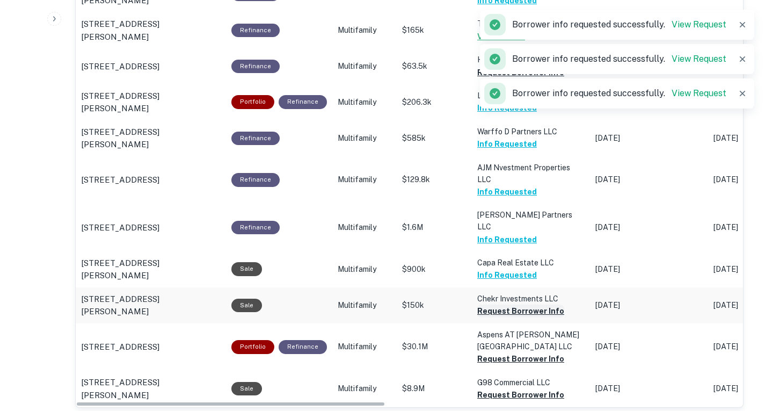
scroll to position [1049, 0]
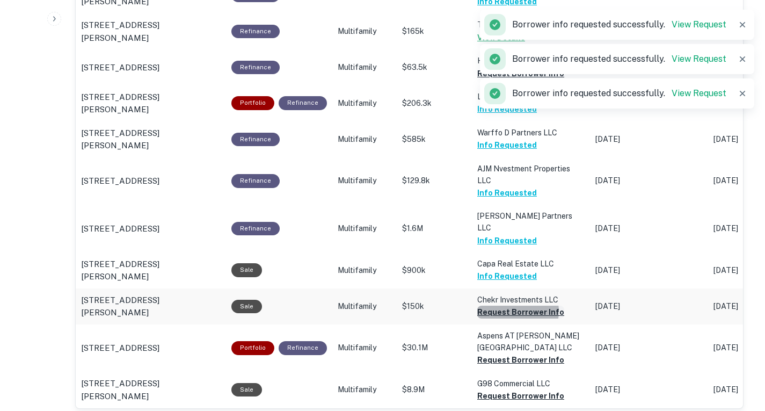
click at [511, 306] on button "Request Borrower Info" at bounding box center [520, 312] width 87 height 13
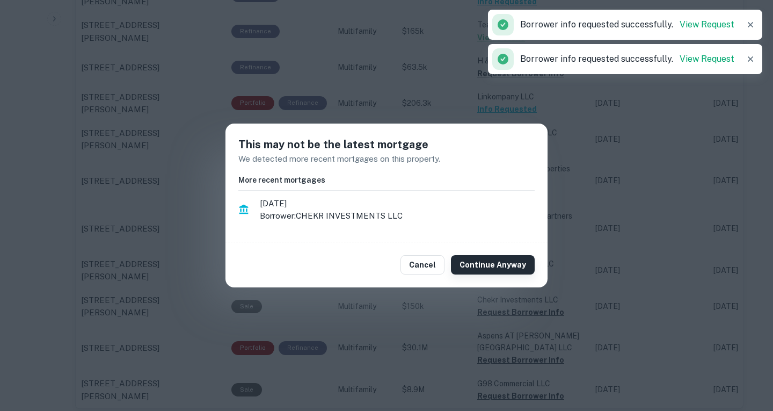
click at [499, 265] on button "Continue Anyway" at bounding box center [493, 264] width 84 height 19
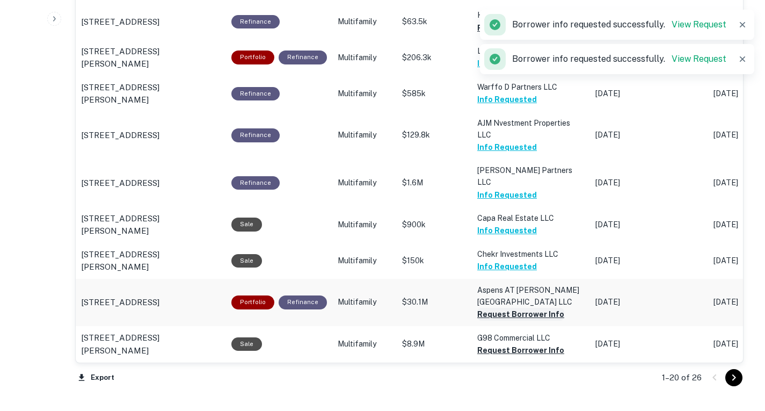
scroll to position [1095, 0]
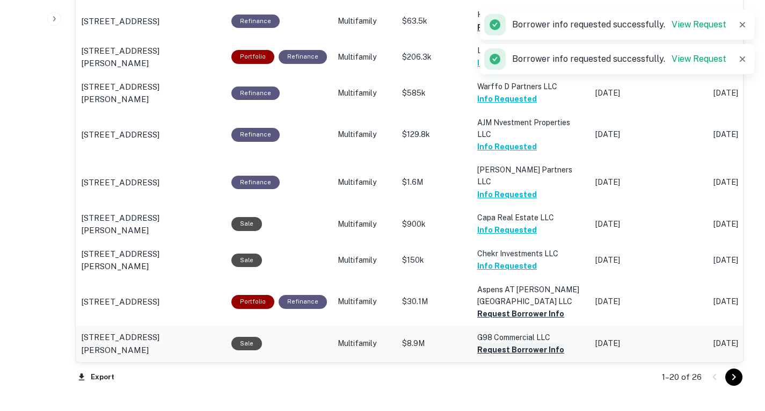
click at [521, 343] on button "Request Borrower Info" at bounding box center [520, 349] width 87 height 13
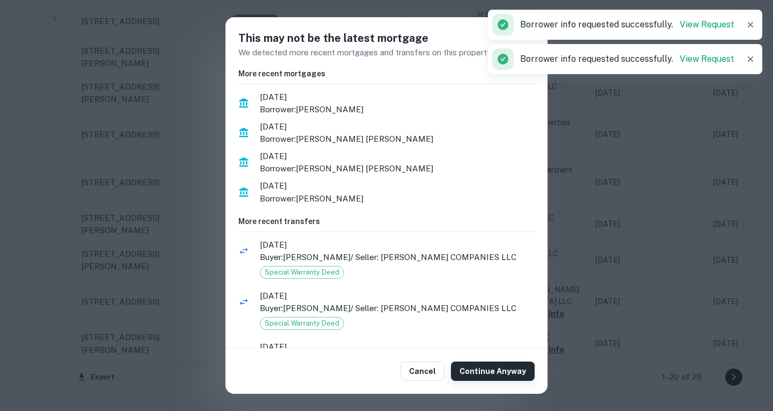
click at [502, 373] on button "Continue Anyway" at bounding box center [493, 370] width 84 height 19
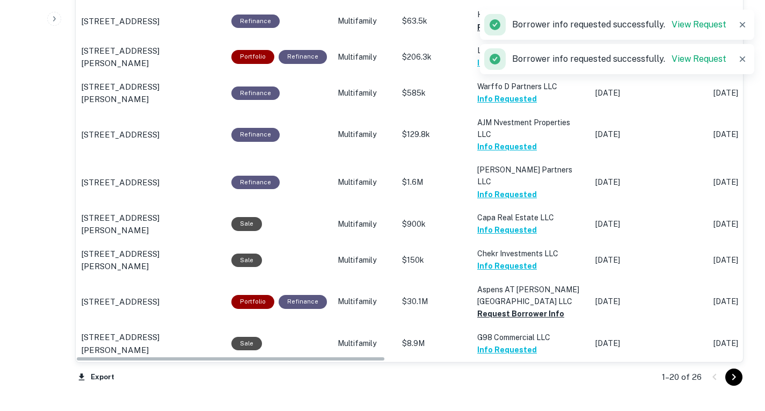
click at [522, 379] on button "Request Borrower Info" at bounding box center [520, 385] width 87 height 13
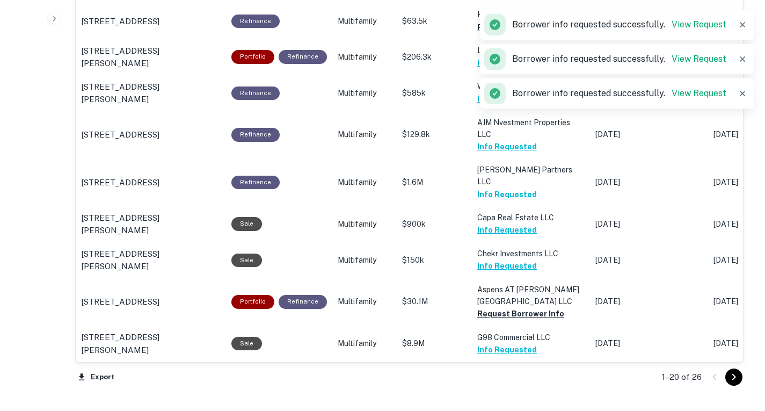
drag, startPoint x: 734, startPoint y: 379, endPoint x: 617, endPoint y: 325, distance: 128.6
click at [734, 379] on icon "Go to next page" at bounding box center [734, 376] width 13 height 13
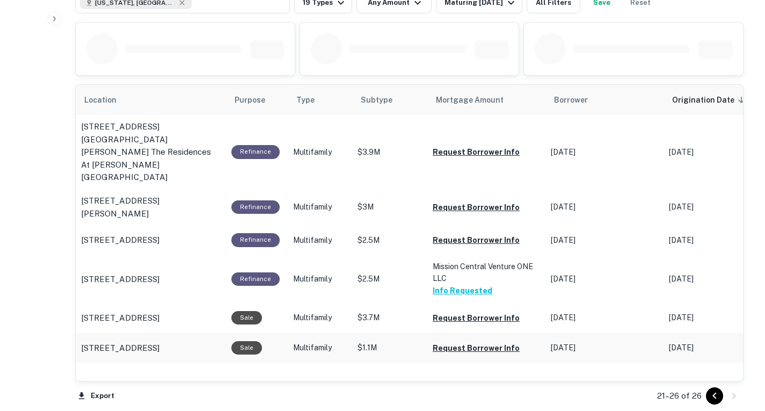
scroll to position [587, 0]
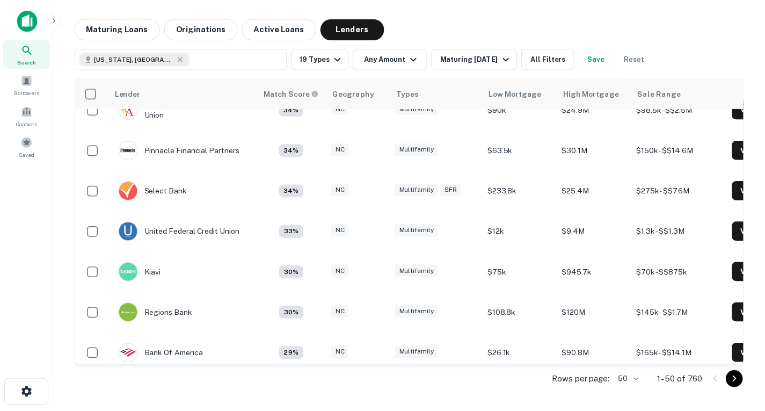
scroll to position [1550, 0]
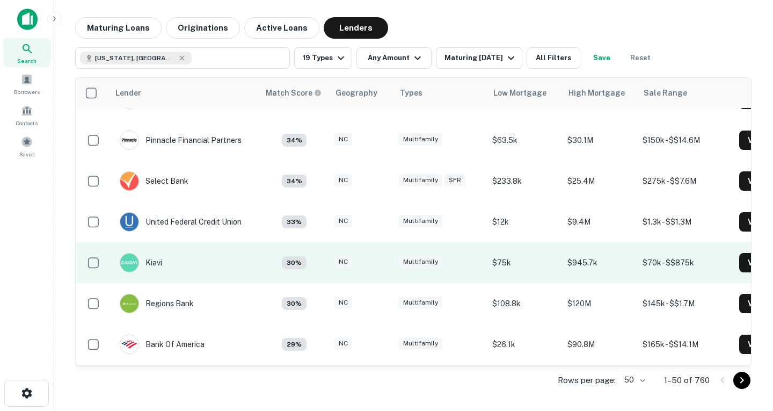
click at [181, 255] on td "Kiavi" at bounding box center [184, 262] width 150 height 41
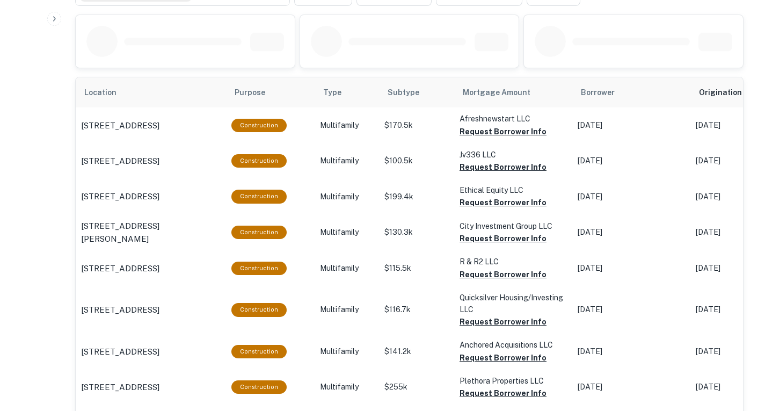
scroll to position [598, 0]
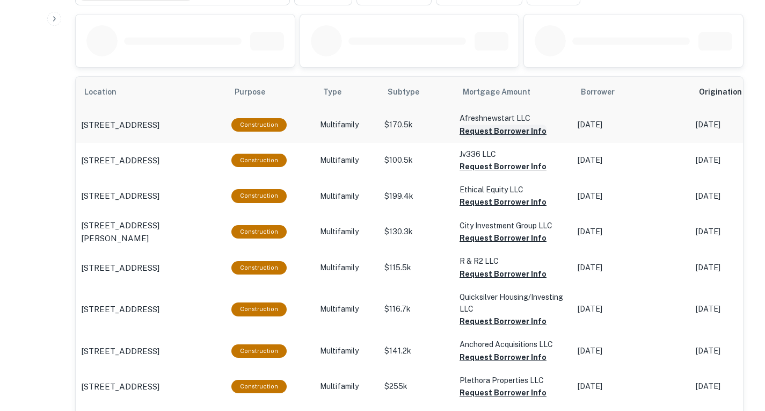
click at [517, 129] on button "Request Borrower Info" at bounding box center [503, 131] width 87 height 13
click at [519, 169] on button "Request Borrower Info" at bounding box center [503, 166] width 87 height 13
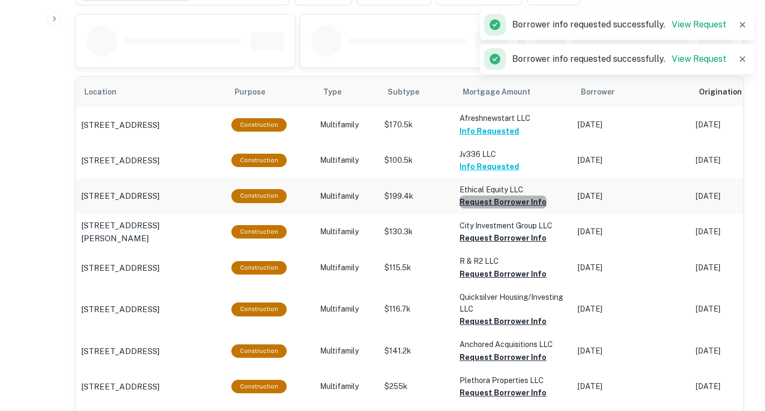
click at [515, 204] on button "Request Borrower Info" at bounding box center [503, 201] width 87 height 13
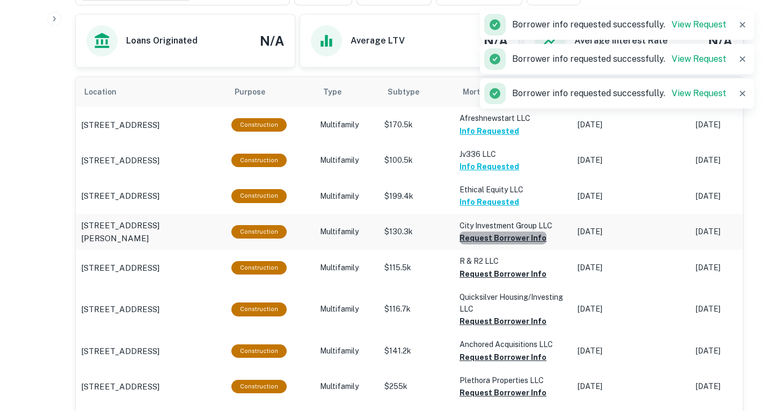
click at [518, 239] on button "Request Borrower Info" at bounding box center [503, 237] width 87 height 13
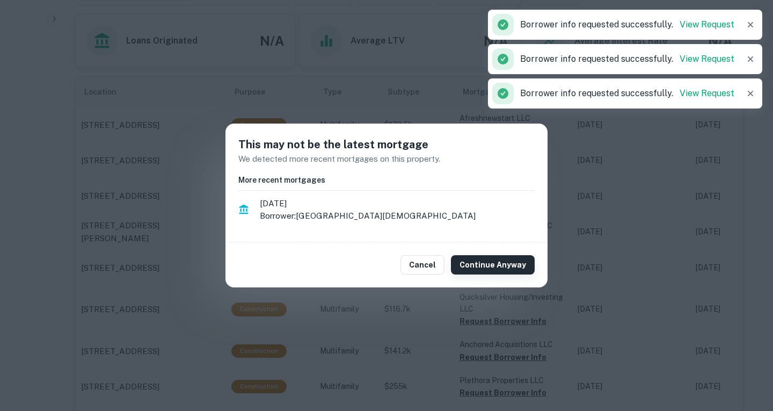
click at [506, 258] on button "Continue Anyway" at bounding box center [493, 264] width 84 height 19
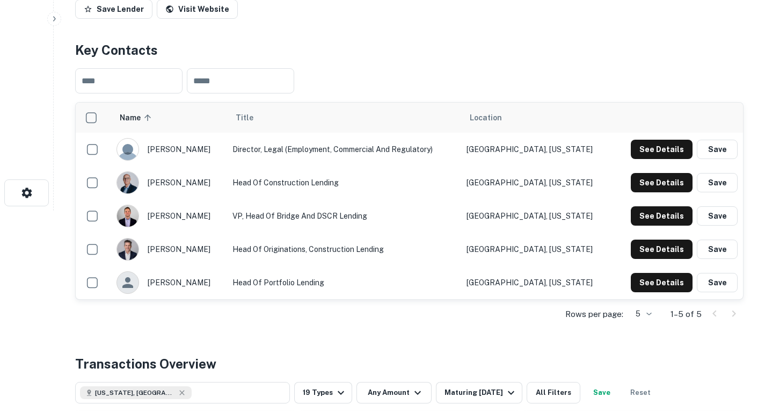
scroll to position [0, 0]
